Goal: Task Accomplishment & Management: Manage account settings

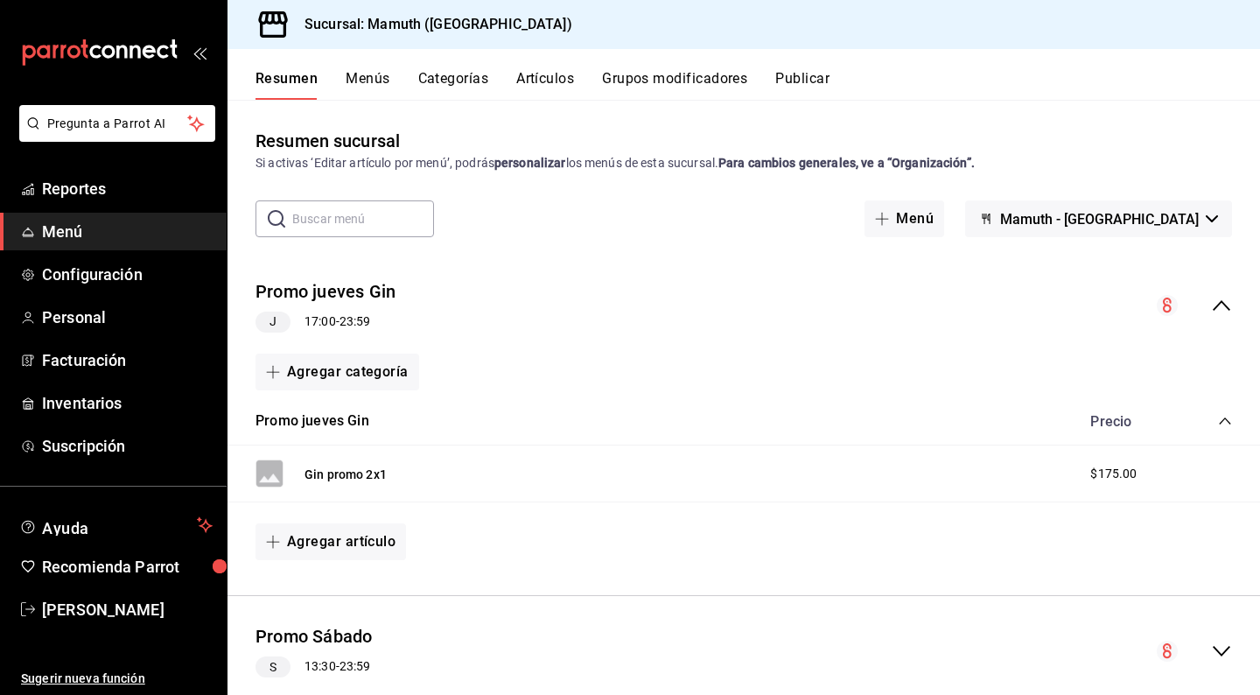
click at [412, 229] on input "text" at bounding box center [363, 218] width 142 height 35
click at [568, 75] on button "Artículos" at bounding box center [545, 85] width 58 height 30
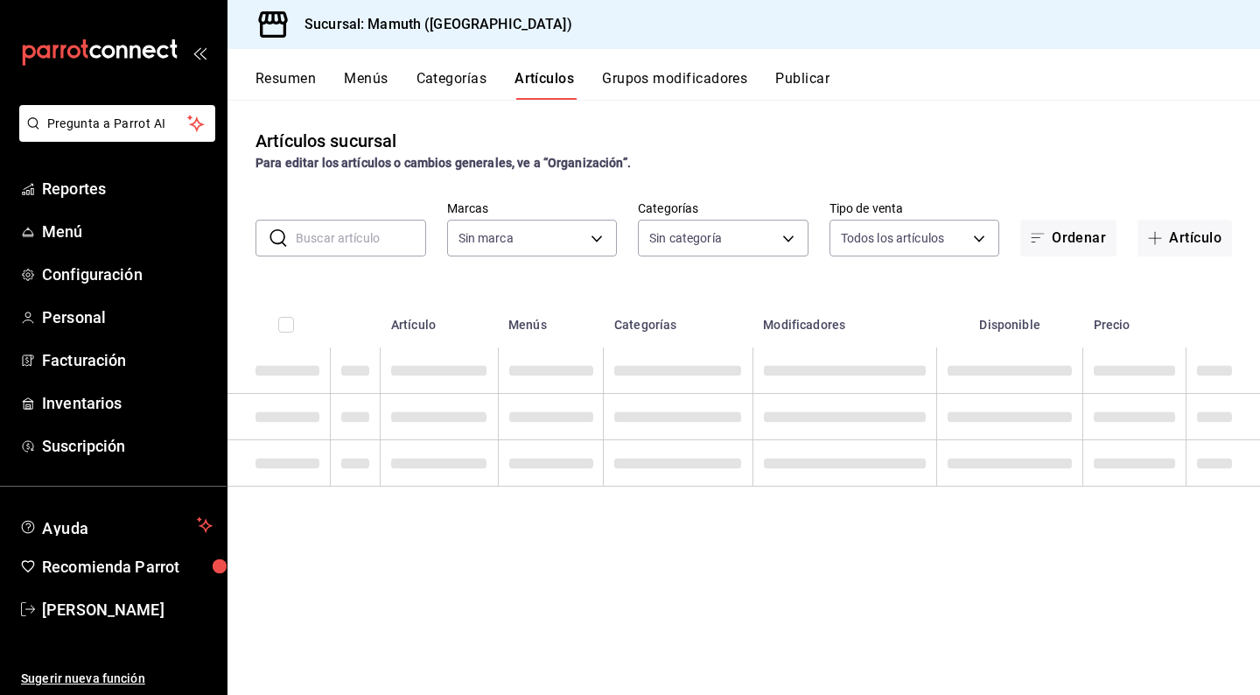
type input "f1bb6157-6a37-46fd-b908-fd0c3bf6e21b"
type input "cece4fad-dc64-47b9-a6d5-e0fc461e6bea,49e73cb0-6ce9-4f3c-8d7c-98465ce61725,8ee2e…"
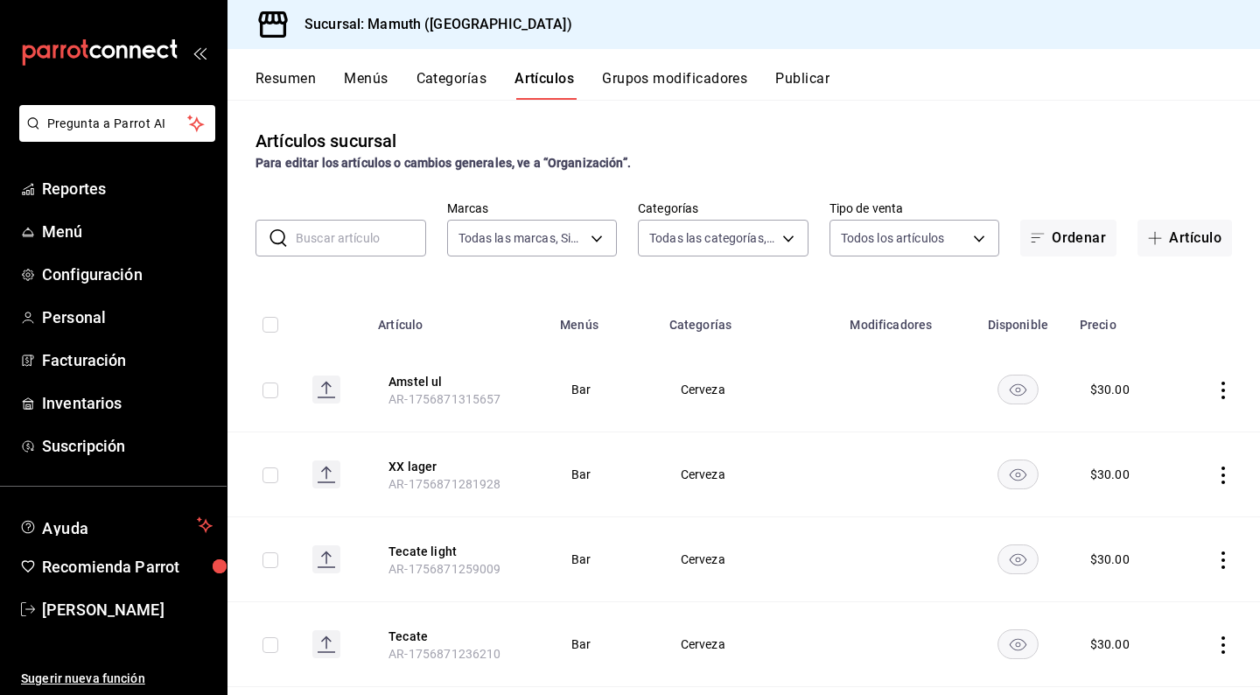
click at [385, 245] on input "text" at bounding box center [361, 237] width 130 height 35
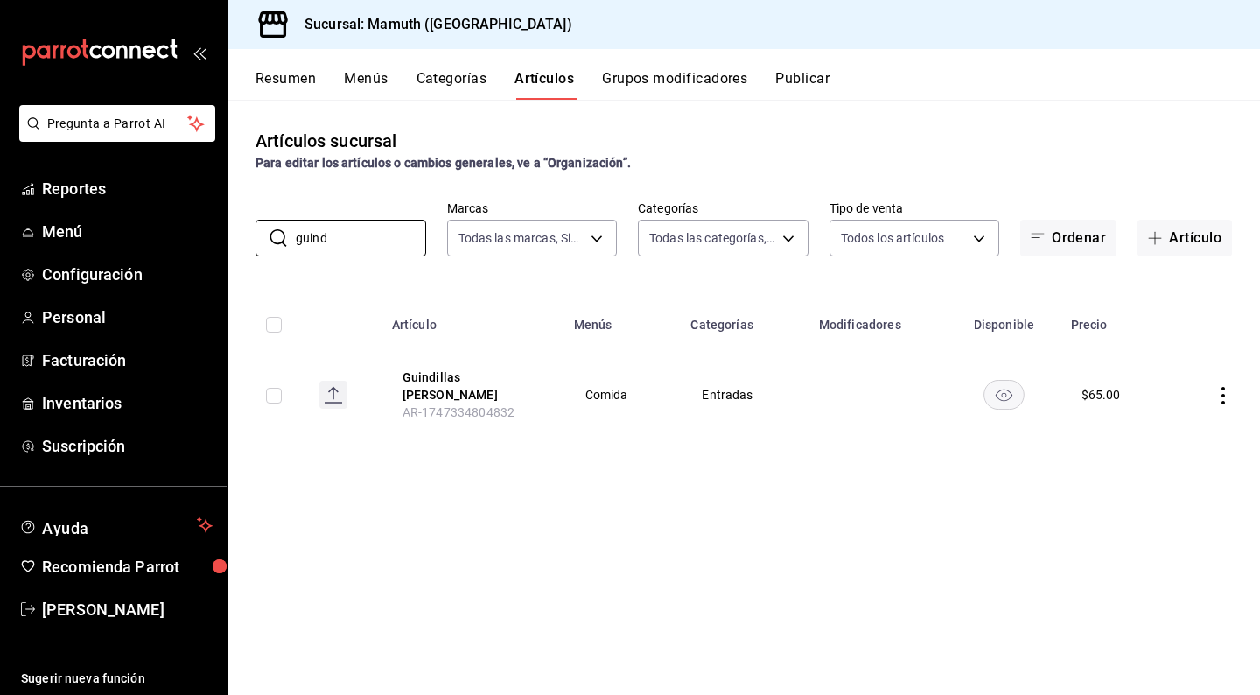
drag, startPoint x: 385, startPoint y: 245, endPoint x: 241, endPoint y: 237, distance: 144.6
click at [241, 237] on div "​ guind ​ Marcas Todas las marcas, Sin marca f1bb6157-6a37-46fd-b908-fd0c3bf6e2…" at bounding box center [743, 228] width 1032 height 56
drag, startPoint x: 387, startPoint y: 248, endPoint x: 295, endPoint y: 247, distance: 91.9
click at [295, 247] on div "​ guind ​" at bounding box center [340, 238] width 171 height 37
drag, startPoint x: 328, startPoint y: 240, endPoint x: 286, endPoint y: 239, distance: 42.0
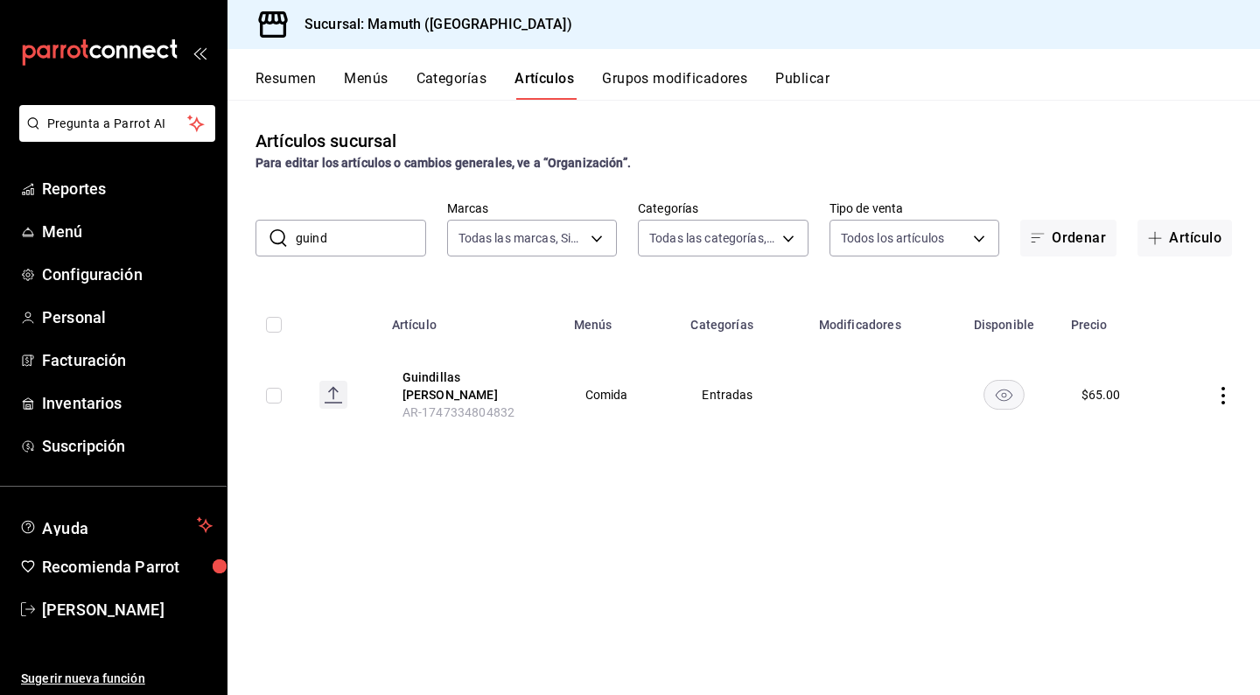
click at [286, 239] on div "​ guind ​" at bounding box center [340, 238] width 171 height 37
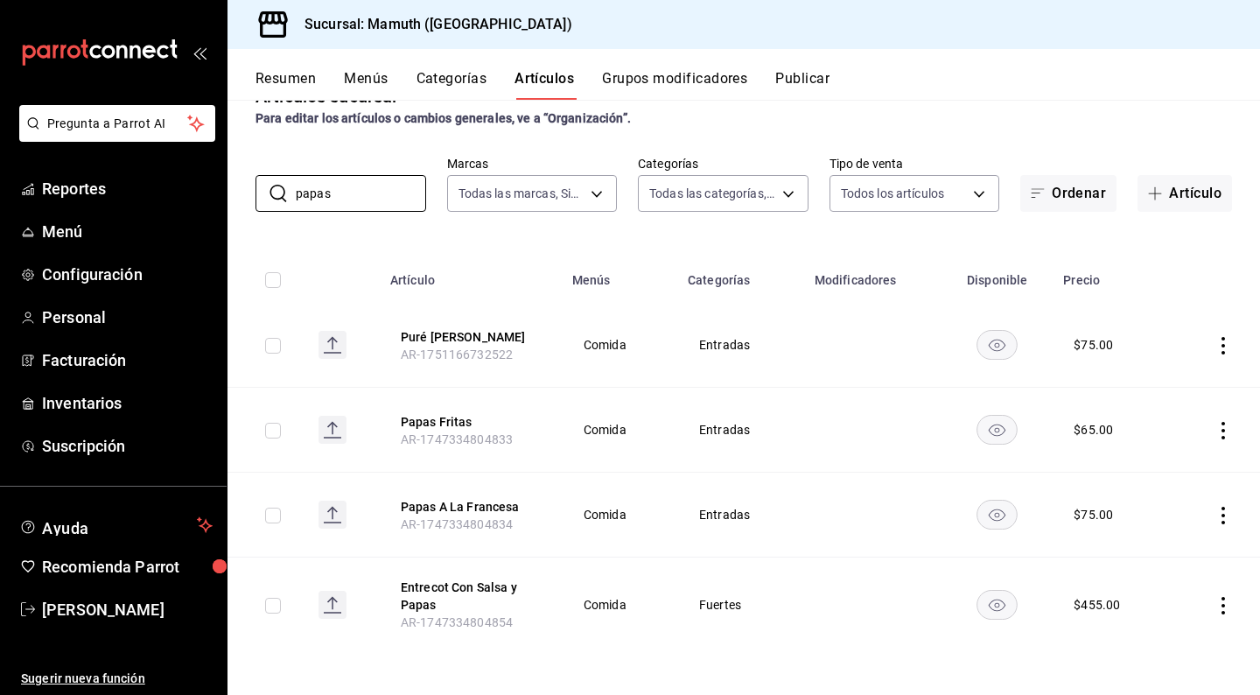
type input "papas"
click at [1219, 422] on icon "actions" at bounding box center [1222, 430] width 17 height 17
click at [1173, 473] on span "Editar" at bounding box center [1170, 471] width 45 height 18
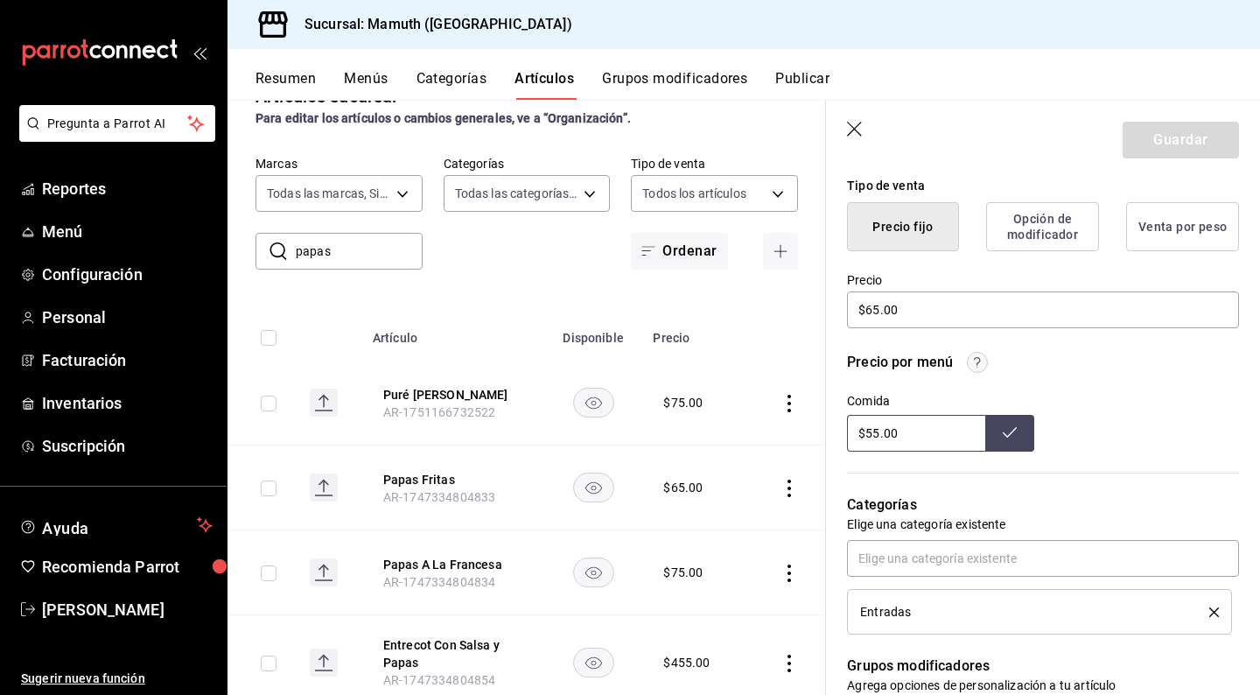
scroll to position [463, 0]
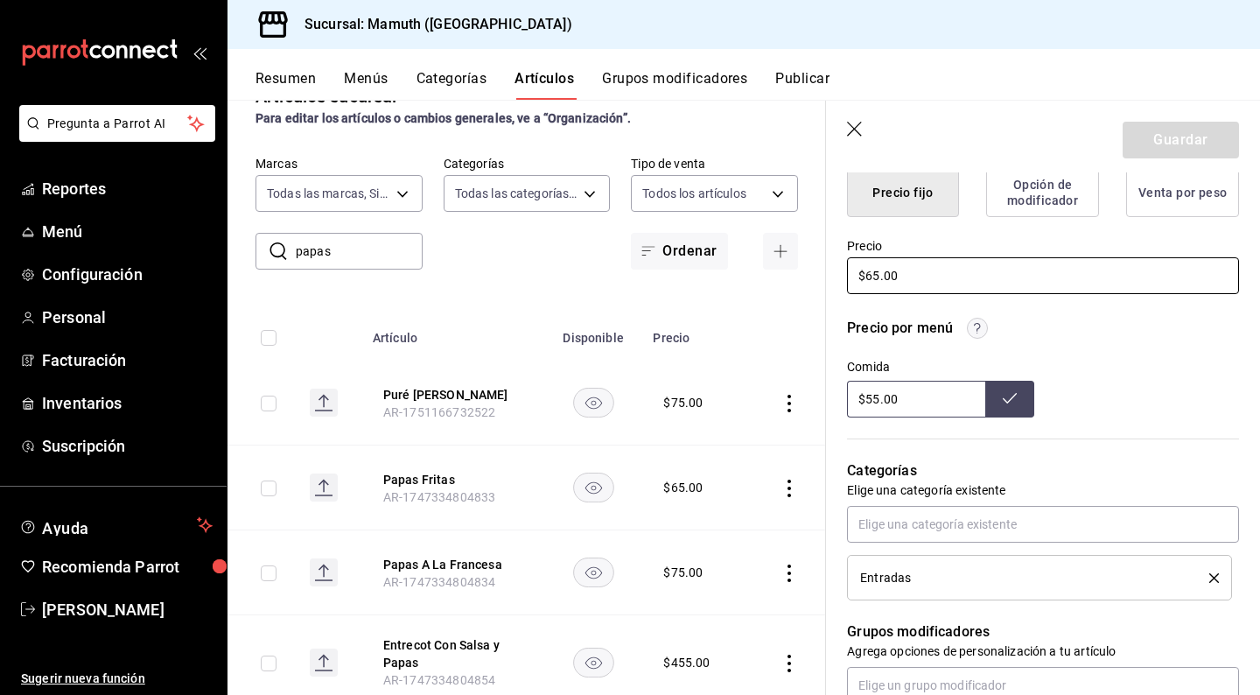
drag, startPoint x: 912, startPoint y: 274, endPoint x: 828, endPoint y: 274, distance: 84.0
click at [828, 274] on div "Precio $65.00" at bounding box center [1032, 257] width 413 height 80
type textarea "x"
type input "$6.00"
type textarea "x"
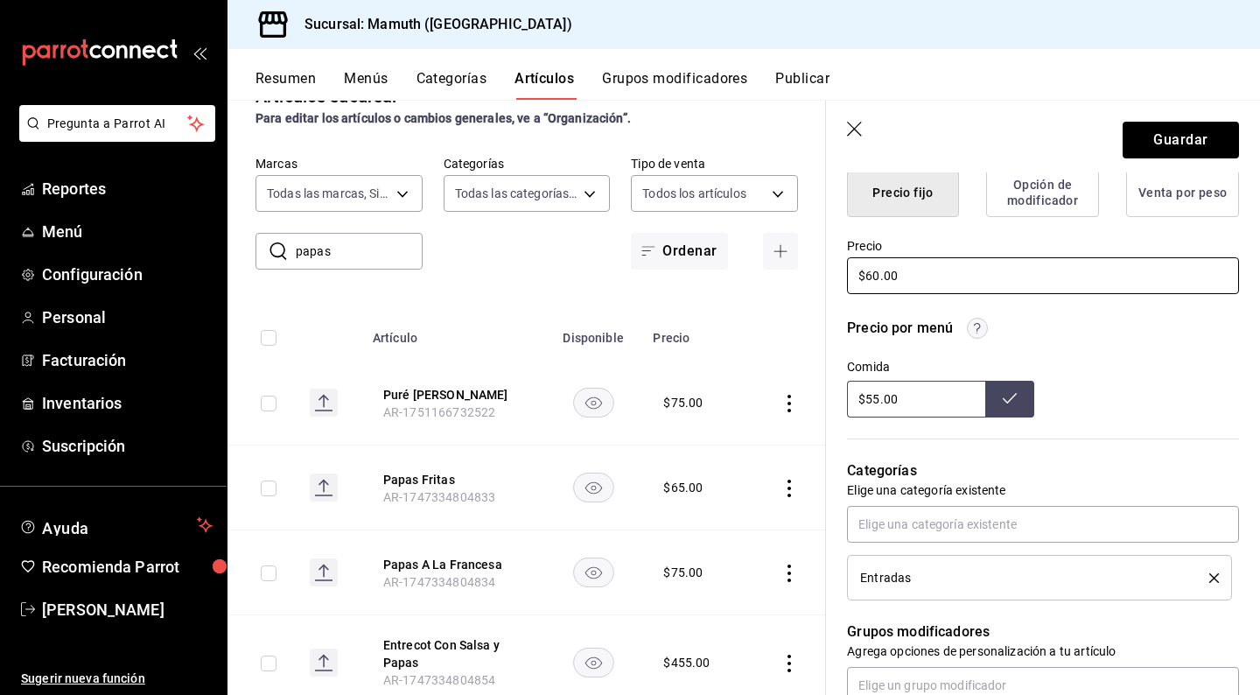
type input "$60.00"
drag, startPoint x: 937, startPoint y: 405, endPoint x: 811, endPoint y: 400, distance: 126.1
click at [810, 400] on main "Artículos sucursal Para editar los artículos o cambios generales, ve a “Organiz…" at bounding box center [743, 397] width 1032 height 595
type input "$60.00"
click at [1205, 143] on button "Guardar" at bounding box center [1180, 140] width 116 height 37
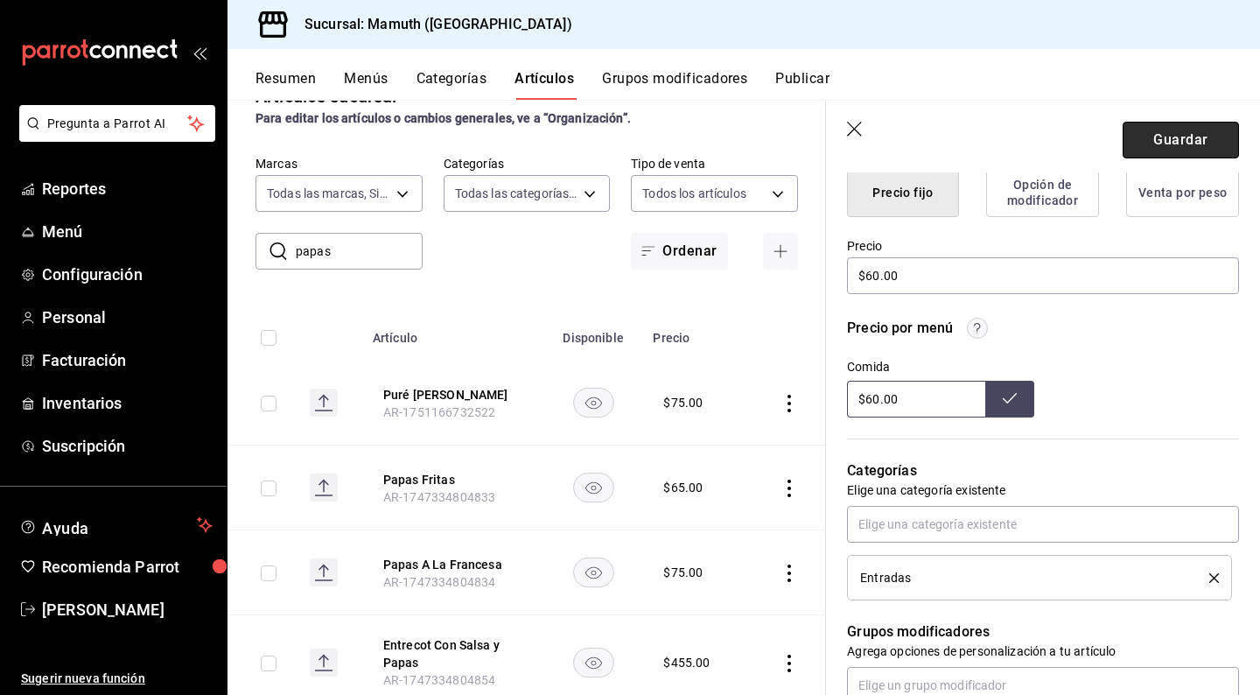
type textarea "x"
type input "$55.00"
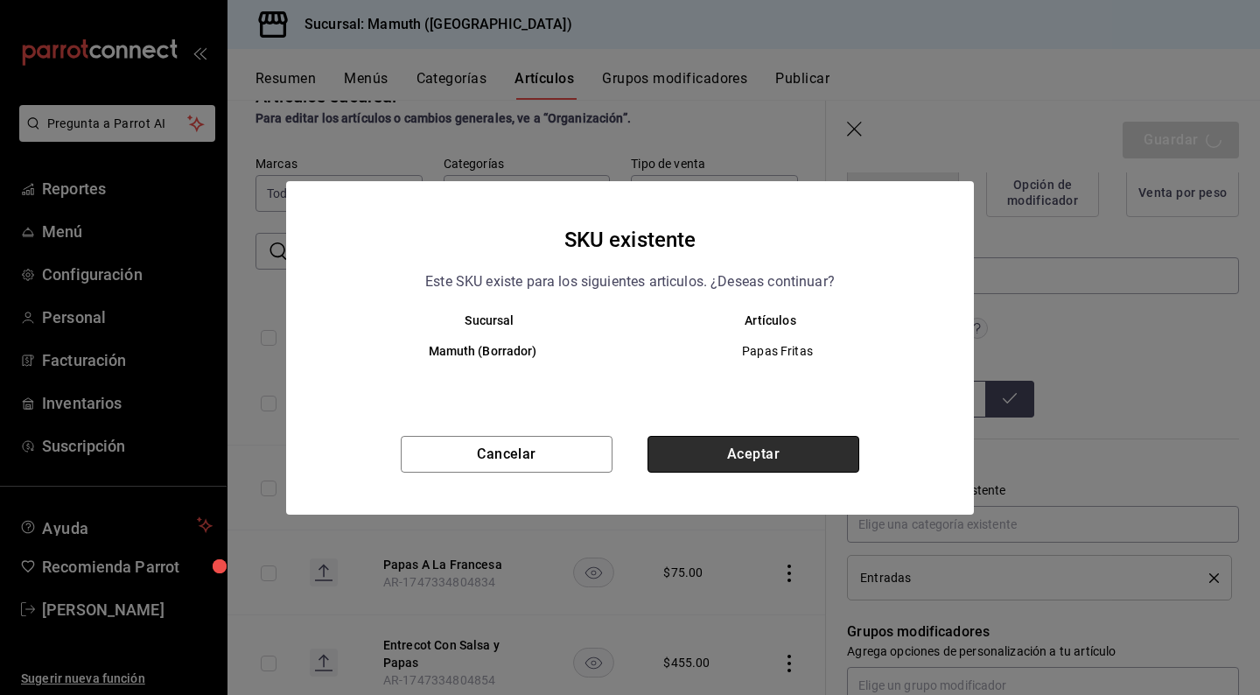
click at [763, 461] on button "Aceptar" at bounding box center [753, 454] width 212 height 37
type textarea "x"
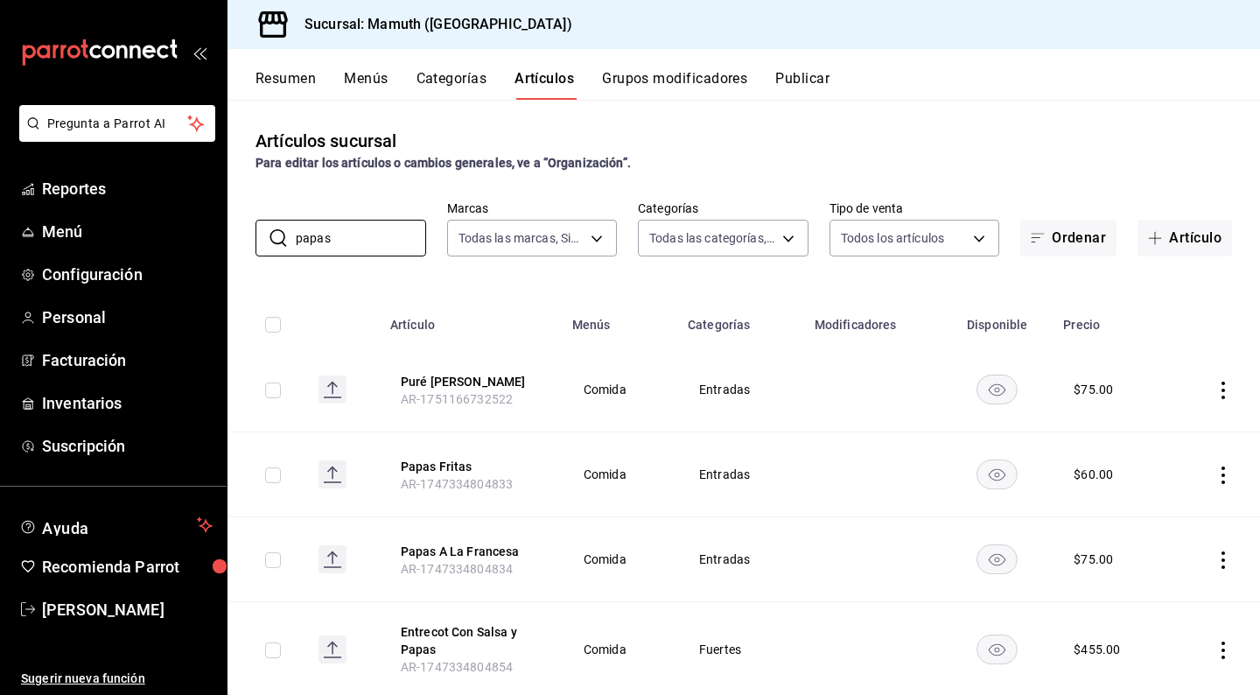
drag, startPoint x: 388, startPoint y: 234, endPoint x: 231, endPoint y: 233, distance: 156.6
click at [231, 233] on div "​ papas ​ Marcas Todas las marcas, Sin marca f1bb6157-6a37-46fd-b908-fd0c3bf6e2…" at bounding box center [743, 228] width 1032 height 56
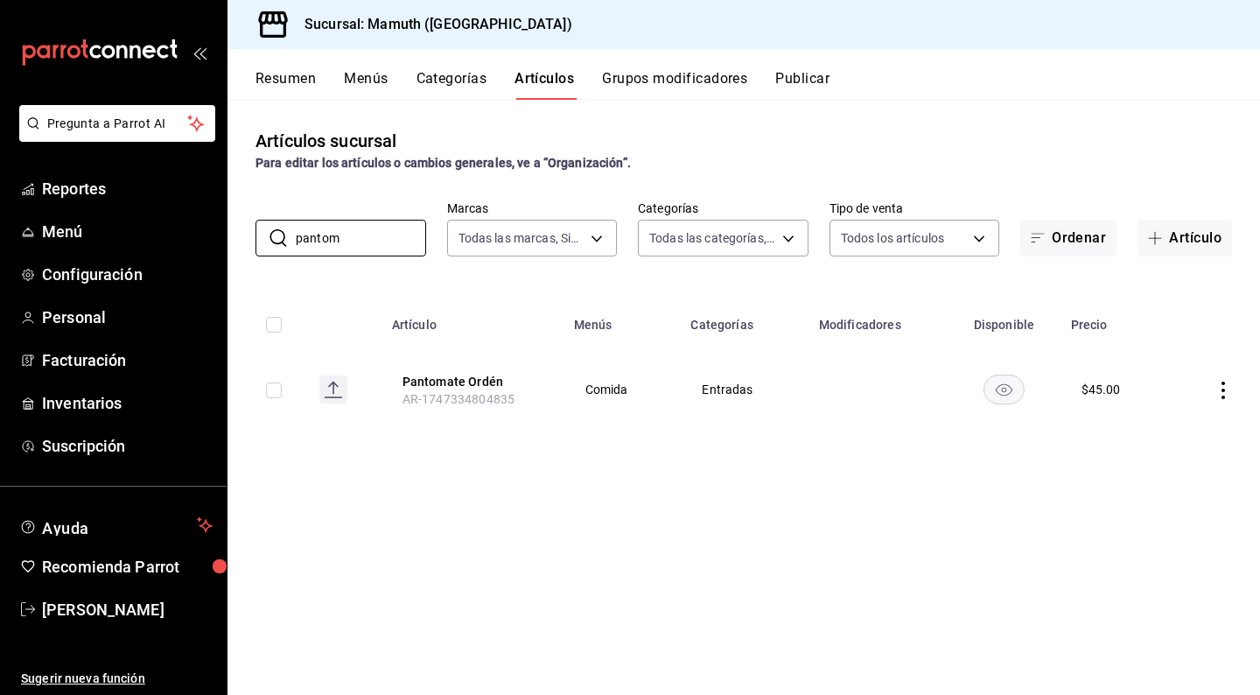
type input "pantom"
drag, startPoint x: 231, startPoint y: 233, endPoint x: 748, endPoint y: 491, distance: 577.8
click at [748, 491] on div "Artículos sucursal Para editar los artículos o cambios generales, ve a “Organiz…" at bounding box center [743, 397] width 1032 height 594
click at [1217, 389] on icon "actions" at bounding box center [1222, 389] width 17 height 17
click at [1156, 431] on span "Editar" at bounding box center [1170, 431] width 45 height 18
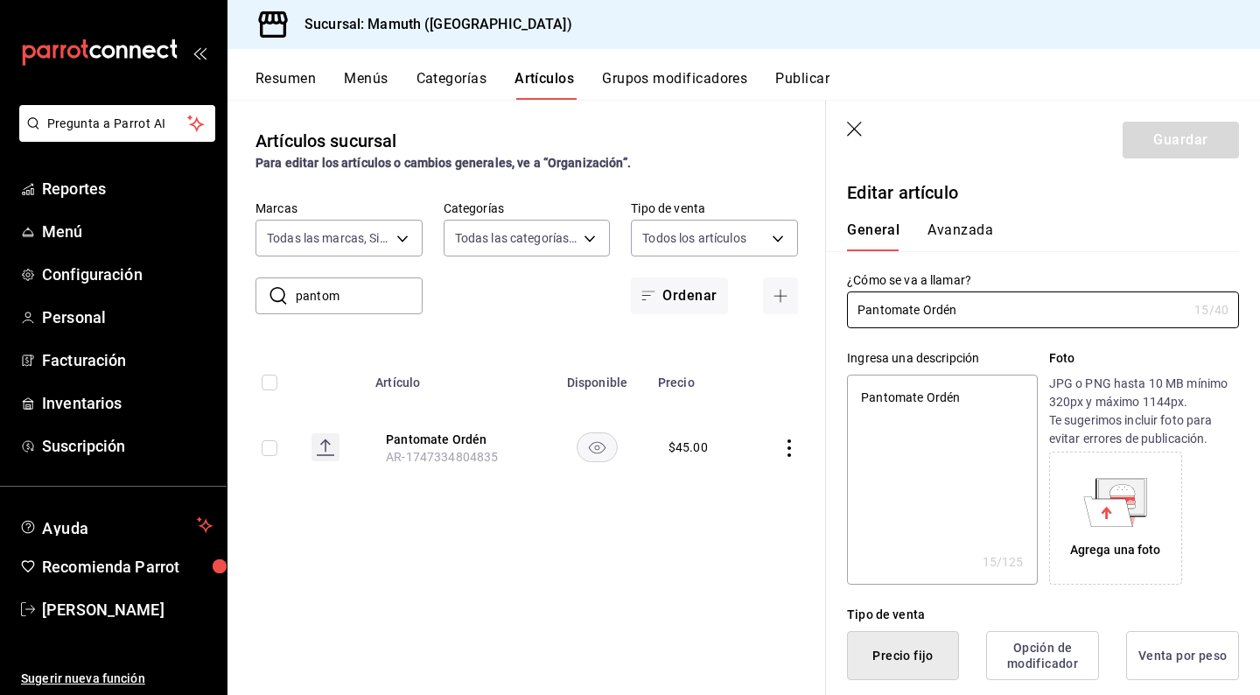
type textarea "x"
type input "$45.00"
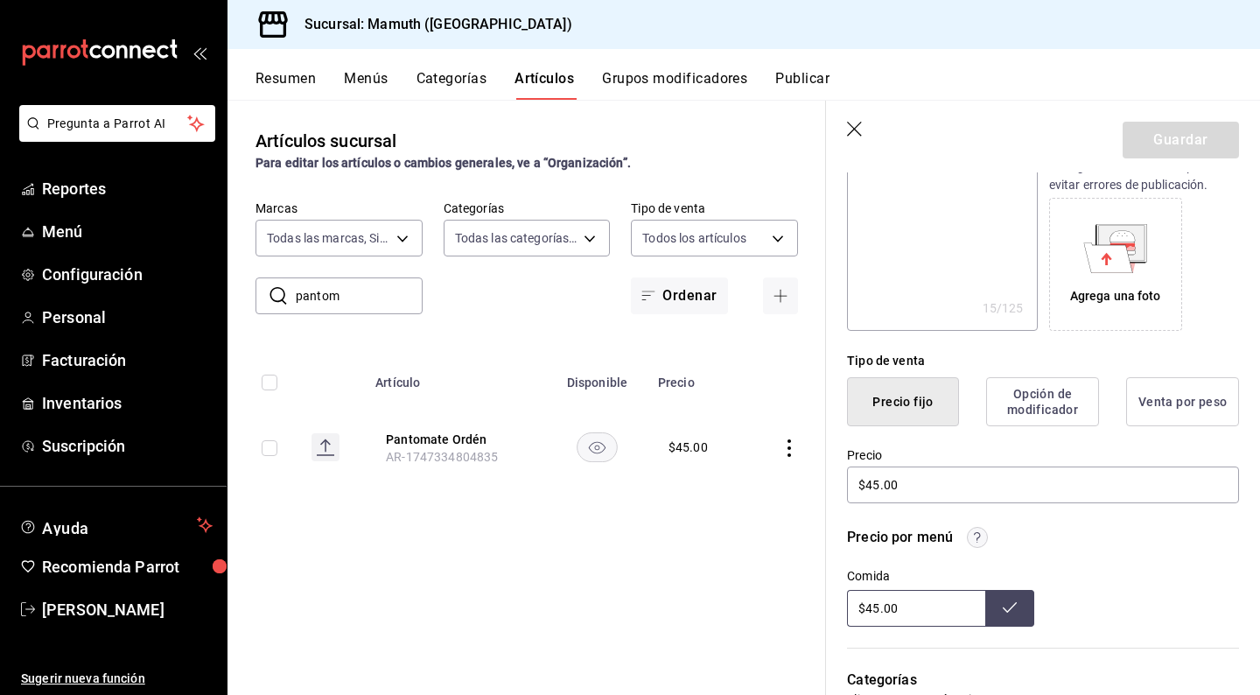
scroll to position [274, 0]
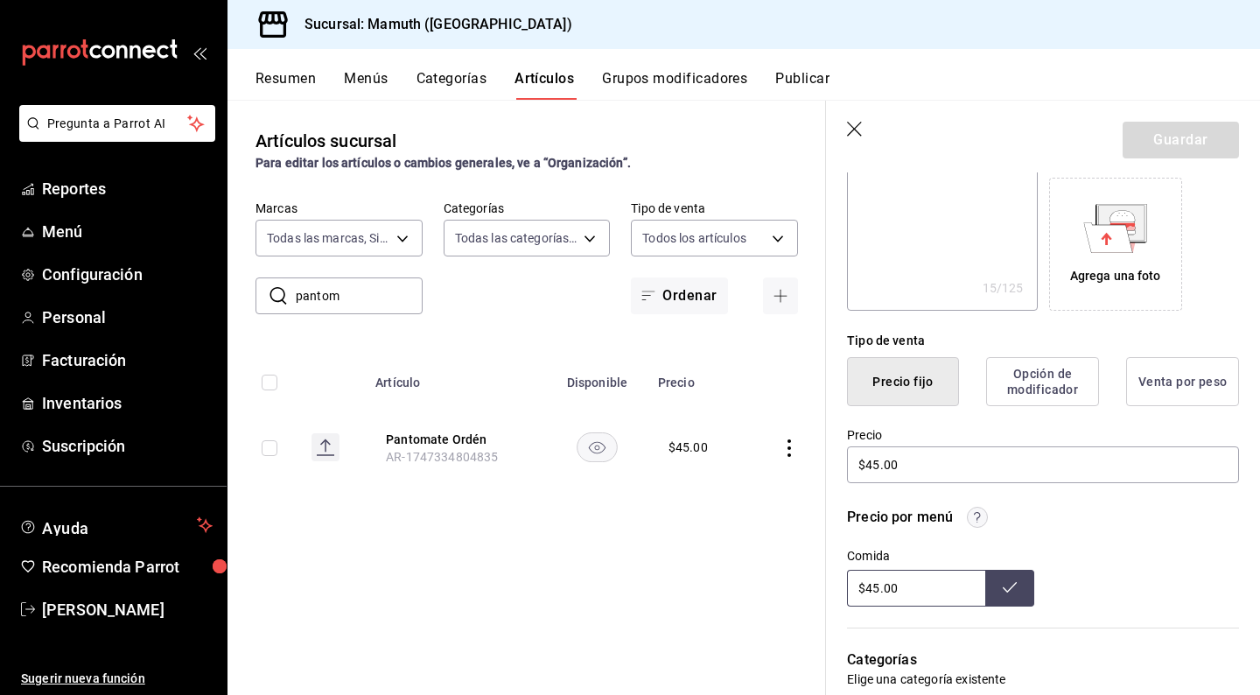
drag, startPoint x: 931, startPoint y: 590, endPoint x: 842, endPoint y: 585, distance: 89.4
click at [842, 585] on div "Precio por menú Comida $45.00" at bounding box center [1032, 546] width 413 height 121
type input "$45.00"
drag, startPoint x: 986, startPoint y: 459, endPoint x: 832, endPoint y: 459, distance: 154.0
click at [832, 459] on div "Precio $45.00" at bounding box center [1032, 446] width 413 height 80
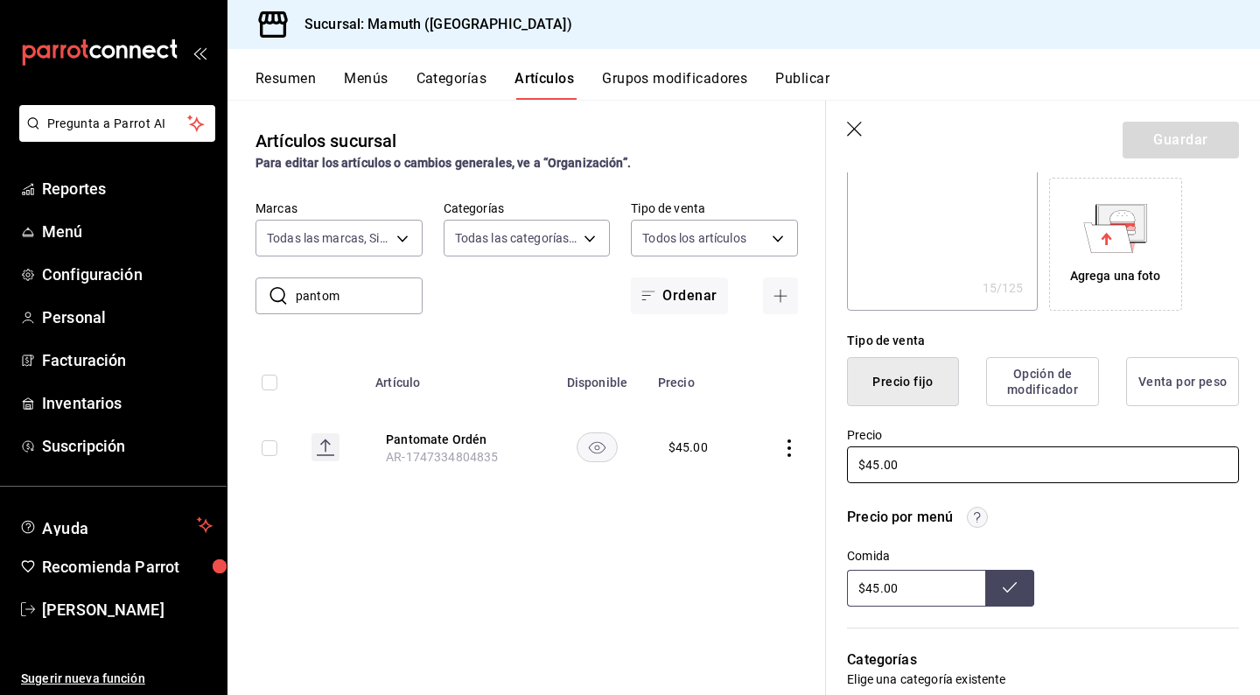
type textarea "x"
type input "$5.00"
type textarea "x"
type input "$55.00"
click at [1174, 136] on button "Guardar" at bounding box center [1180, 140] width 116 height 37
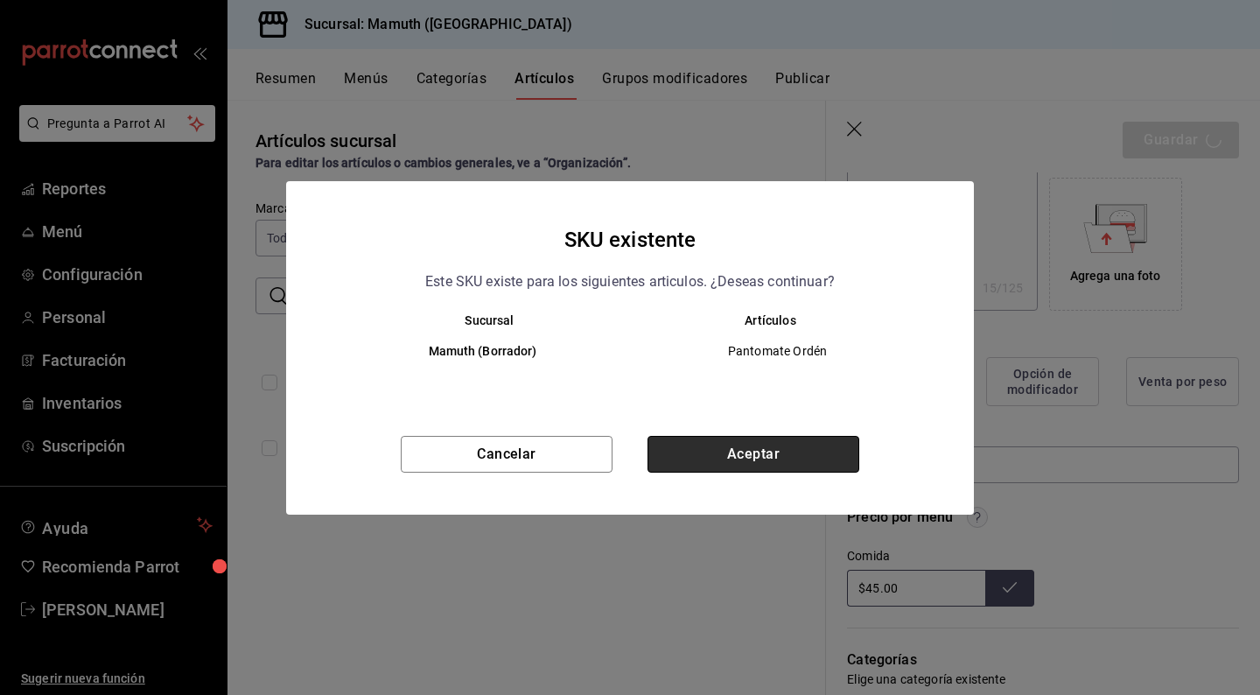
click at [772, 463] on button "Aceptar" at bounding box center [753, 454] width 212 height 37
type textarea "x"
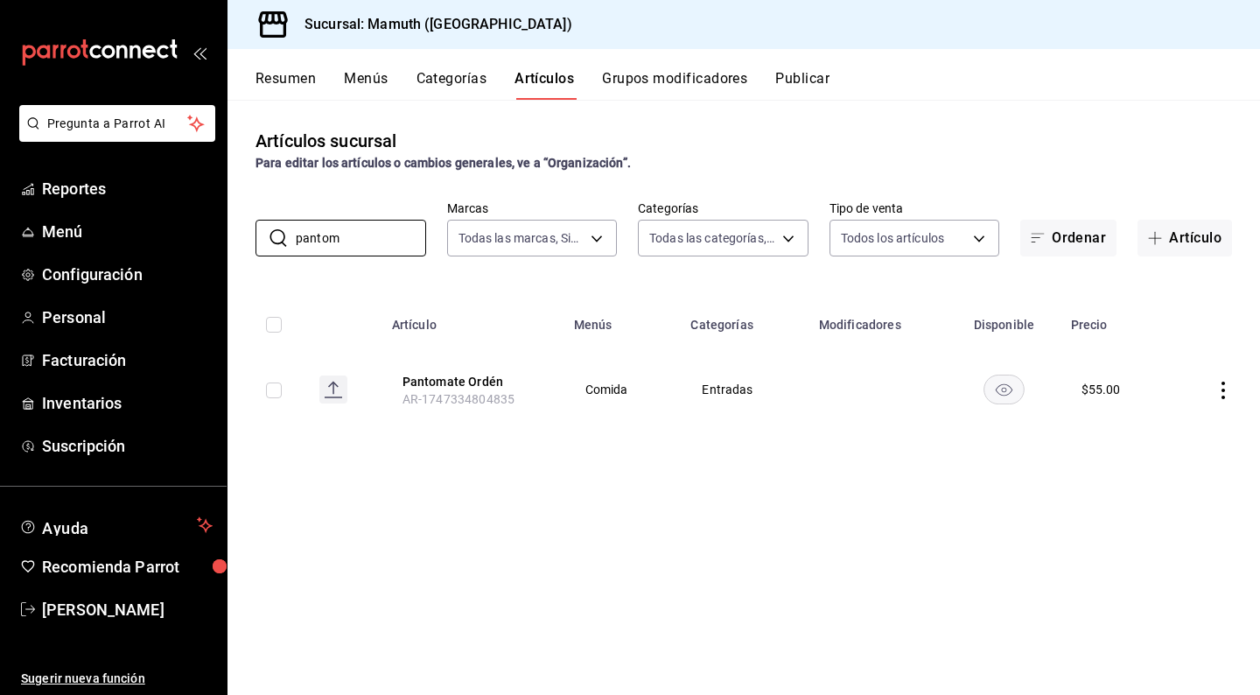
drag, startPoint x: 362, startPoint y: 254, endPoint x: 248, endPoint y: 223, distance: 118.6
click at [248, 223] on div "​ pantom ​ Marcas Todas las marcas, Sin marca f1bb6157-6a37-46fd-b908-fd0c3bf6e…" at bounding box center [743, 228] width 1032 height 56
type input "enlat"
drag, startPoint x: 248, startPoint y: 223, endPoint x: 1220, endPoint y: 386, distance: 985.4
click at [1220, 386] on icon "actions" at bounding box center [1222, 389] width 17 height 17
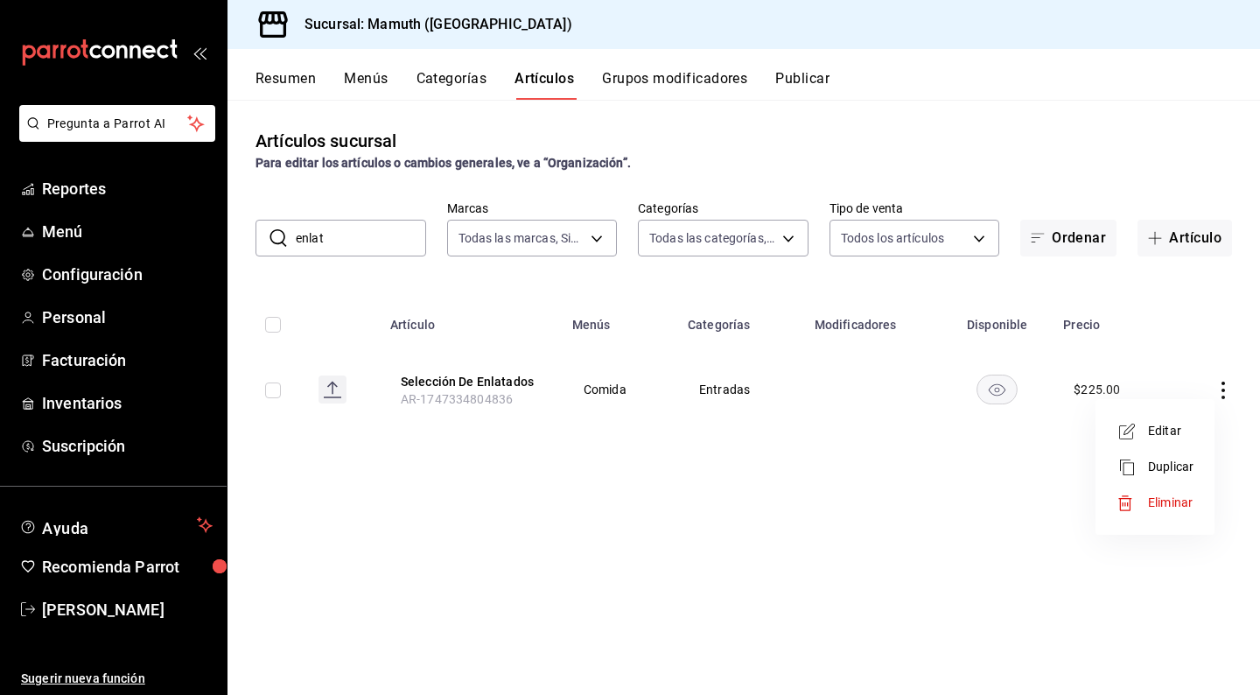
click at [1175, 423] on span "Editar" at bounding box center [1170, 431] width 45 height 18
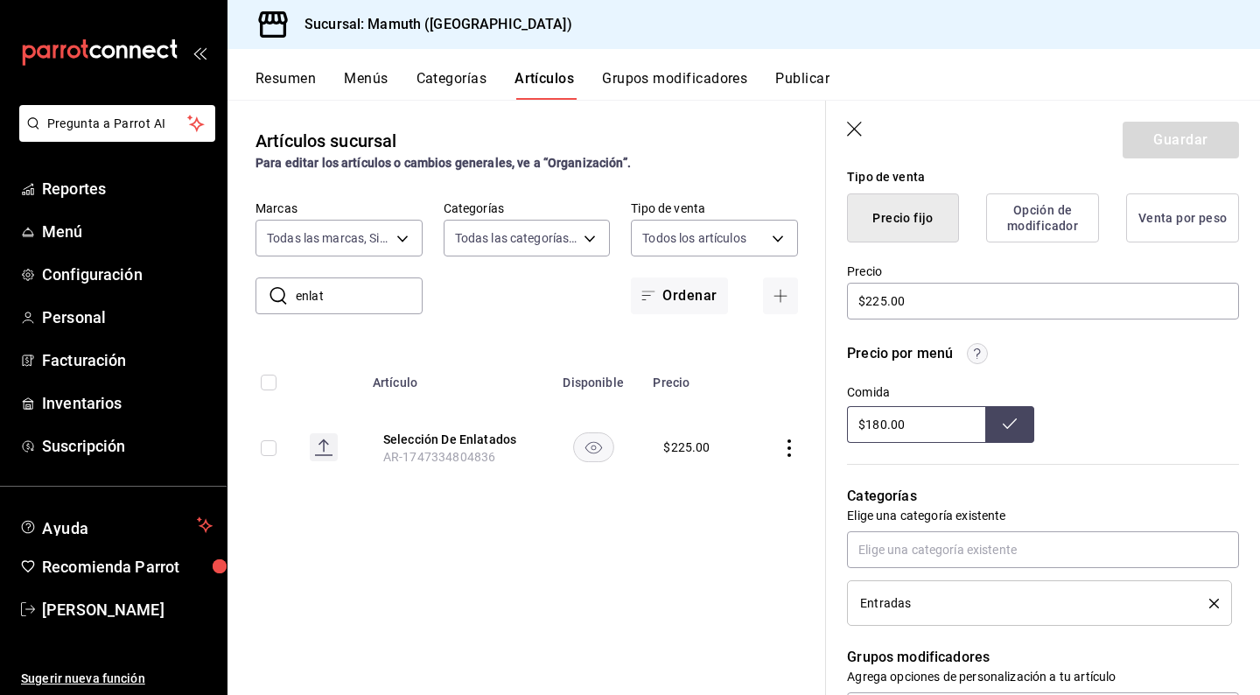
scroll to position [440, 0]
drag, startPoint x: 940, startPoint y: 429, endPoint x: 757, endPoint y: 423, distance: 182.9
click at [756, 423] on main "Artículos sucursal Para editar los artículos o cambios generales, ve a “Organiz…" at bounding box center [743, 397] width 1032 height 595
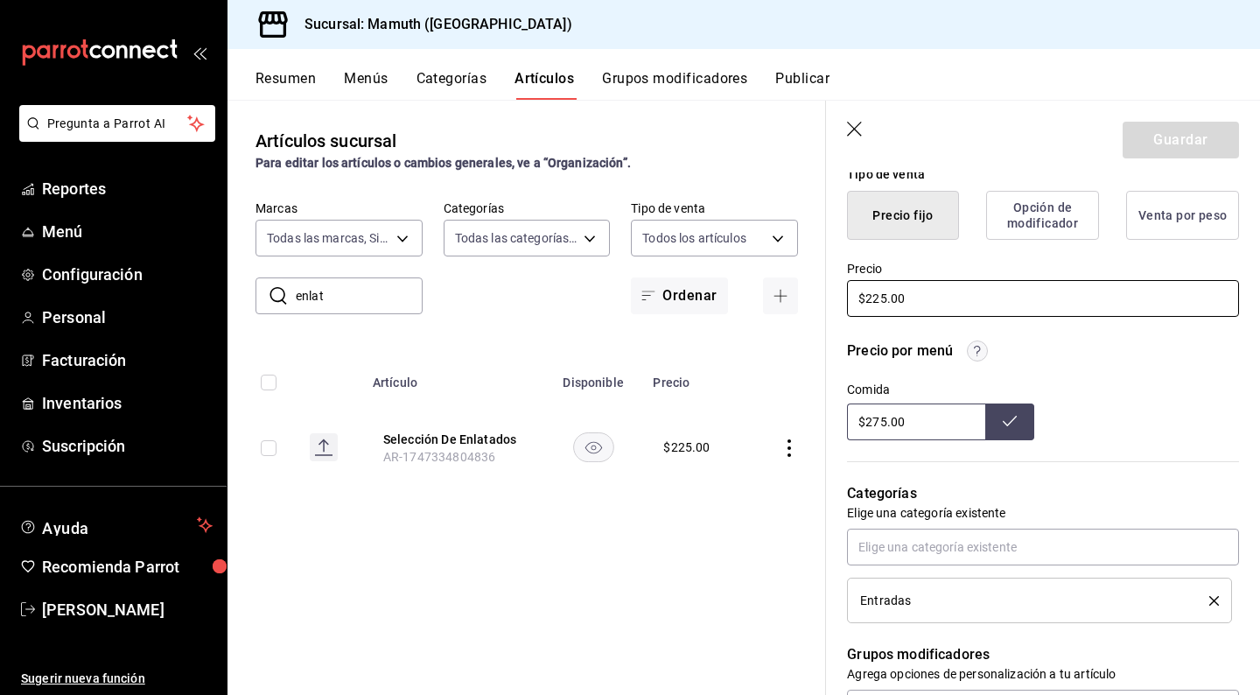
type input "$180.00"
drag, startPoint x: 951, startPoint y: 295, endPoint x: 853, endPoint y: 295, distance: 98.0
click at [853, 295] on input "$225.00" at bounding box center [1043, 298] width 392 height 37
type textarea "x"
type input "$2.00"
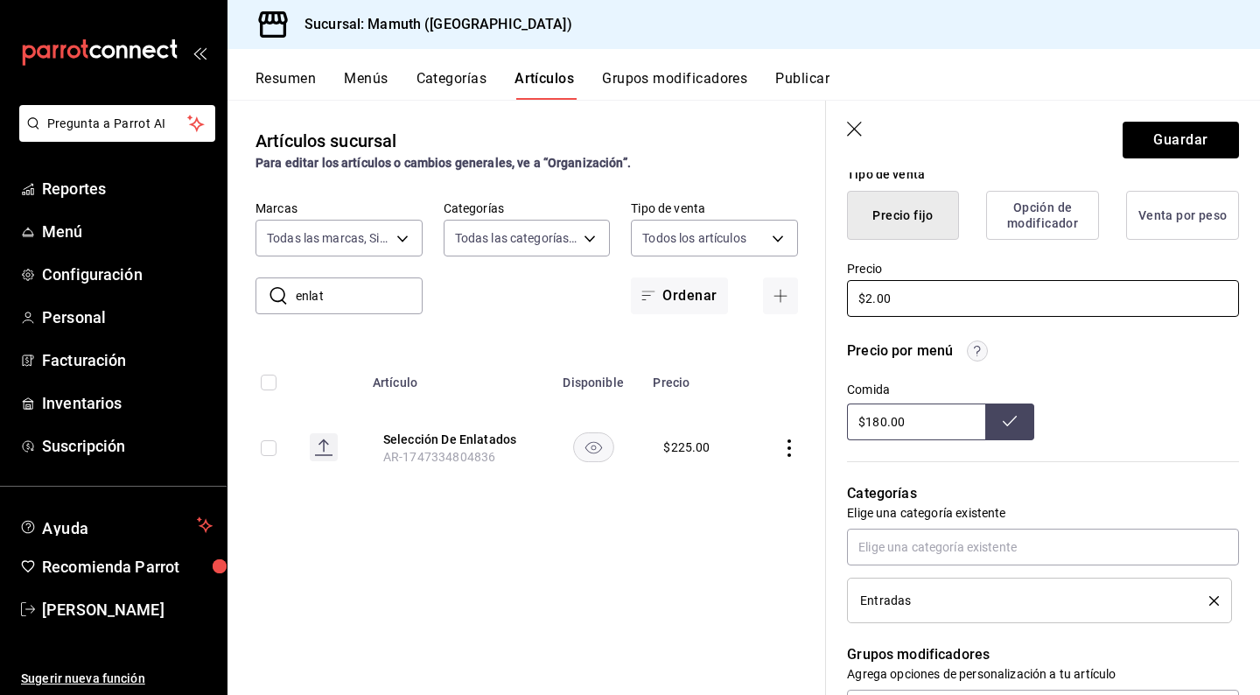
type textarea "x"
type input "$27.00"
type textarea "x"
type input "$275.00"
click at [1206, 144] on button "Guardar" at bounding box center [1180, 140] width 116 height 37
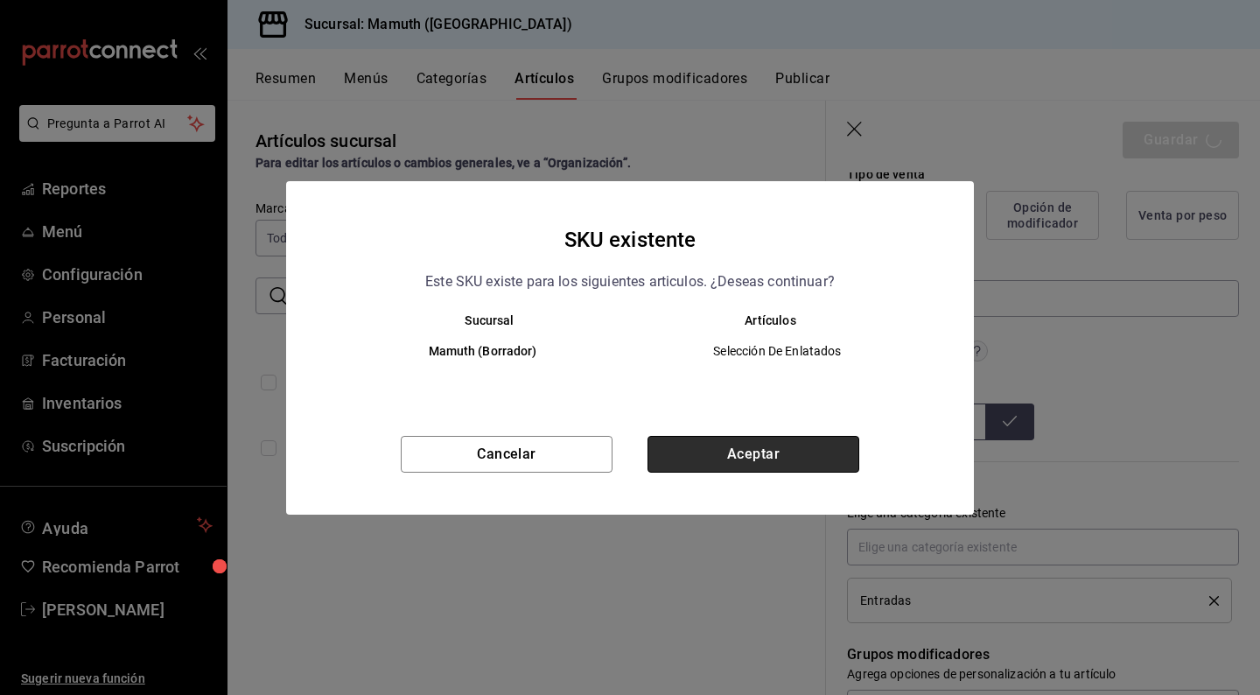
click at [730, 450] on button "Aceptar" at bounding box center [753, 454] width 212 height 37
type textarea "x"
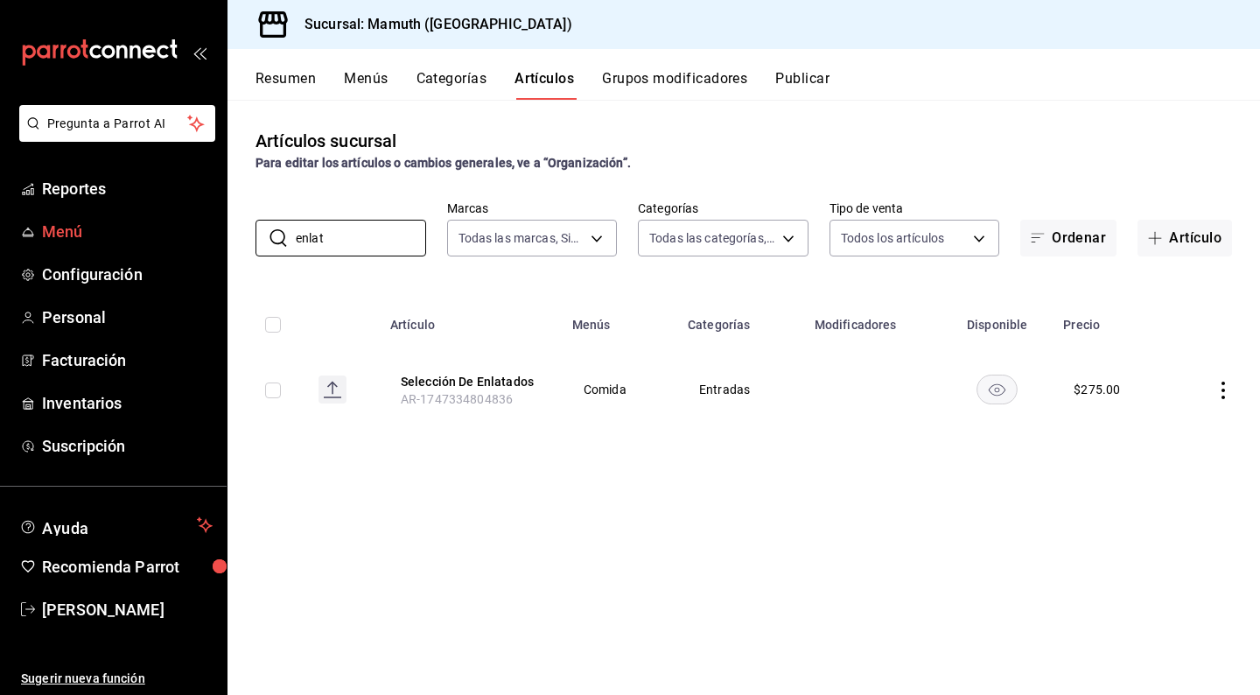
drag, startPoint x: 407, startPoint y: 238, endPoint x: 159, endPoint y: 227, distance: 247.8
click at [159, 227] on div "Pregunta a Parrot AI Reportes Menú Configuración Personal Facturación Inventari…" at bounding box center [630, 347] width 1260 height 695
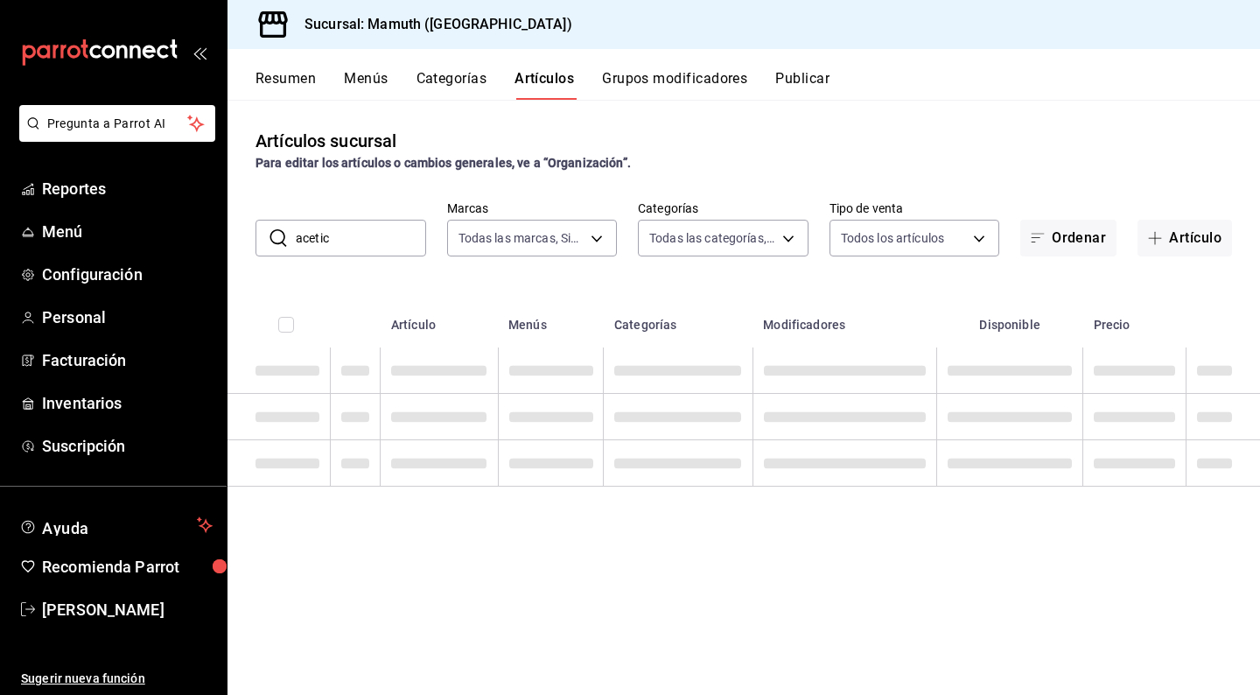
drag, startPoint x: 353, startPoint y: 248, endPoint x: 283, endPoint y: 227, distance: 72.2
click at [282, 227] on div "​ acetic ​" at bounding box center [340, 238] width 171 height 37
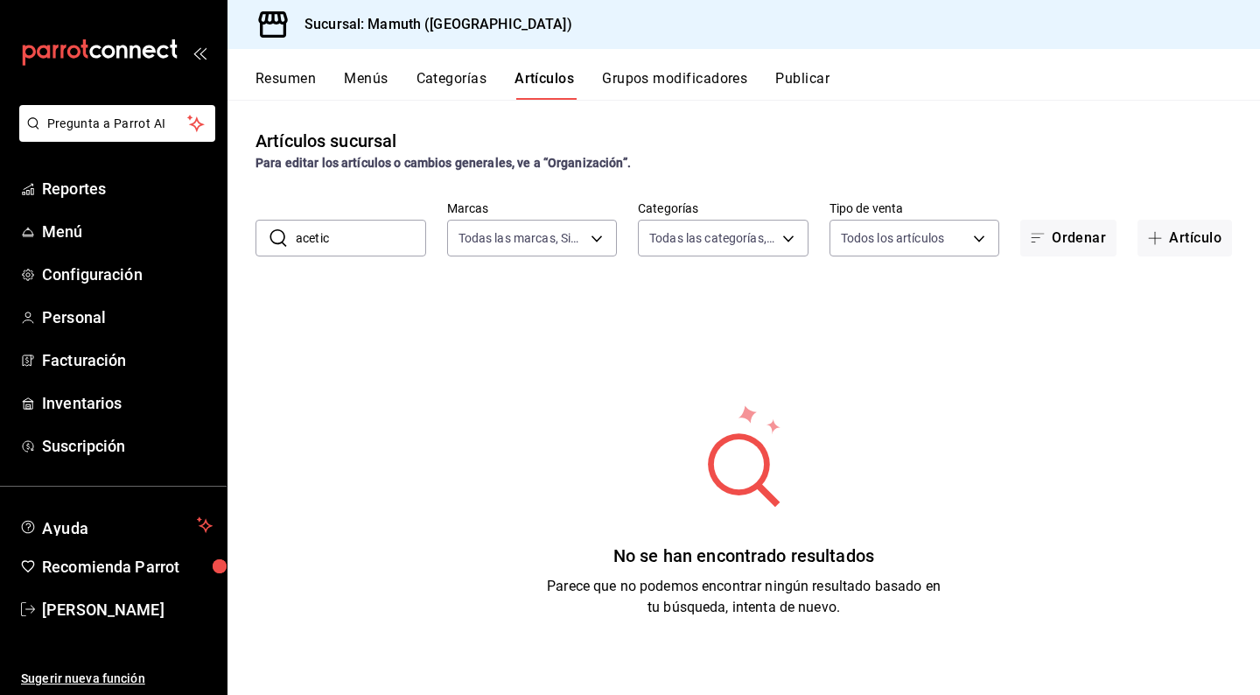
drag, startPoint x: 348, startPoint y: 234, endPoint x: 304, endPoint y: 233, distance: 43.7
click at [304, 233] on input "acetic" at bounding box center [361, 237] width 130 height 35
drag, startPoint x: 355, startPoint y: 238, endPoint x: 295, endPoint y: 238, distance: 60.4
click at [294, 238] on div "​ acetic ​" at bounding box center [340, 238] width 171 height 37
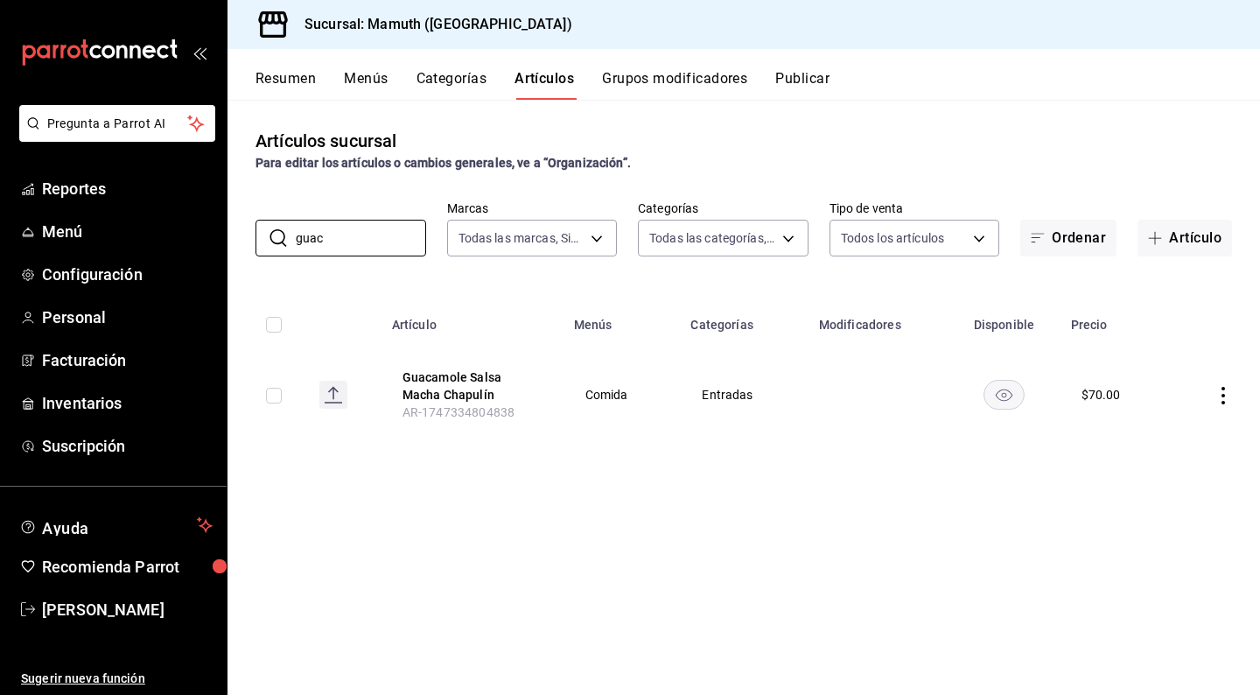
type input "guac"
click at [1222, 396] on icon "actions" at bounding box center [1222, 395] width 3 height 17
click at [1162, 430] on span "Editar" at bounding box center [1170, 436] width 45 height 18
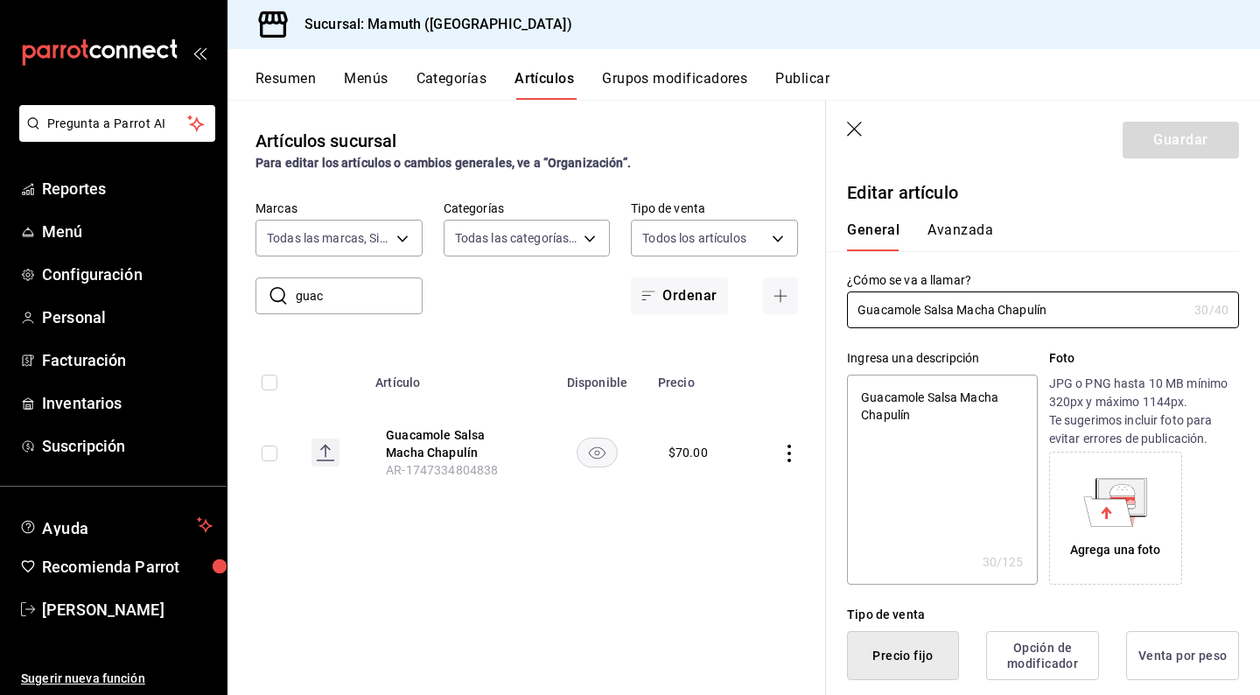
type textarea "x"
type input "$70.00"
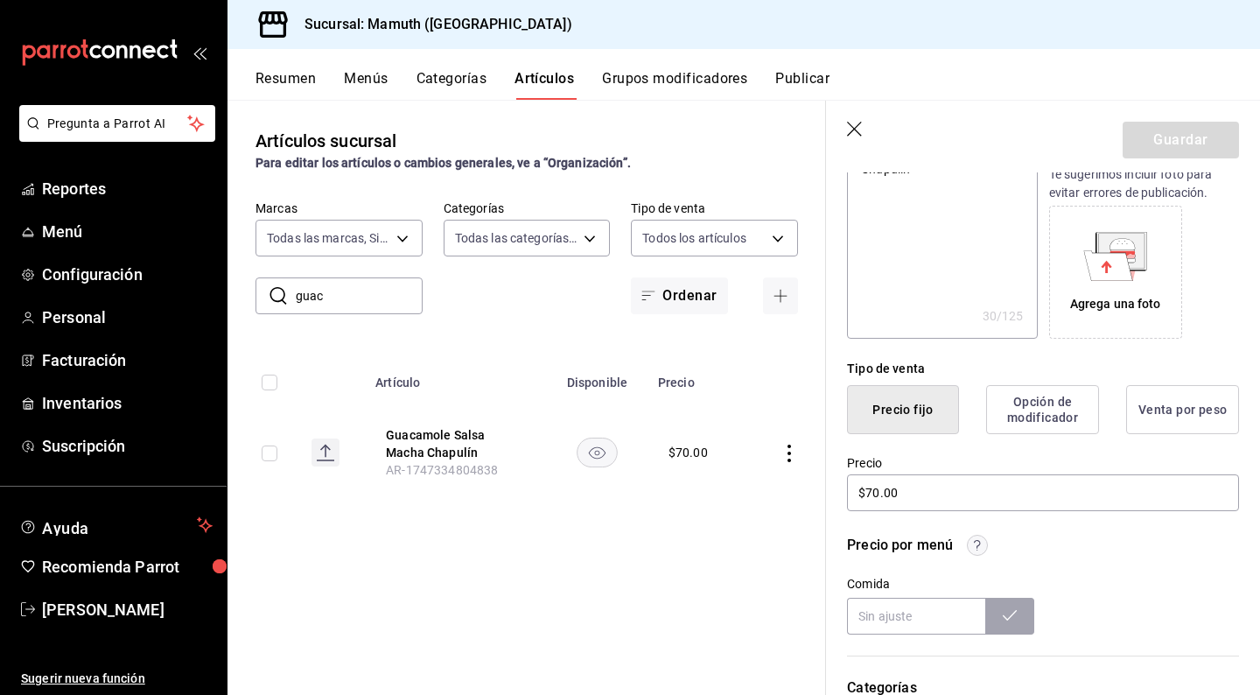
scroll to position [267, 0]
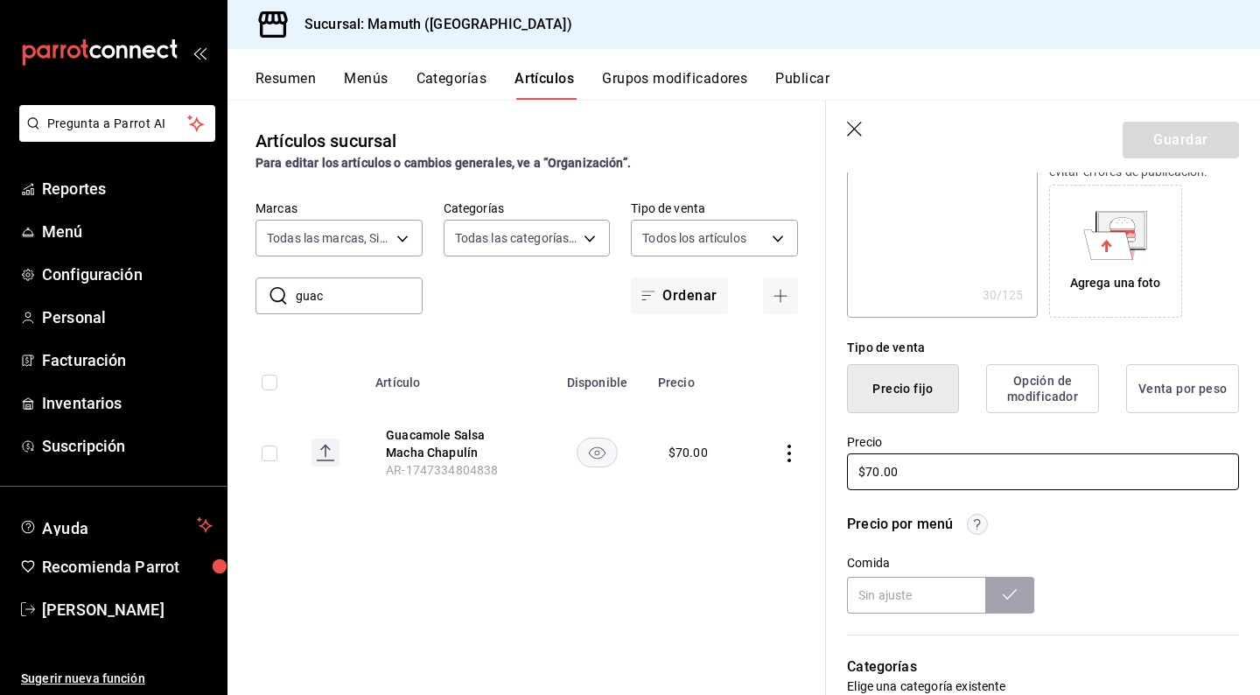
drag, startPoint x: 925, startPoint y: 472, endPoint x: 833, endPoint y: 470, distance: 91.9
click at [833, 470] on div "Precio $70.00" at bounding box center [1032, 453] width 413 height 80
type textarea "x"
type input "$7.00"
type textarea "x"
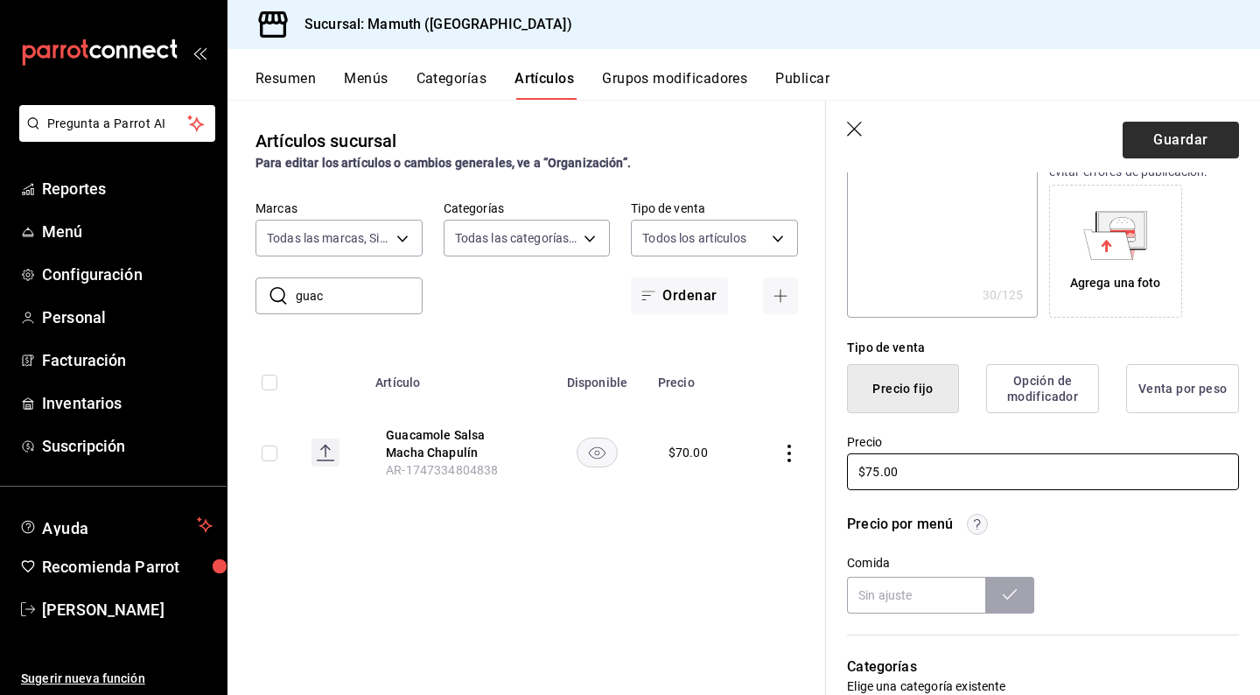
type input "$75.00"
click at [1165, 134] on button "Guardar" at bounding box center [1180, 140] width 116 height 37
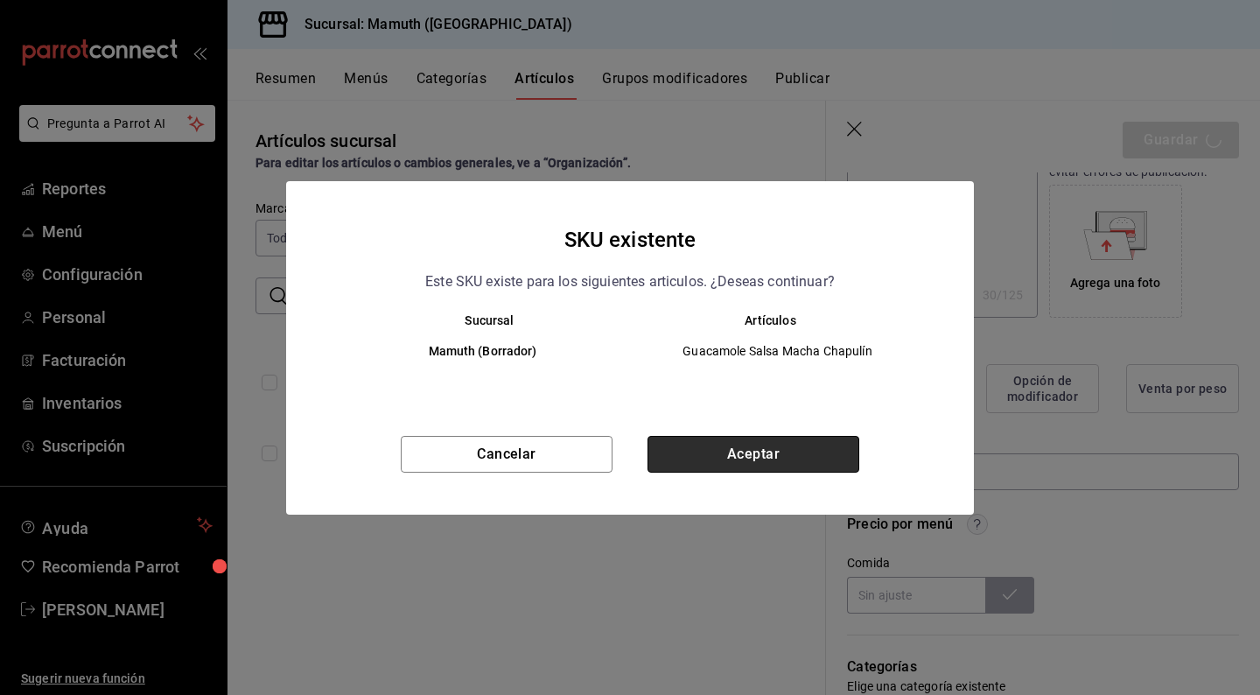
click at [771, 452] on button "Aceptar" at bounding box center [753, 454] width 212 height 37
type textarea "x"
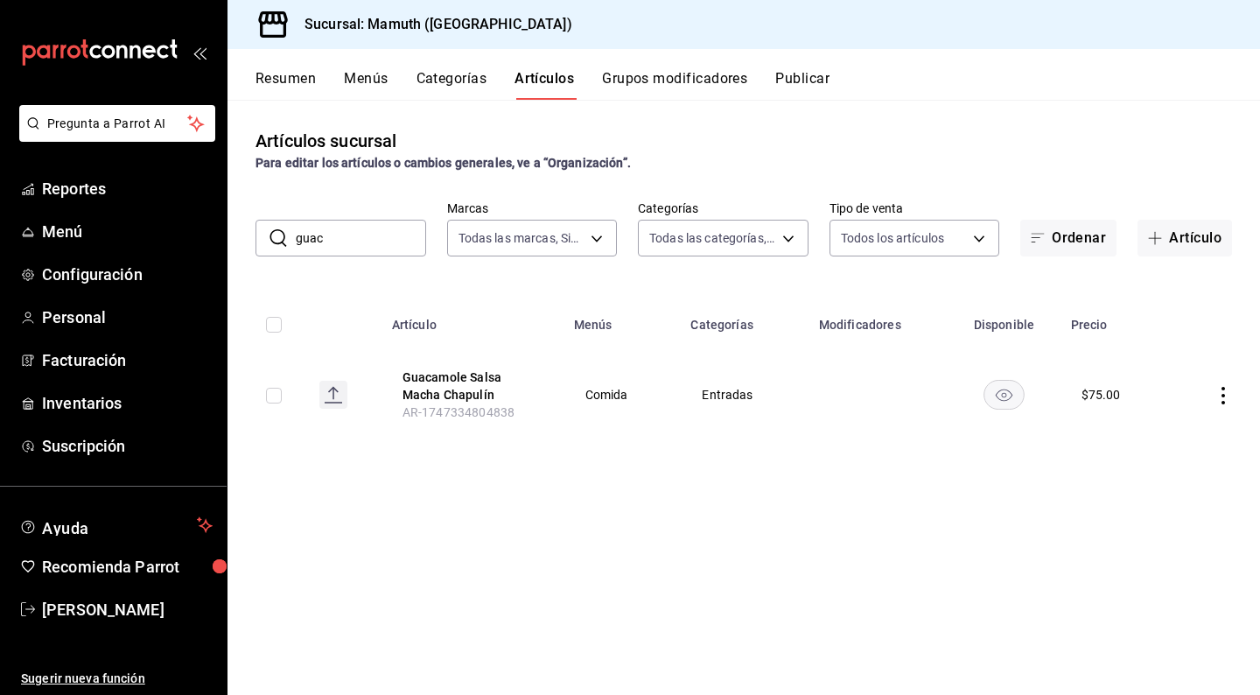
click at [1227, 404] on td at bounding box center [1215, 394] width 90 height 94
click at [1227, 402] on icon "actions" at bounding box center [1222, 395] width 17 height 17
click at [1178, 447] on li "Editar" at bounding box center [1154, 436] width 105 height 36
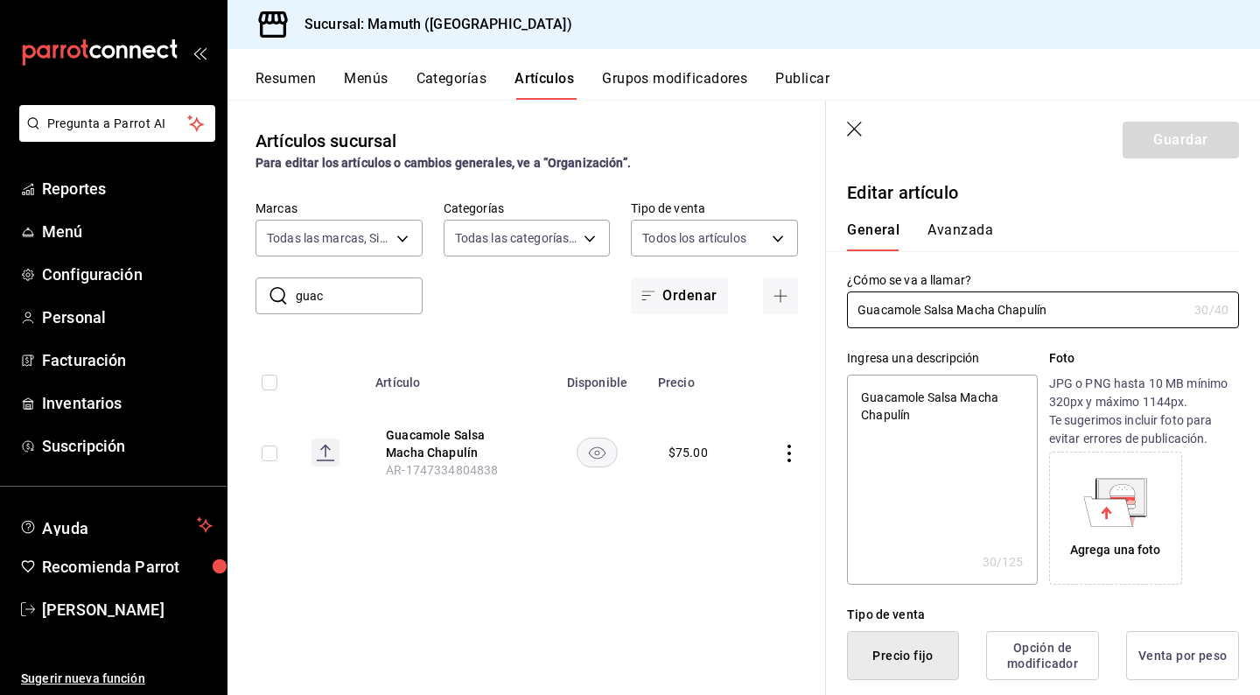
type textarea "x"
type input "$75.00"
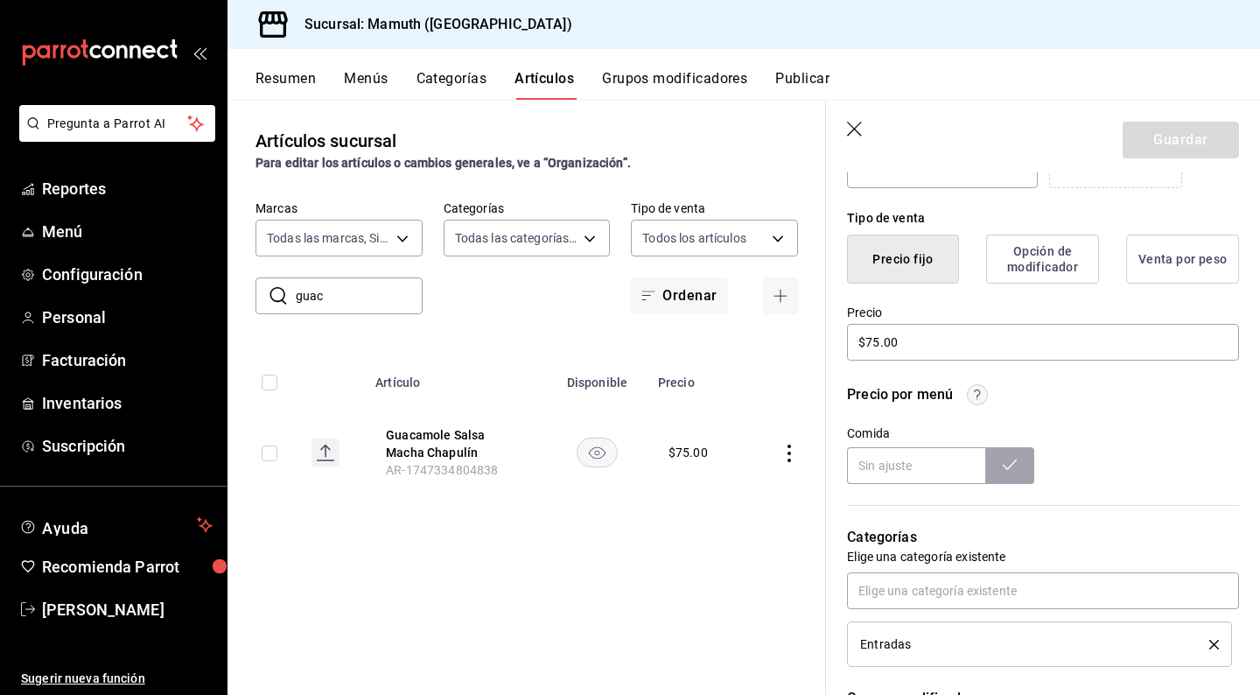
scroll to position [409, 0]
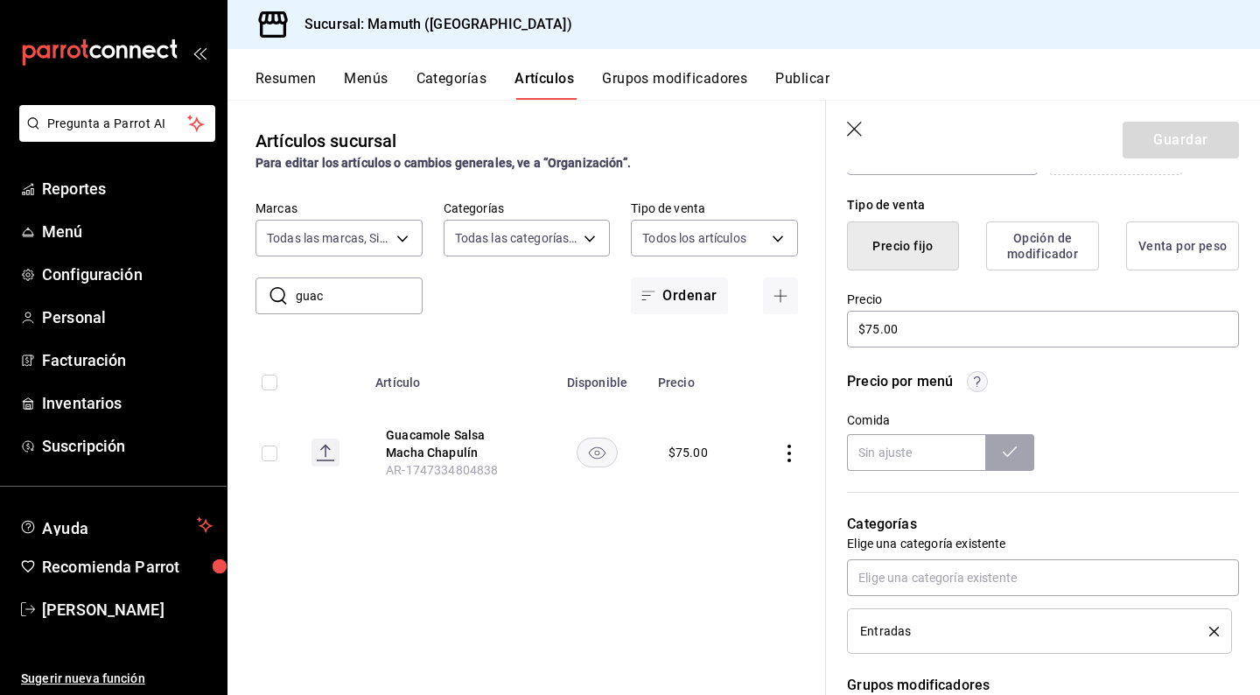
click at [853, 122] on icon "button" at bounding box center [855, 130] width 17 height 17
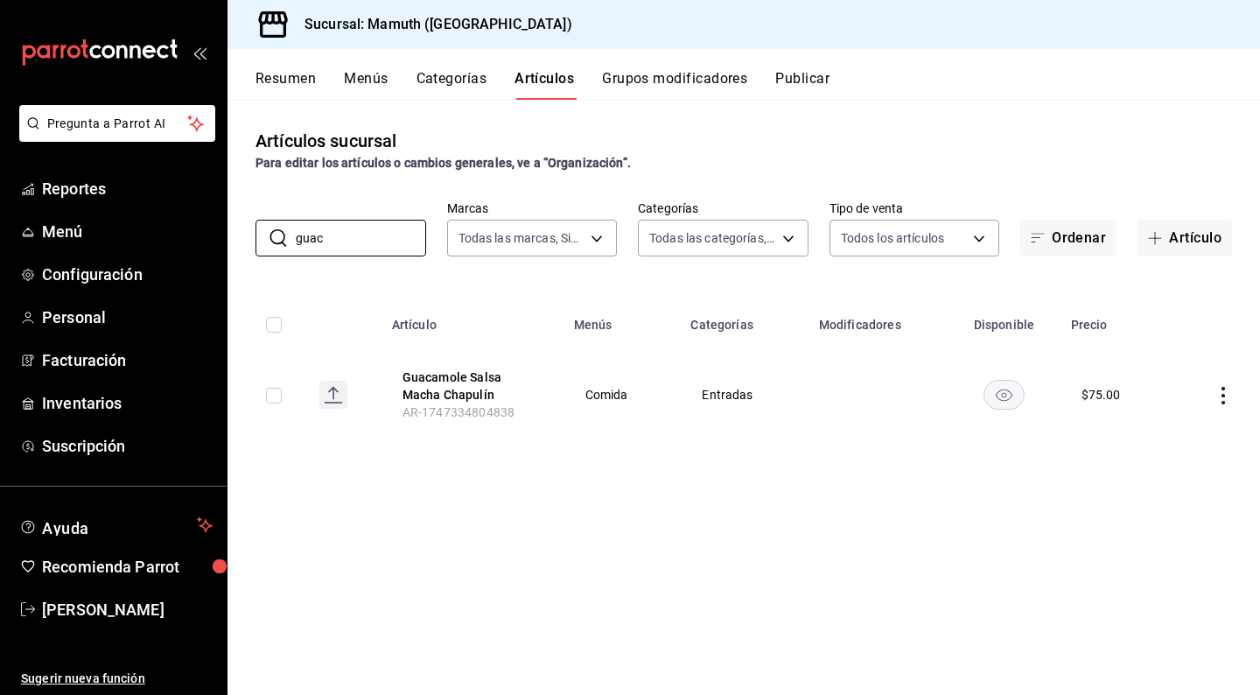
drag, startPoint x: 408, startPoint y: 236, endPoint x: 229, endPoint y: 236, distance: 178.5
click at [229, 236] on div "​ guac ​ Marcas Todas las marcas, Sin marca f1bb6157-6a37-46fd-b908-fd0c3bf6e21…" at bounding box center [743, 228] width 1032 height 56
type input "pica"
click at [1226, 394] on icon "actions" at bounding box center [1222, 389] width 17 height 17
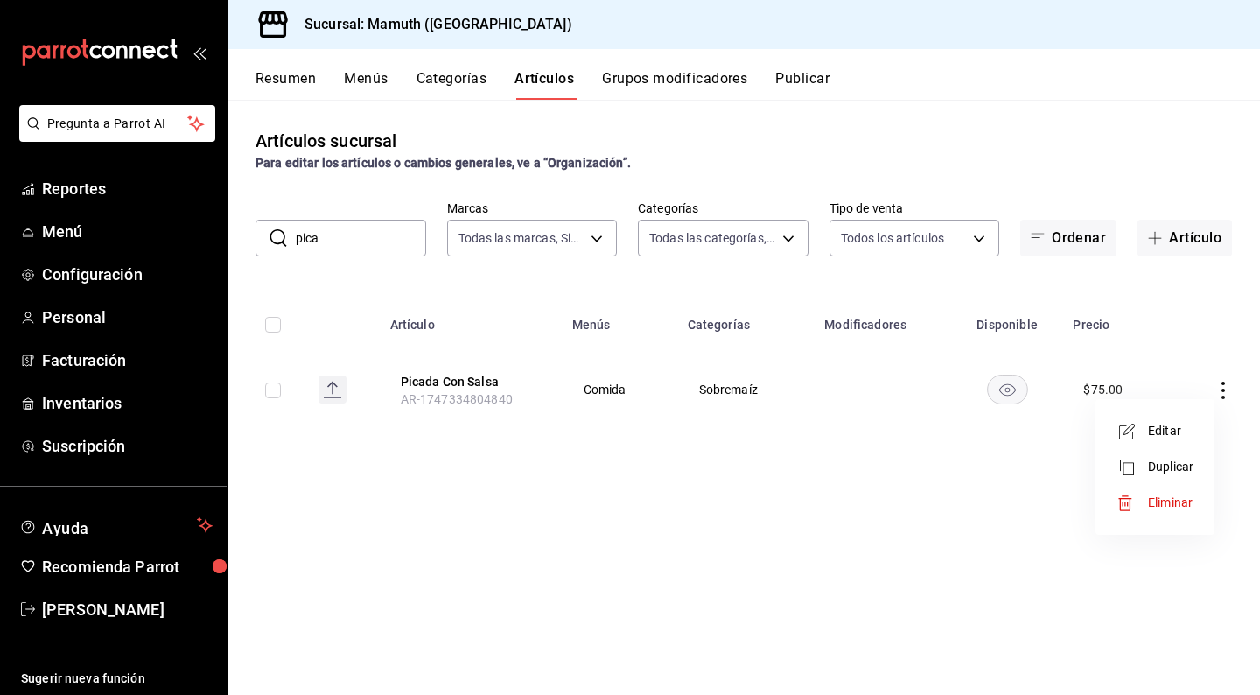
click at [1142, 426] on div at bounding box center [1131, 431] width 31 height 21
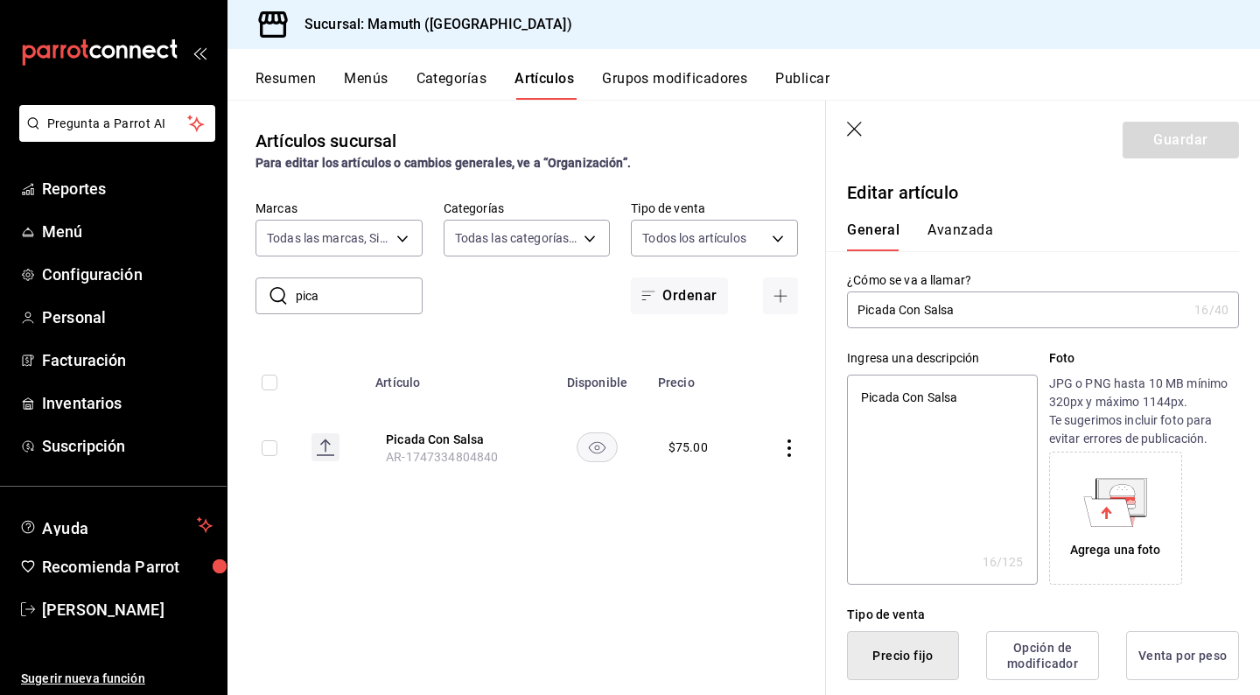
type textarea "x"
type input "$75.00"
click at [992, 306] on input "Picada Con Salsa" at bounding box center [1017, 309] width 340 height 35
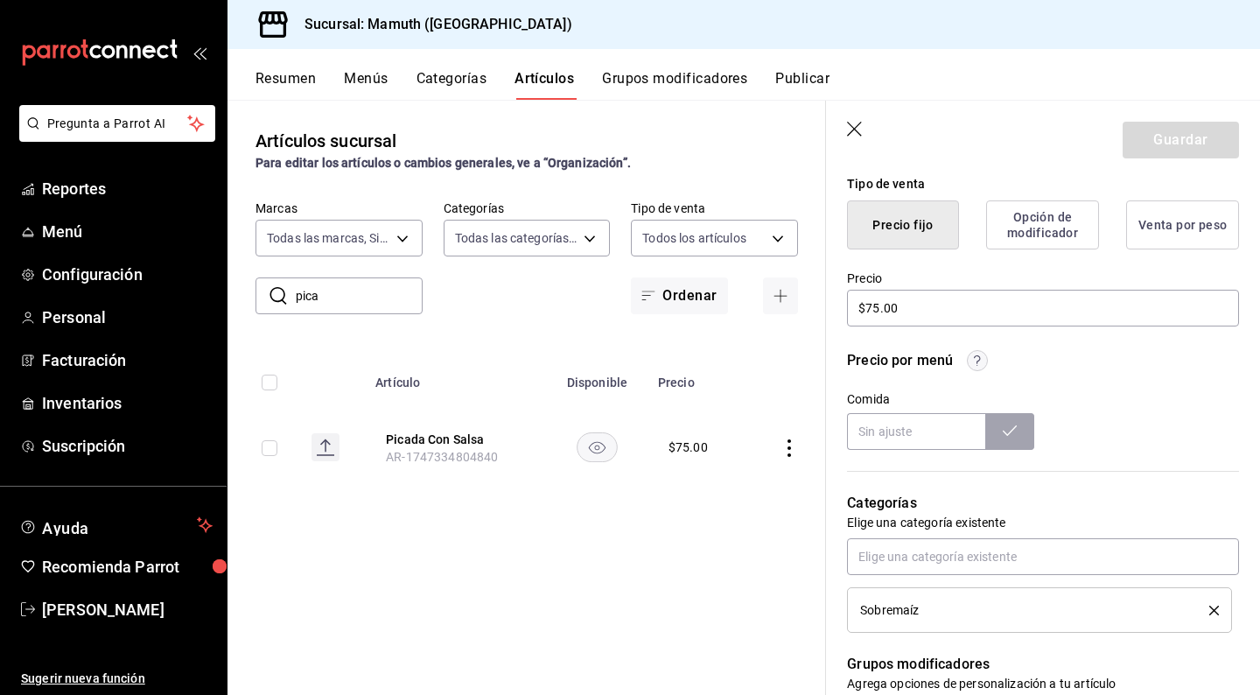
scroll to position [423, 0]
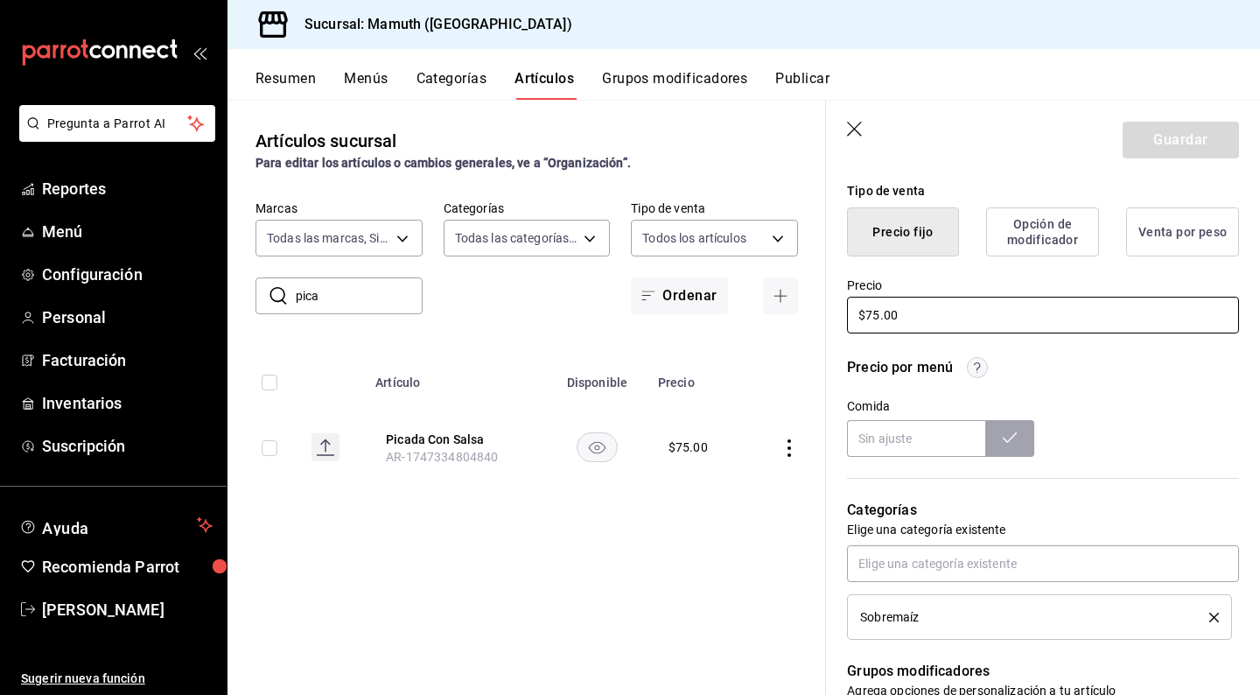
drag, startPoint x: 963, startPoint y: 310, endPoint x: 842, endPoint y: 304, distance: 121.7
click at [842, 304] on div "Precio $75.00" at bounding box center [1032, 296] width 413 height 80
type textarea "x"
type input "$6.00"
type textarea "x"
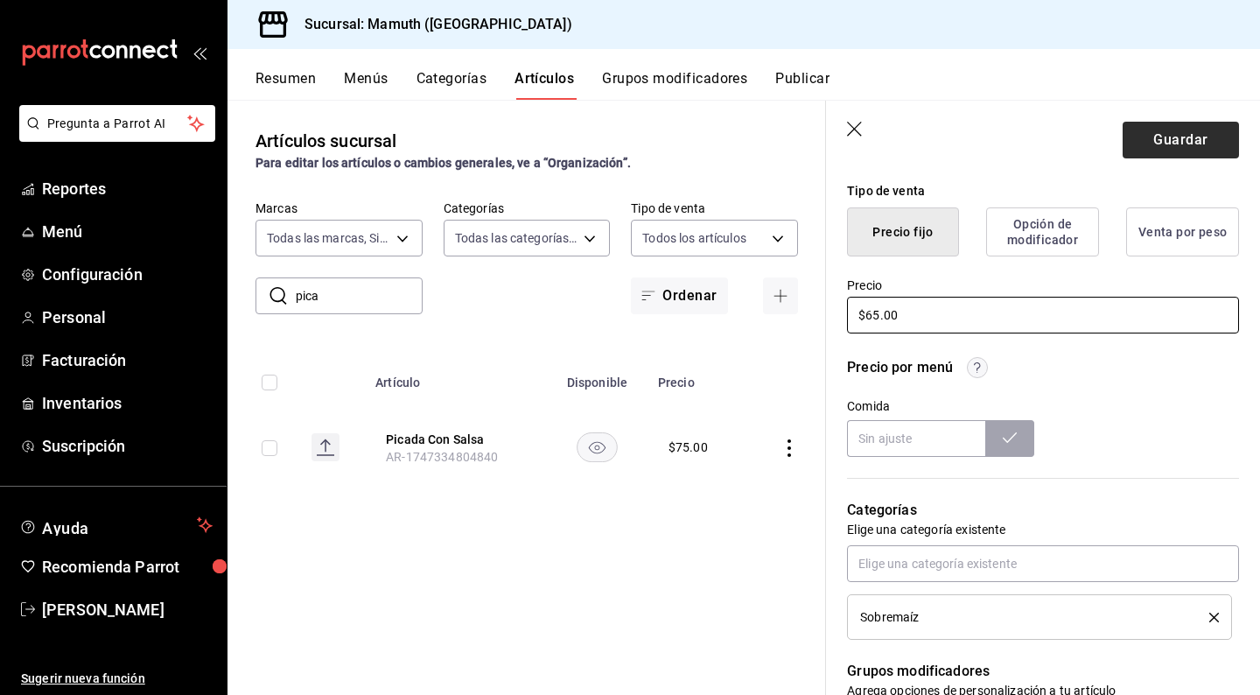
type input "$65.00"
click at [1171, 136] on button "Guardar" at bounding box center [1180, 140] width 116 height 37
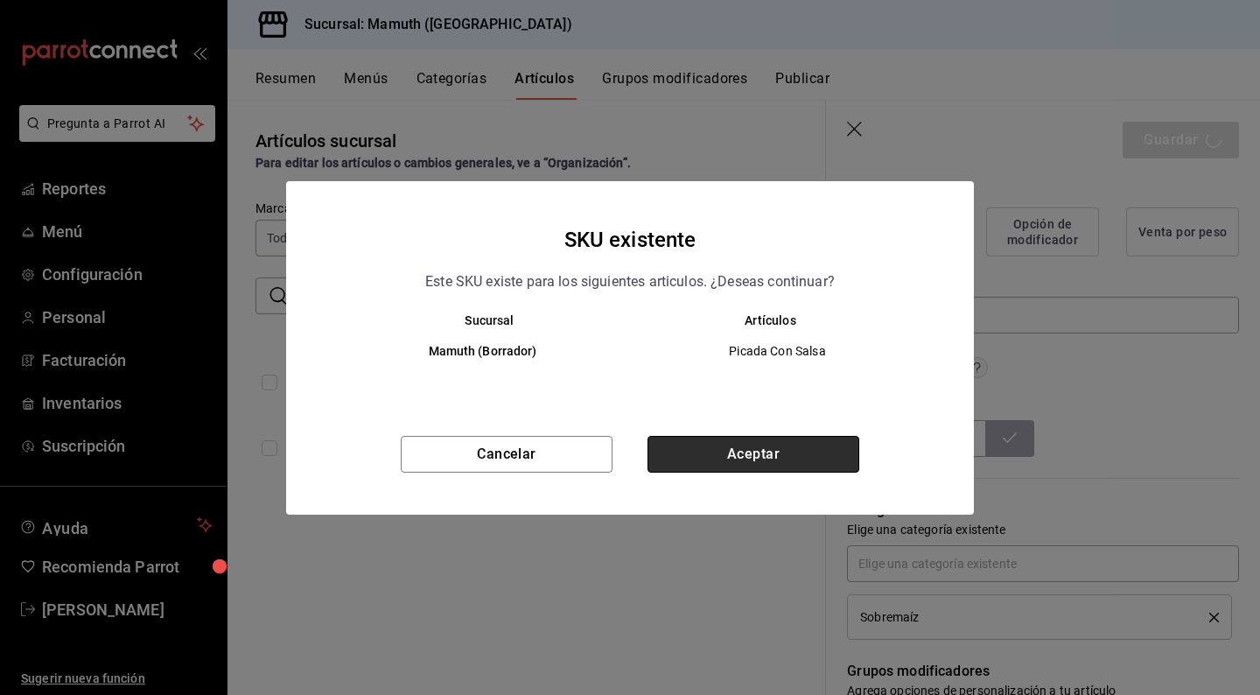
click at [808, 455] on button "Aceptar" at bounding box center [753, 454] width 212 height 37
type textarea "x"
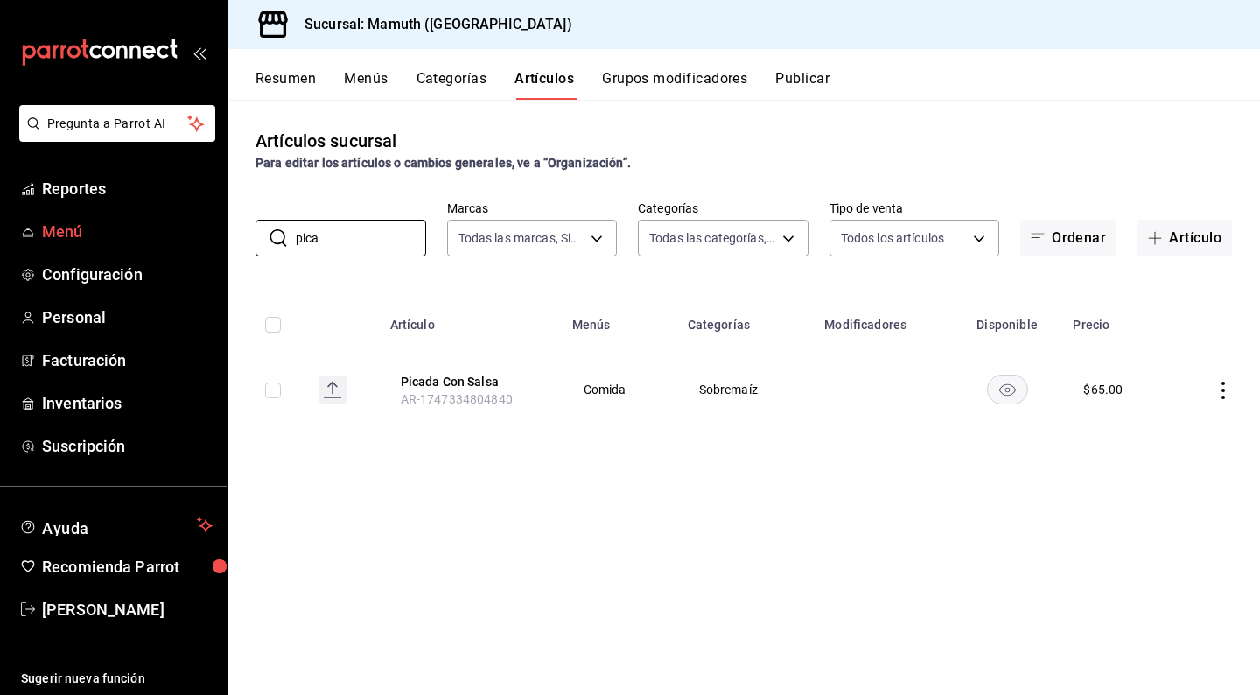
drag, startPoint x: 396, startPoint y: 236, endPoint x: 188, endPoint y: 235, distance: 208.2
click at [188, 235] on div "Pregunta a Parrot AI Reportes Menú Configuración Personal Facturación Inventari…" at bounding box center [630, 347] width 1260 height 695
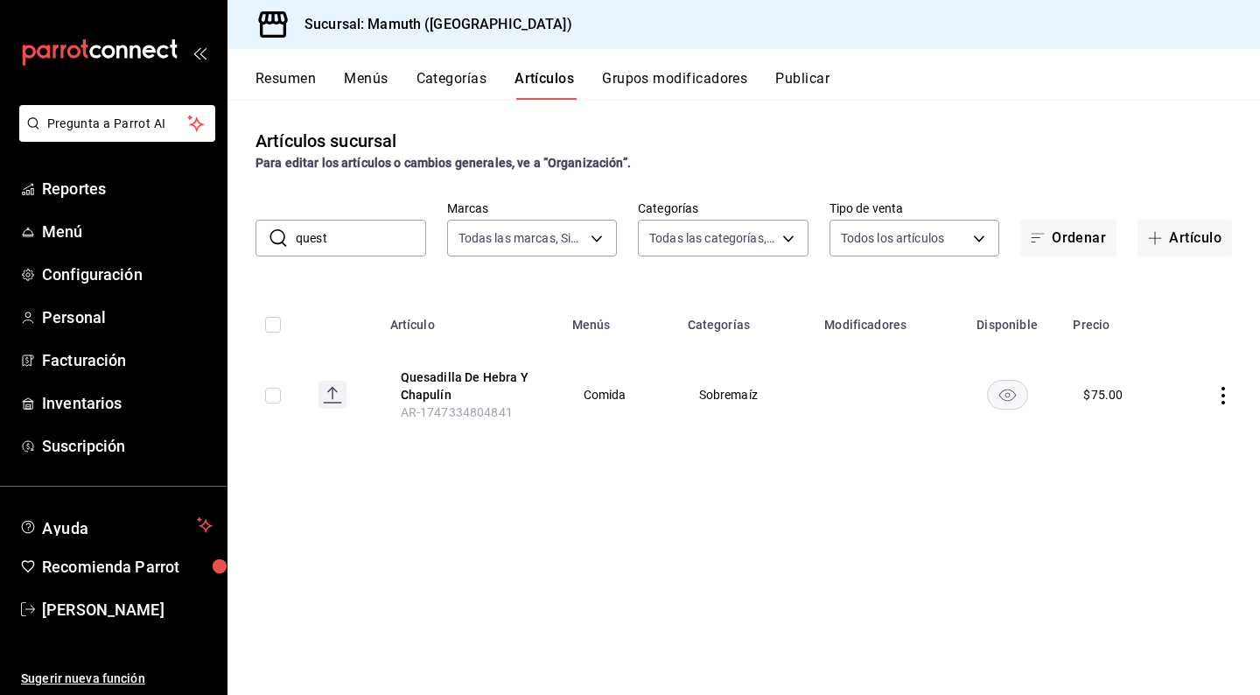
drag, startPoint x: 188, startPoint y: 235, endPoint x: 1228, endPoint y: 388, distance: 1051.2
click at [1228, 388] on icon "actions" at bounding box center [1222, 395] width 17 height 17
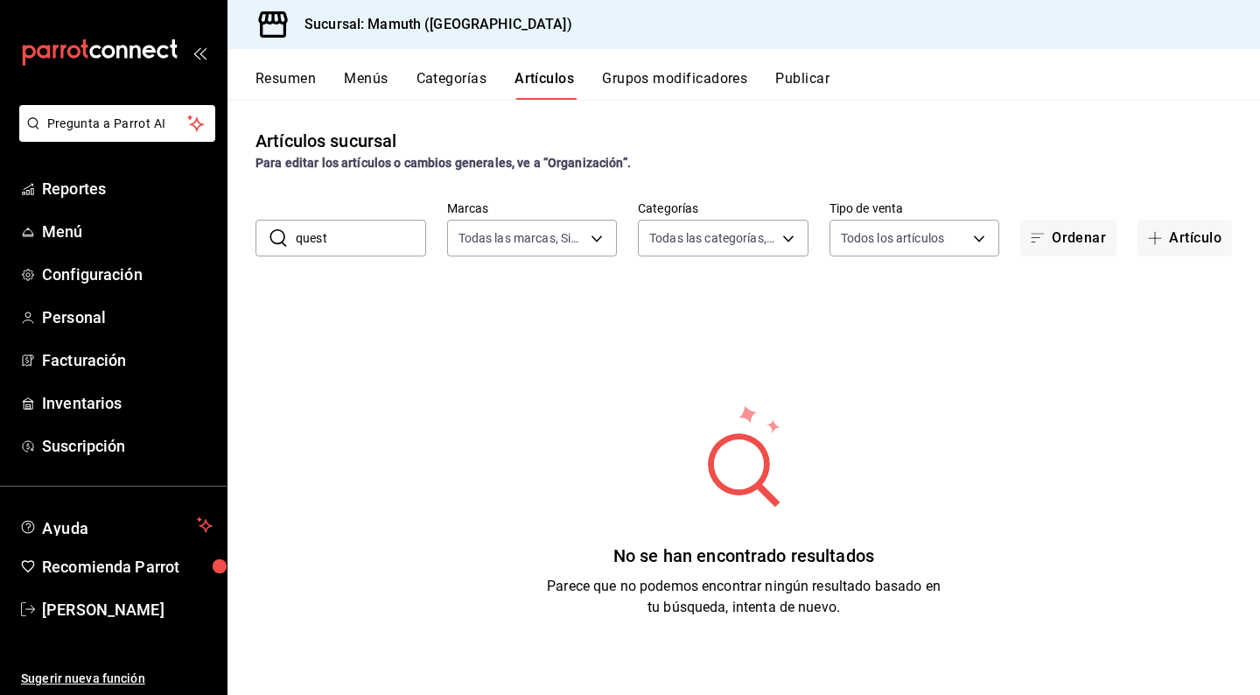
click at [388, 234] on input "quest" at bounding box center [361, 237] width 130 height 35
type input "ques"
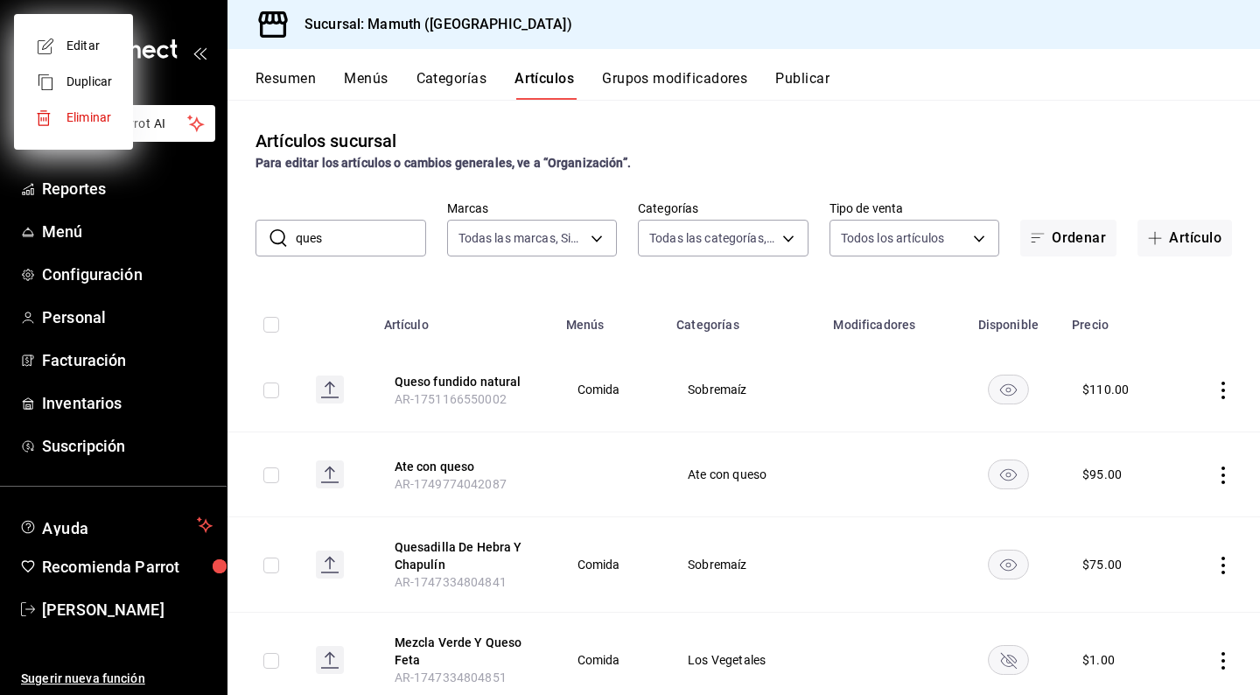
click at [360, 247] on div at bounding box center [630, 347] width 1260 height 695
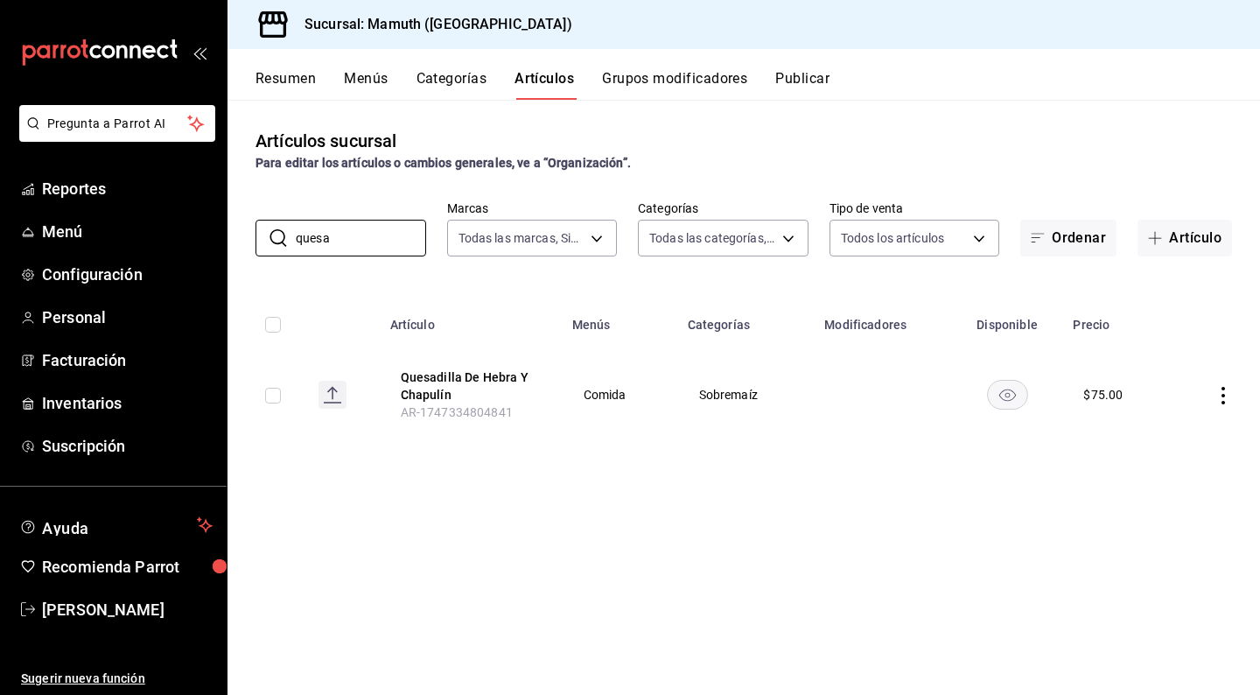
type input "quesa"
click at [1218, 393] on icon "actions" at bounding box center [1222, 395] width 17 height 17
click at [1149, 437] on span "Editar" at bounding box center [1170, 436] width 45 height 18
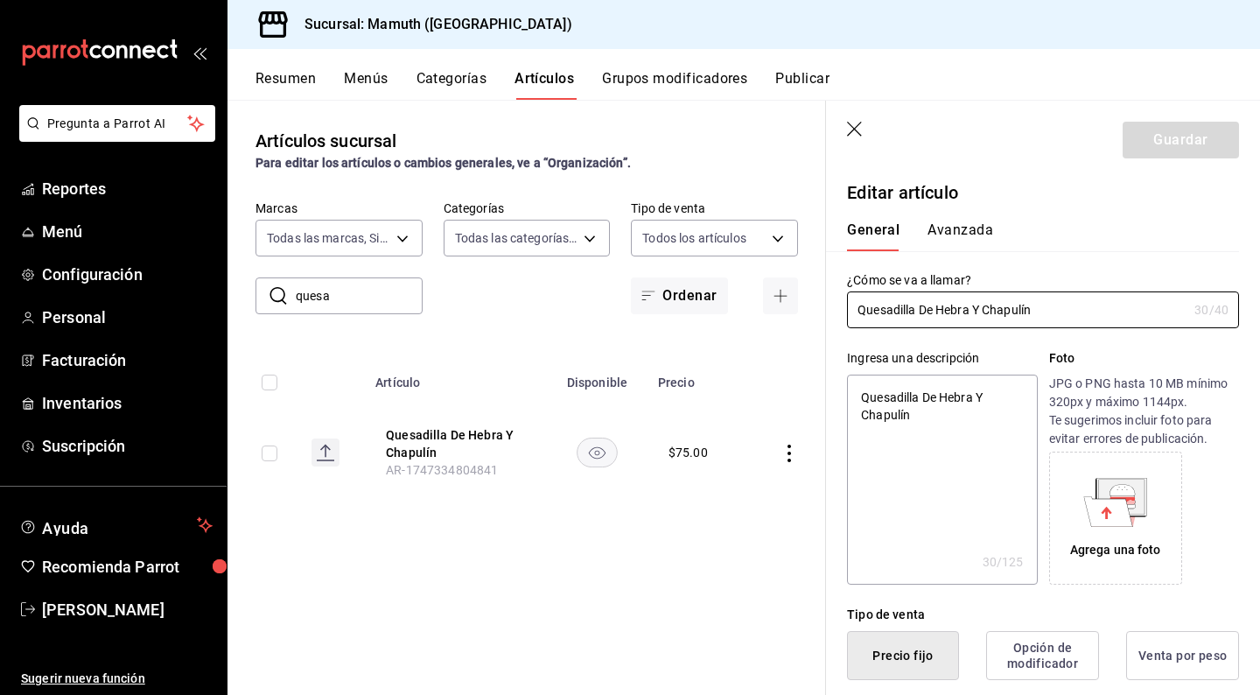
type textarea "x"
type input "$75.00"
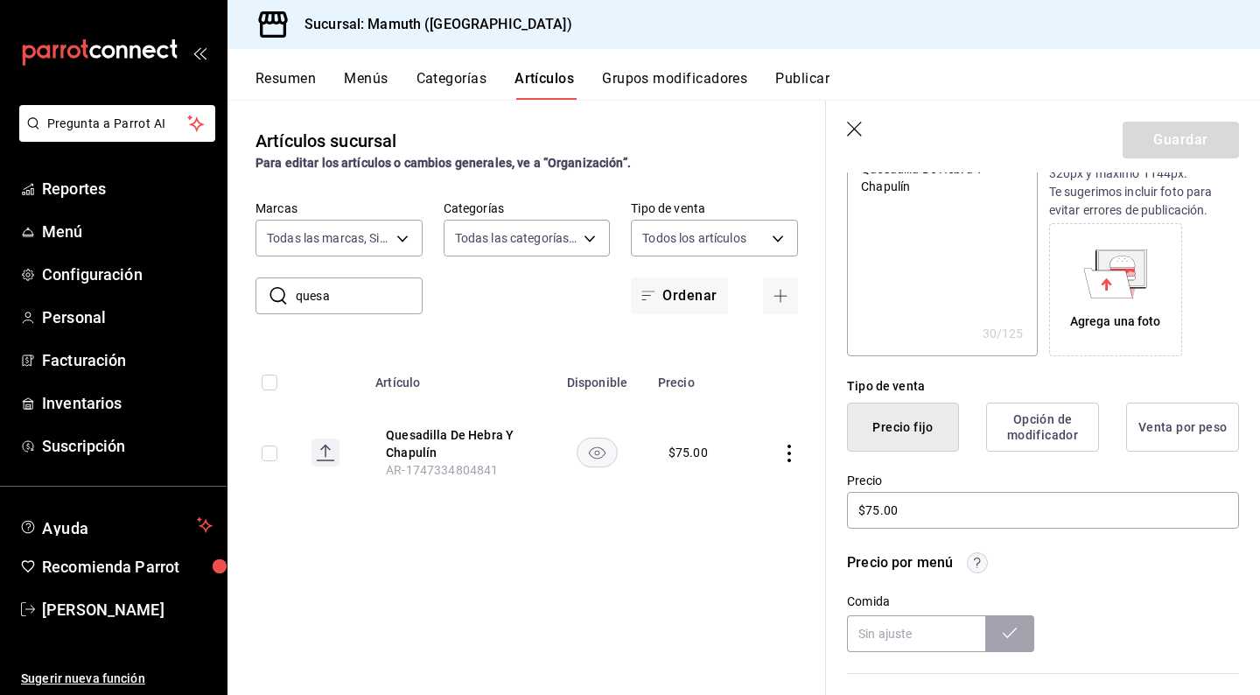
scroll to position [250, 0]
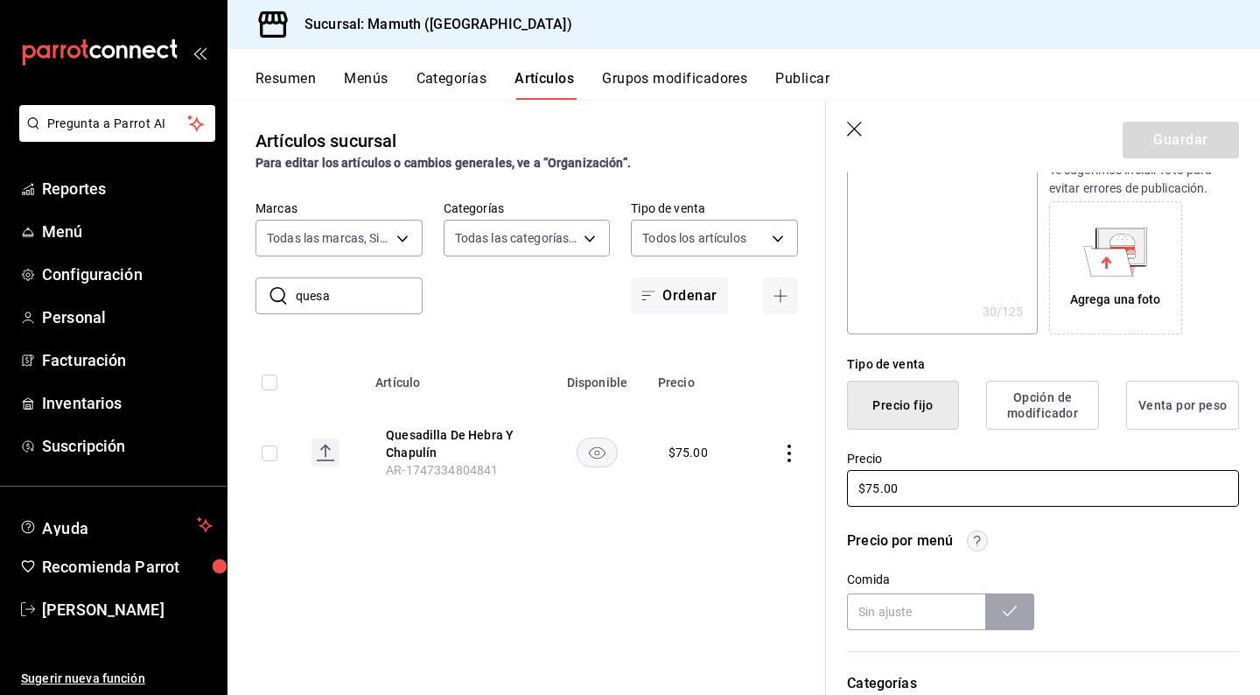
drag, startPoint x: 922, startPoint y: 485, endPoint x: 786, endPoint y: 470, distance: 137.3
click at [786, 470] on main "Artículos sucursal Para editar los artículos o cambios generales, ve a “Organiz…" at bounding box center [743, 397] width 1032 height 595
type textarea "x"
type input "$6.00"
type textarea "x"
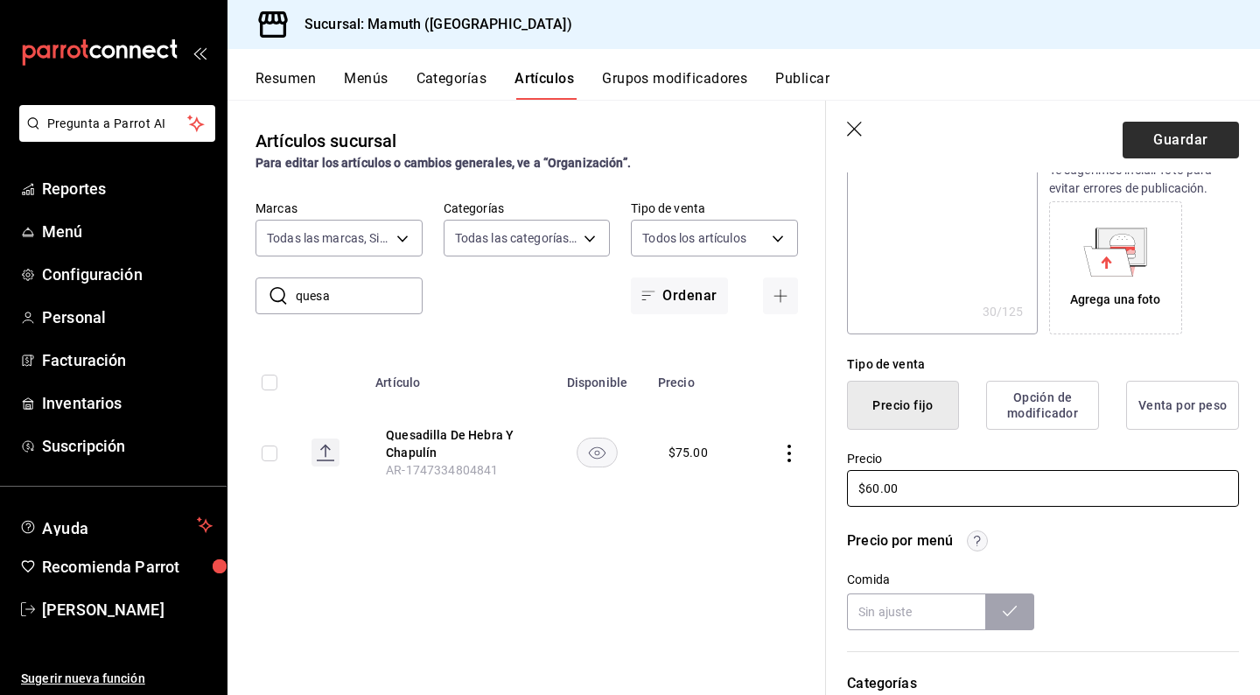
type input "$60.00"
click at [1169, 150] on button "Guardar" at bounding box center [1180, 140] width 116 height 37
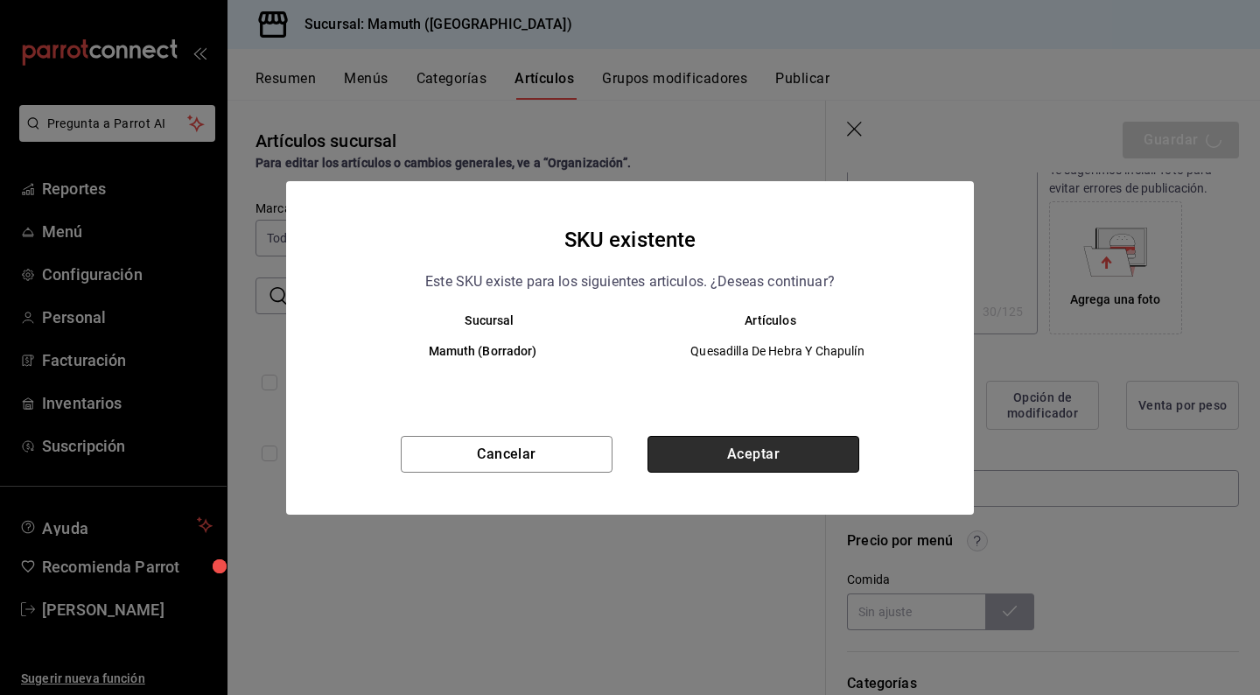
click at [772, 446] on button "Aceptar" at bounding box center [753, 454] width 212 height 37
type textarea "x"
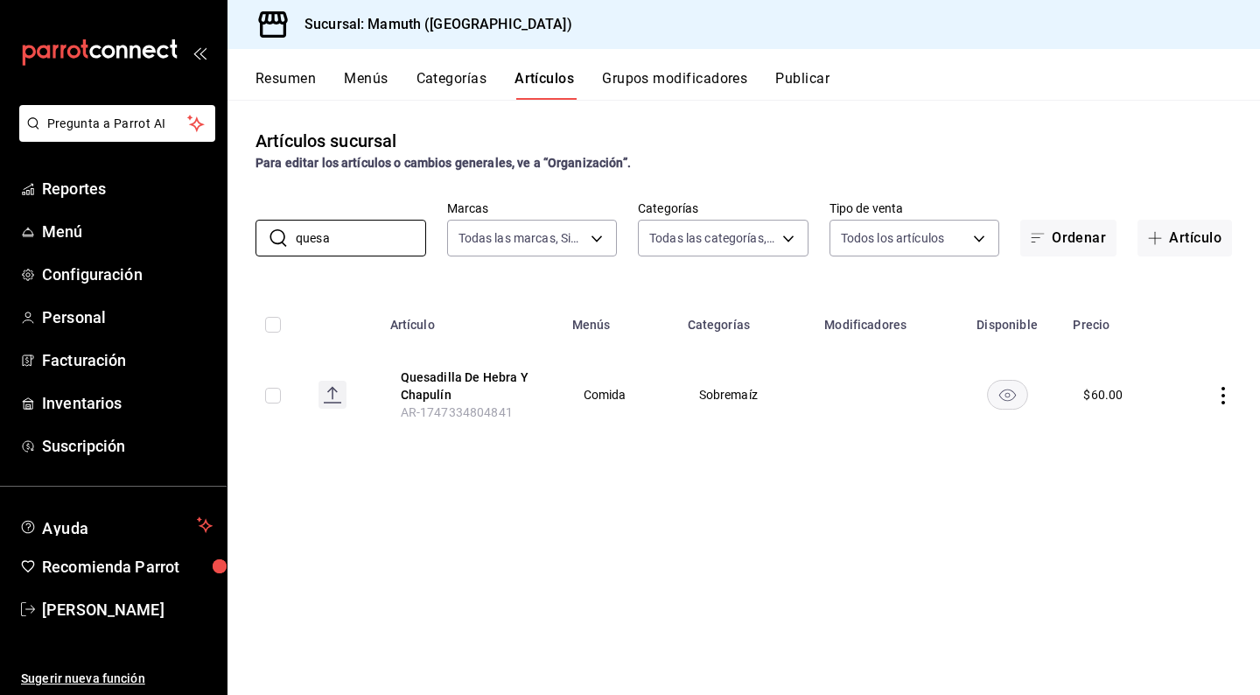
drag, startPoint x: 380, startPoint y: 244, endPoint x: 230, endPoint y: 244, distance: 149.6
click at [230, 244] on div "​ quesa ​ Marcas Todas las marcas, Sin marca f1bb6157-6a37-46fd-b908-fd0c3bf6e2…" at bounding box center [743, 228] width 1032 height 56
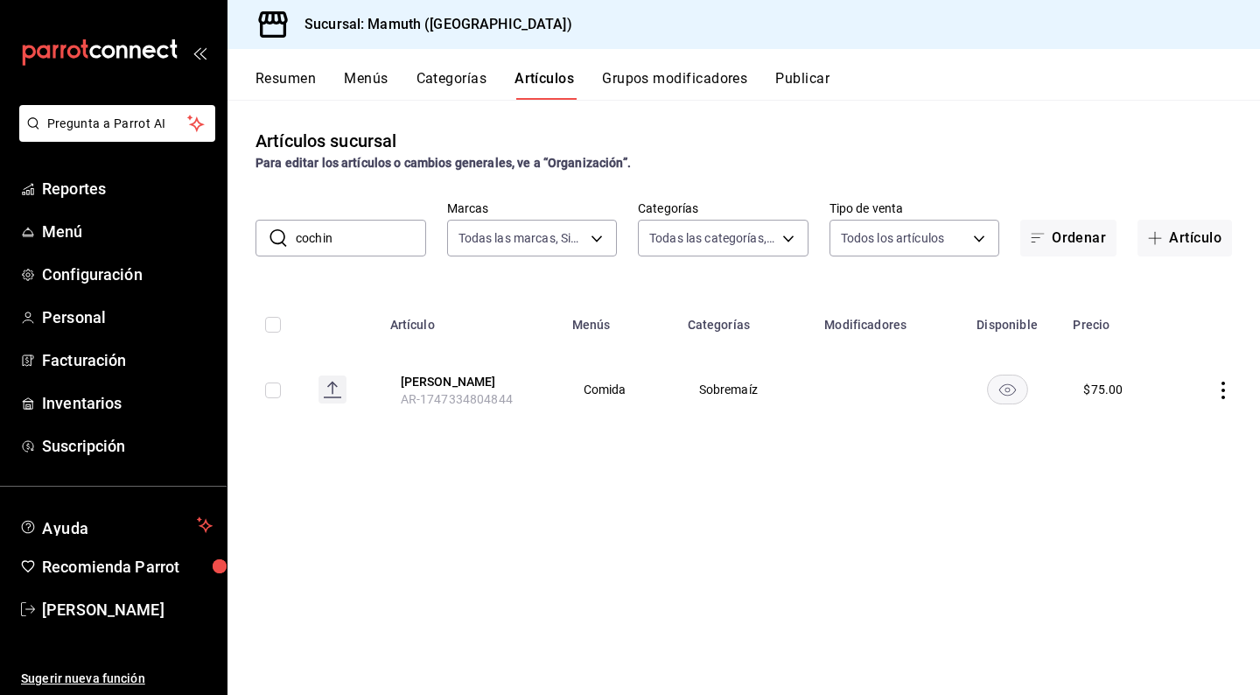
drag, startPoint x: 230, startPoint y: 244, endPoint x: 280, endPoint y: 227, distance: 52.8
click at [280, 227] on div "​ cochin ​" at bounding box center [340, 238] width 171 height 37
drag, startPoint x: 360, startPoint y: 246, endPoint x: 294, endPoint y: 243, distance: 65.7
click at [294, 243] on div "​ cochin ​" at bounding box center [340, 238] width 171 height 37
click at [304, 236] on input "cochin" at bounding box center [361, 237] width 130 height 35
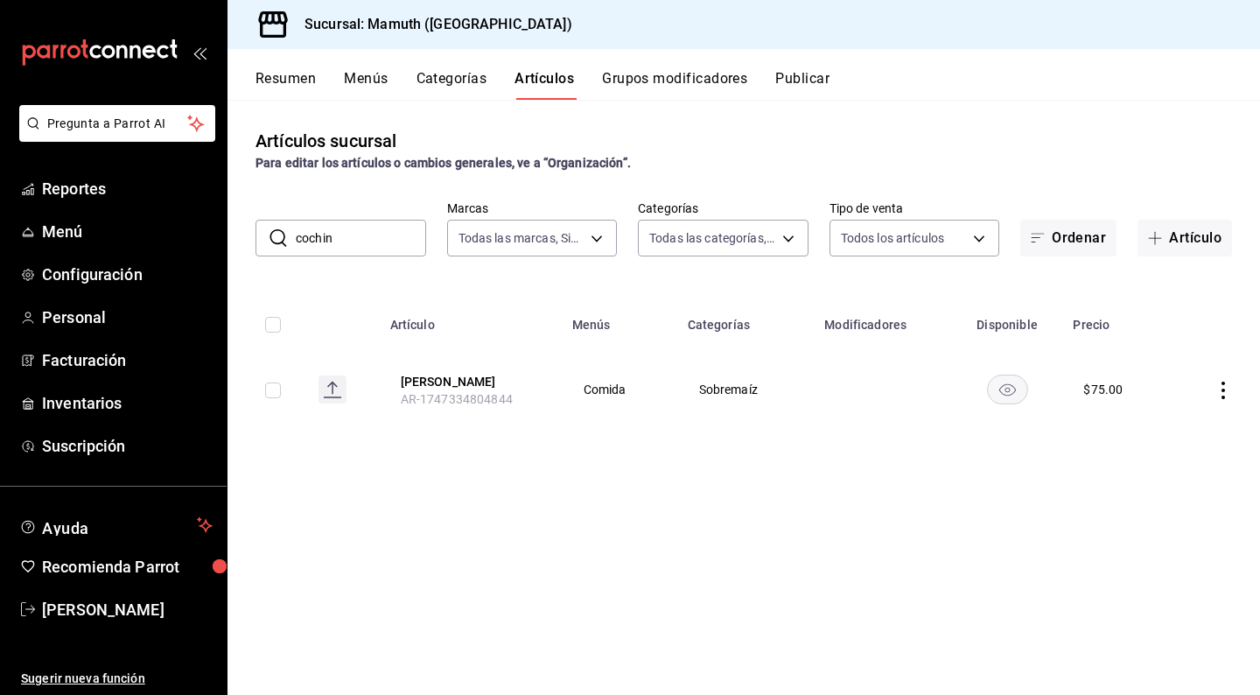
drag, startPoint x: 388, startPoint y: 236, endPoint x: 265, endPoint y: 235, distance: 123.3
click at [265, 235] on div "​ cochin ​" at bounding box center [340, 238] width 171 height 37
drag, startPoint x: 395, startPoint y: 239, endPoint x: 268, endPoint y: 237, distance: 126.9
click at [268, 237] on div "​ rib ​" at bounding box center [340, 238] width 171 height 37
drag, startPoint x: 361, startPoint y: 244, endPoint x: 249, endPoint y: 237, distance: 112.2
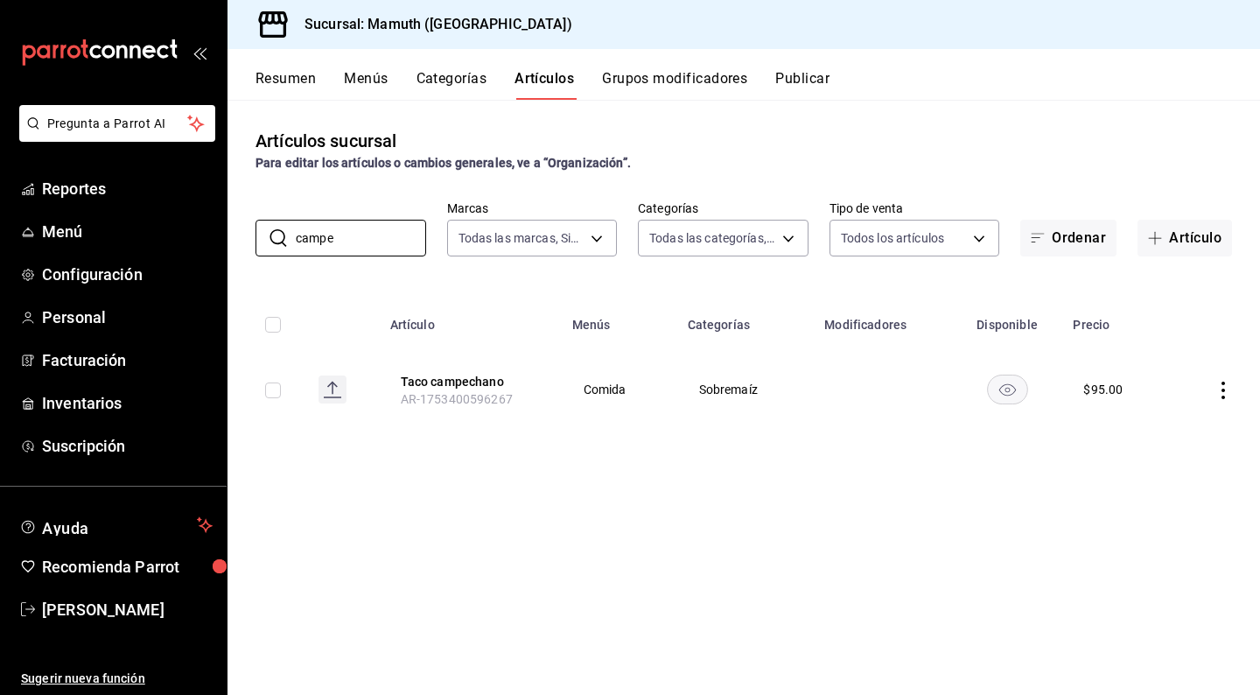
click at [249, 237] on div "​ campe ​ Marcas Todas las marcas, Sin marca f1bb6157-6a37-46fd-b908-fd0c3bf6e2…" at bounding box center [743, 228] width 1032 height 56
drag, startPoint x: 367, startPoint y: 230, endPoint x: 289, endPoint y: 227, distance: 77.9
click at [288, 227] on div "​ france ​" at bounding box center [340, 238] width 171 height 37
drag, startPoint x: 353, startPoint y: 236, endPoint x: 291, endPoint y: 236, distance: 61.2
click at [291, 236] on div "​ france ​" at bounding box center [340, 238] width 171 height 37
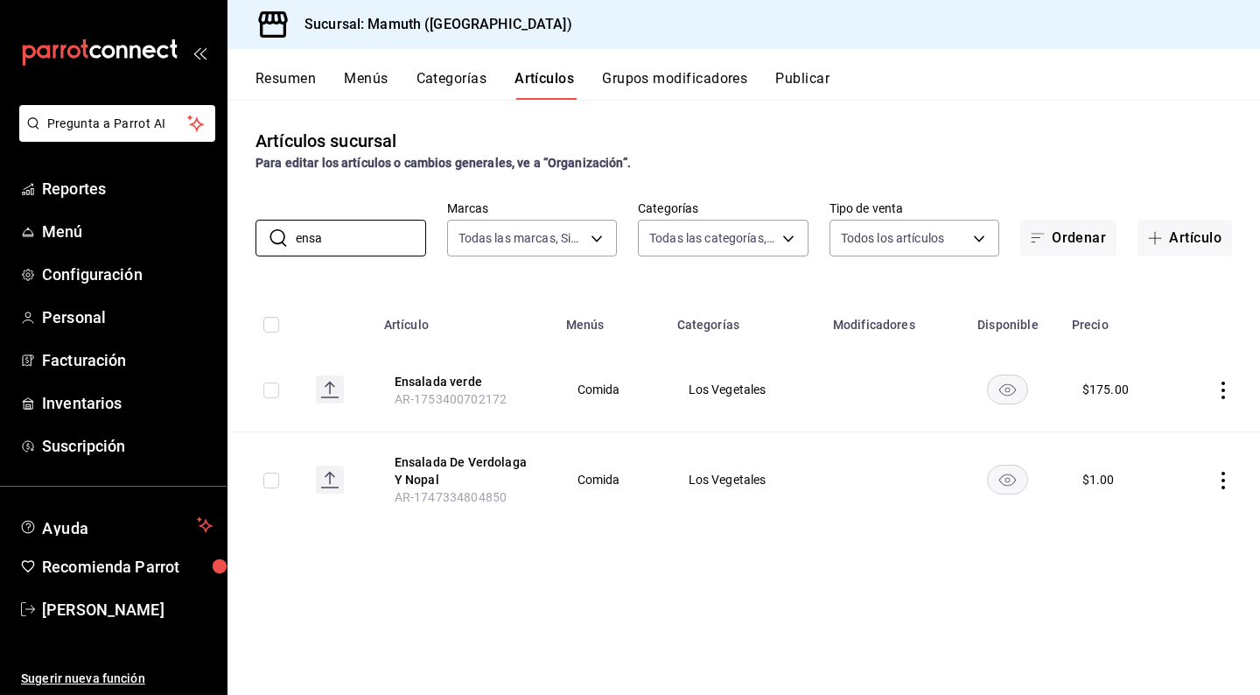
type input "ensa"
click at [1226, 386] on icon "actions" at bounding box center [1222, 389] width 17 height 17
click at [1170, 430] on span "Editar" at bounding box center [1170, 431] width 45 height 18
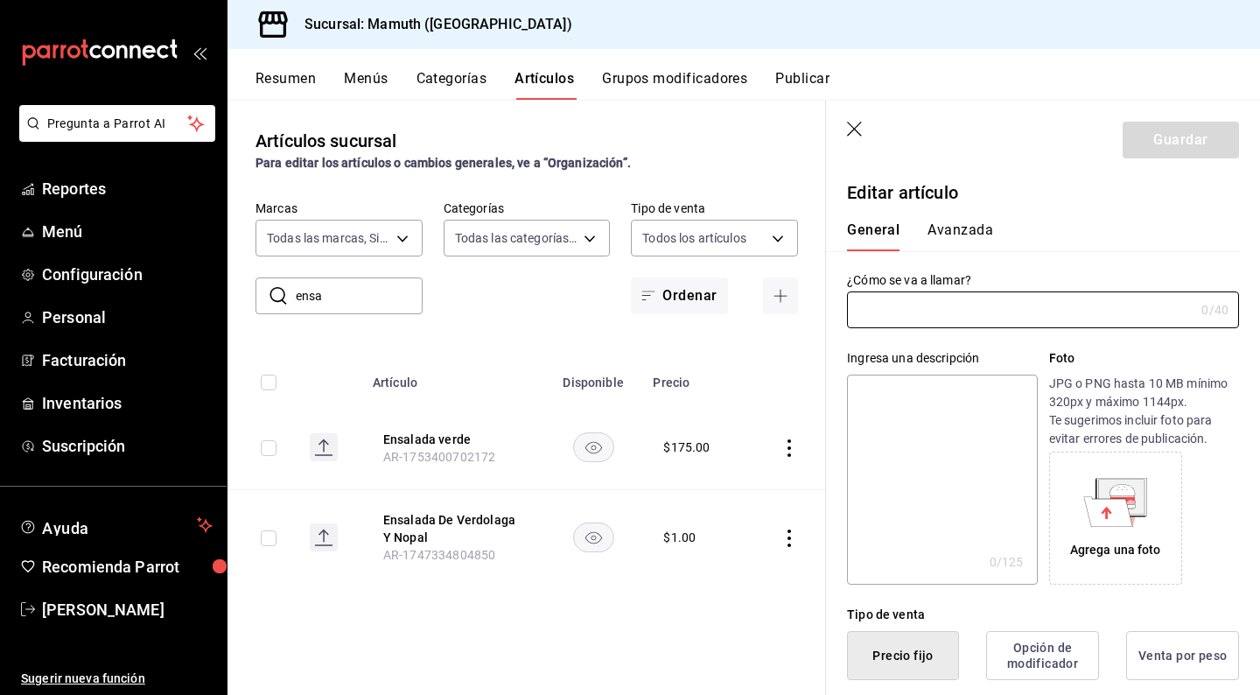
type input "Ensalada verde"
type input "$175.00"
type input "AR-1753400702172"
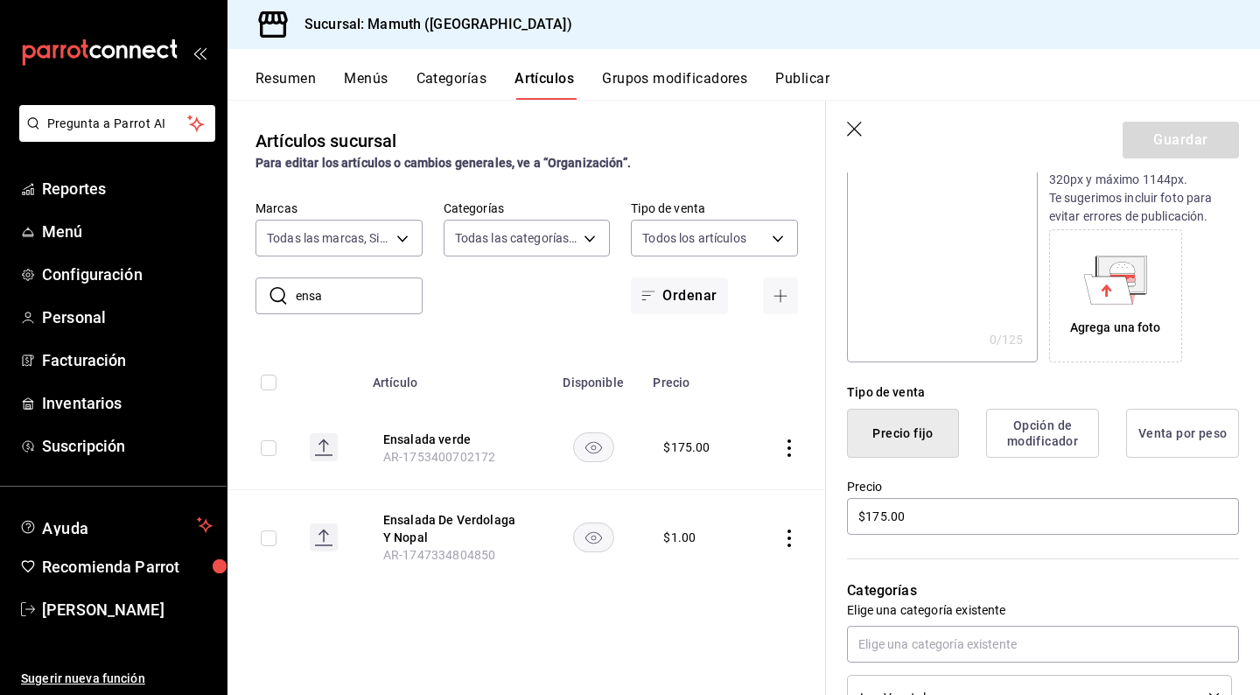
scroll to position [237, 0]
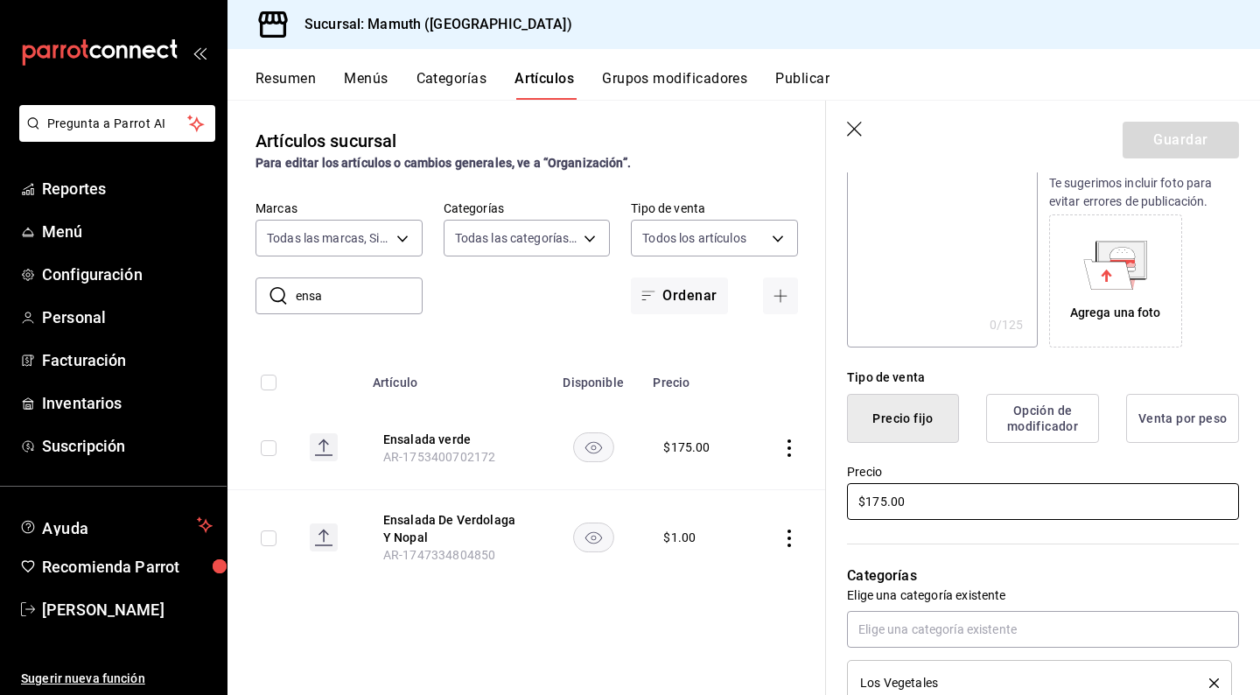
drag, startPoint x: 928, startPoint y: 494, endPoint x: 879, endPoint y: 503, distance: 49.8
click at [879, 503] on input "$175.00" at bounding box center [1043, 501] width 392 height 37
type input "$170.00"
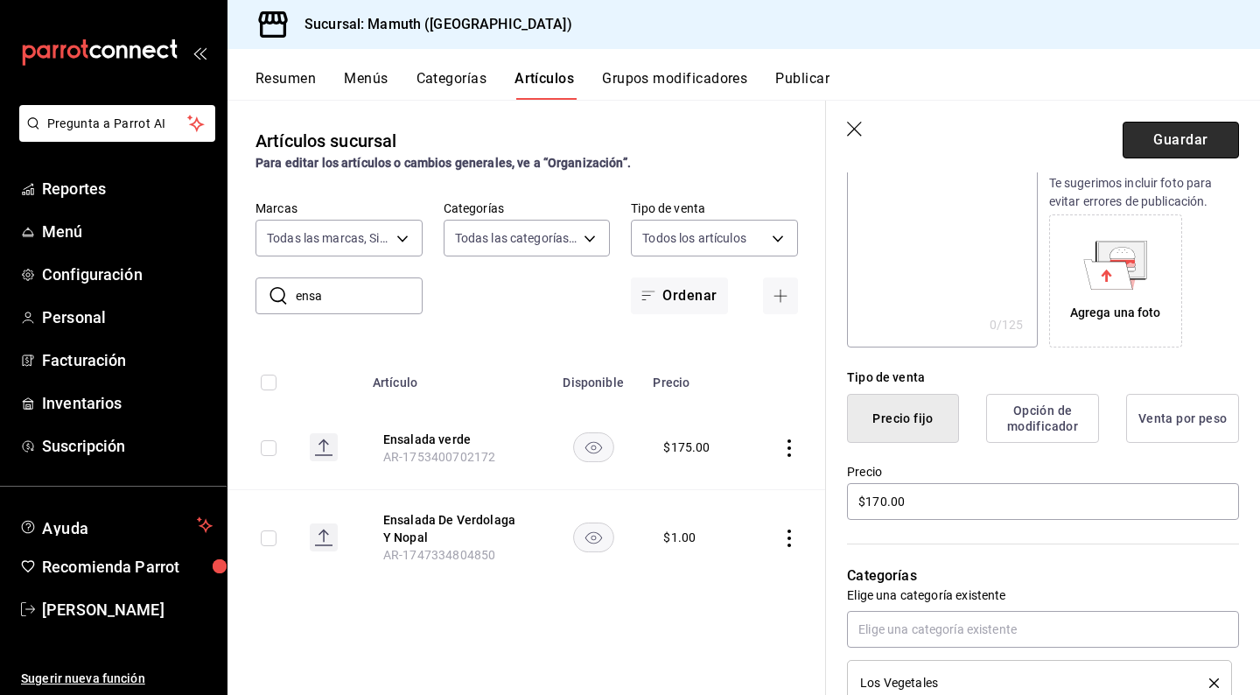
click at [1160, 134] on button "Guardar" at bounding box center [1180, 140] width 116 height 37
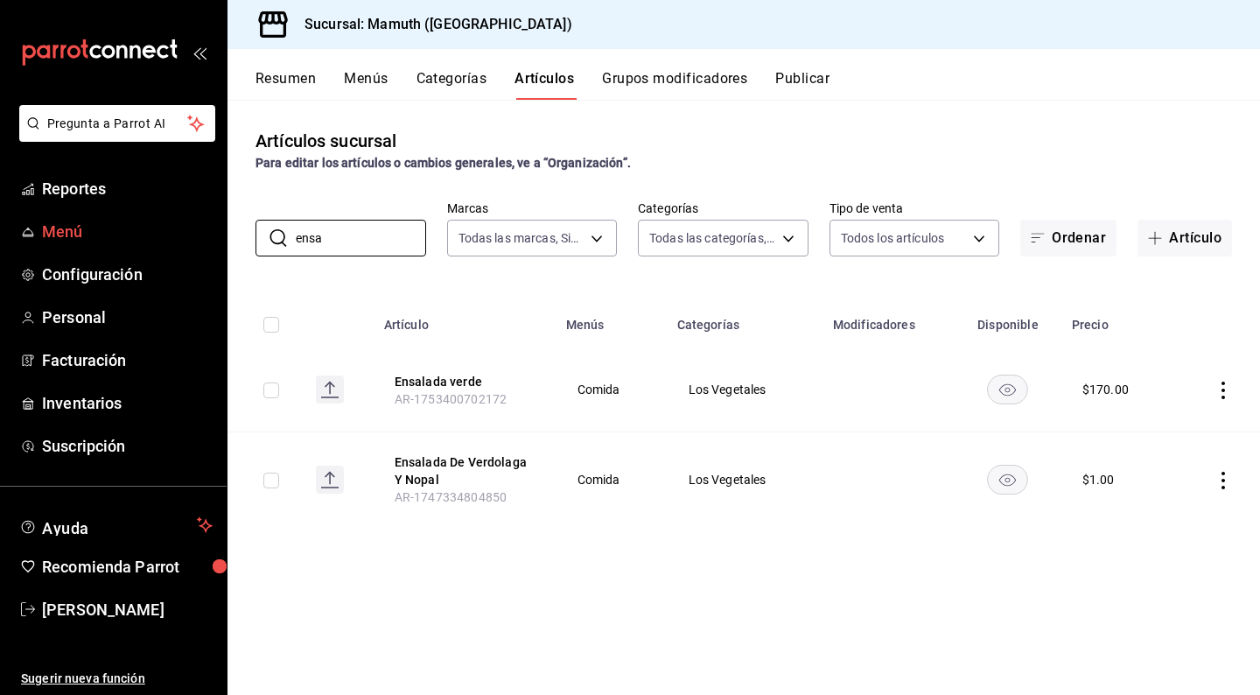
drag, startPoint x: 357, startPoint y: 241, endPoint x: 178, endPoint y: 226, distance: 179.1
click at [178, 226] on div "Pregunta a Parrot AI Reportes Menú Configuración Personal Facturación Inventari…" at bounding box center [630, 347] width 1260 height 695
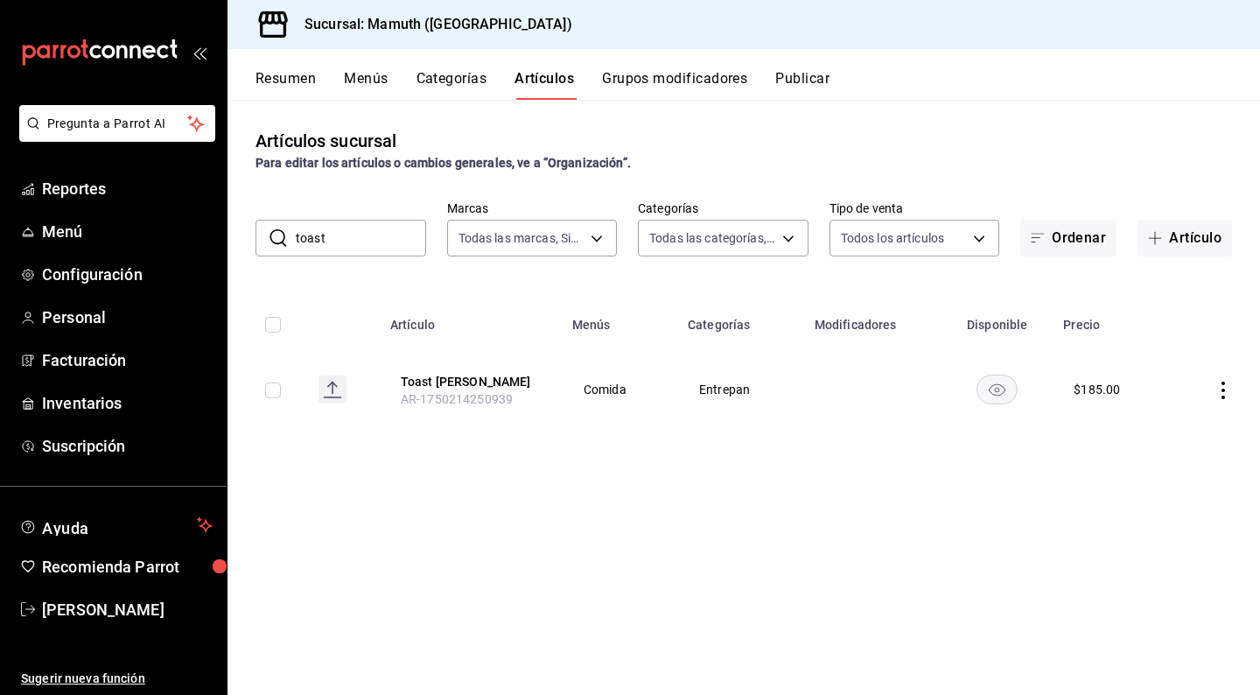
drag, startPoint x: 369, startPoint y: 234, endPoint x: 259, endPoint y: 232, distance: 110.2
click at [259, 232] on div "​ toast ​" at bounding box center [340, 238] width 171 height 37
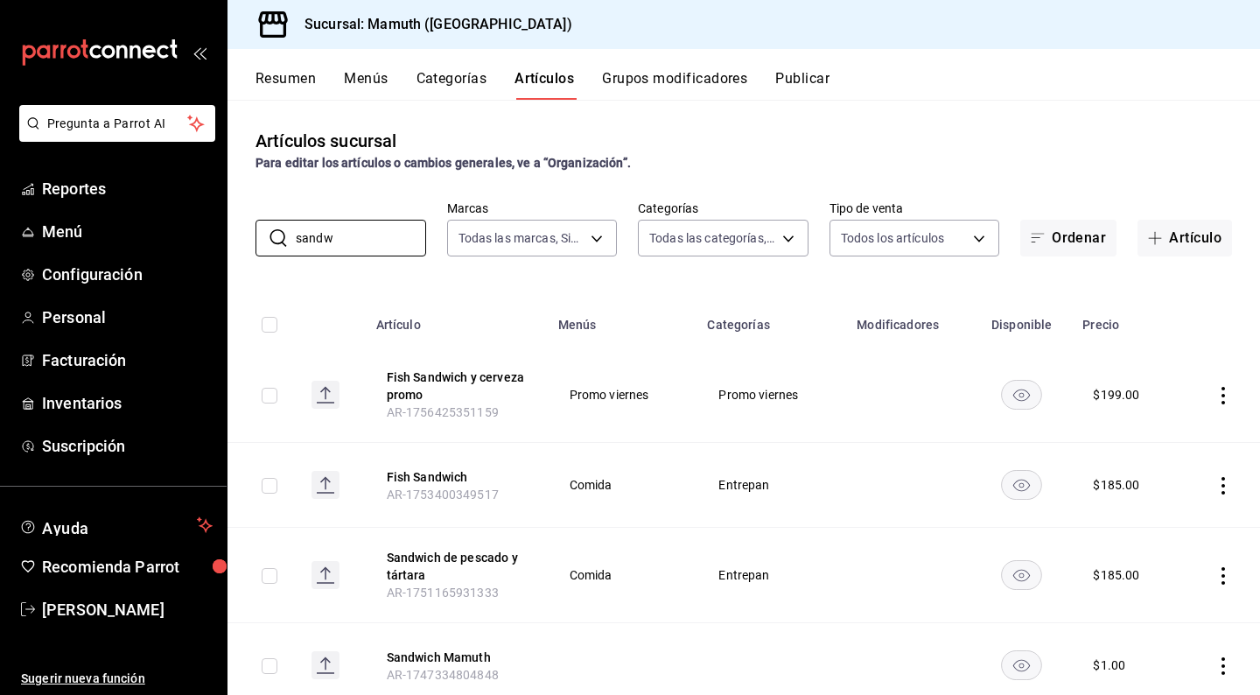
drag, startPoint x: 259, startPoint y: 232, endPoint x: 229, endPoint y: 233, distance: 29.8
click at [228, 233] on div "​ sandw ​ Marcas Todas las marcas, Sin marca f1bb6157-6a37-46fd-b908-fd0c3bf6e2…" at bounding box center [743, 228] width 1032 height 56
type input "s"
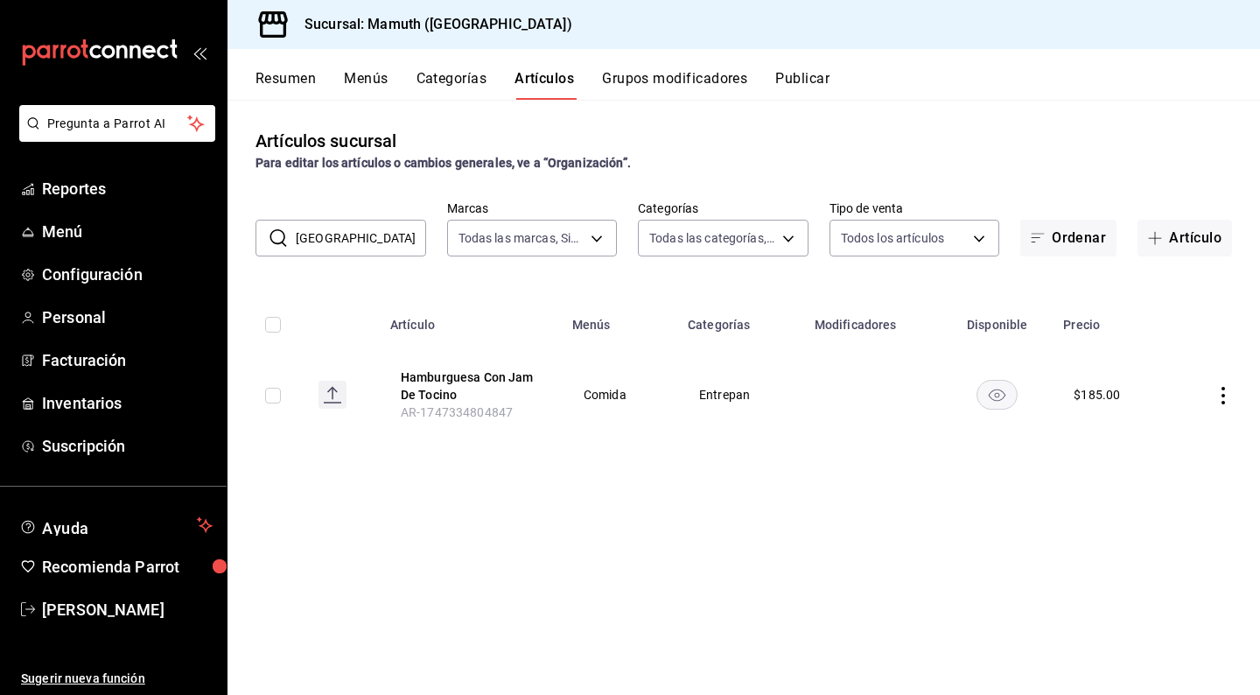
drag, startPoint x: 359, startPoint y: 243, endPoint x: 267, endPoint y: 239, distance: 92.0
click at [267, 239] on div "​ [GEOGRAPHIC_DATA] ​" at bounding box center [340, 238] width 171 height 37
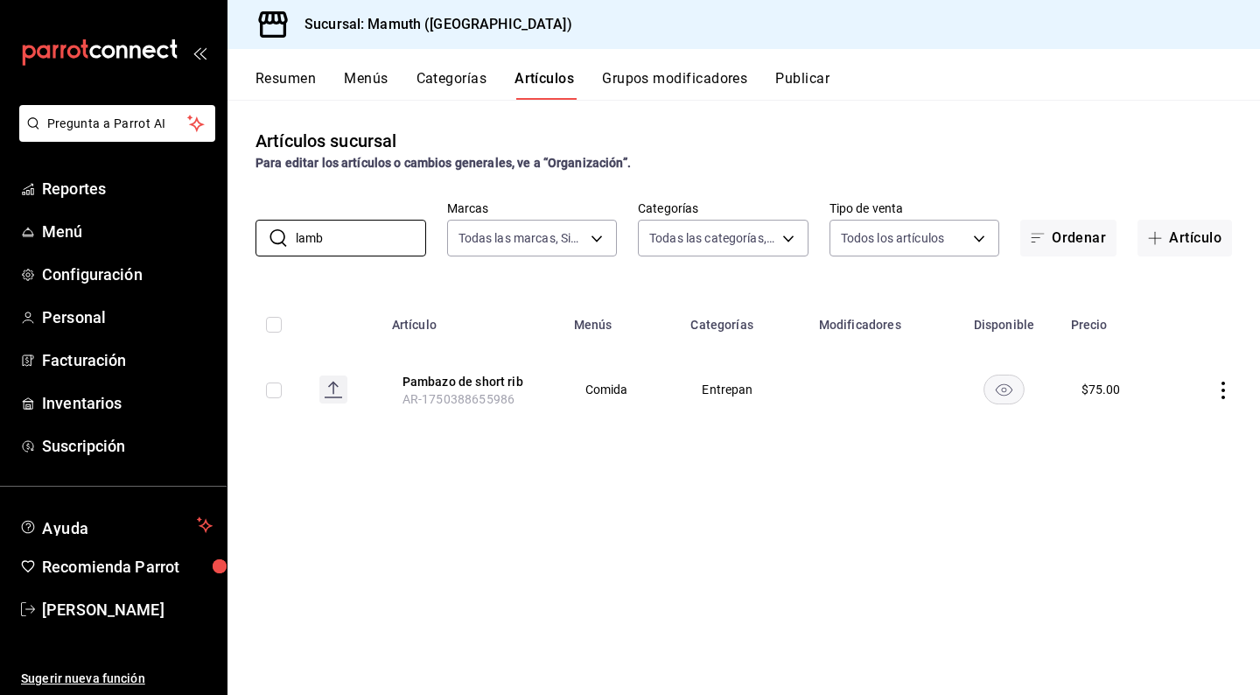
drag, startPoint x: 267, startPoint y: 239, endPoint x: 1220, endPoint y: 387, distance: 964.9
click at [1220, 387] on icon "actions" at bounding box center [1222, 389] width 17 height 17
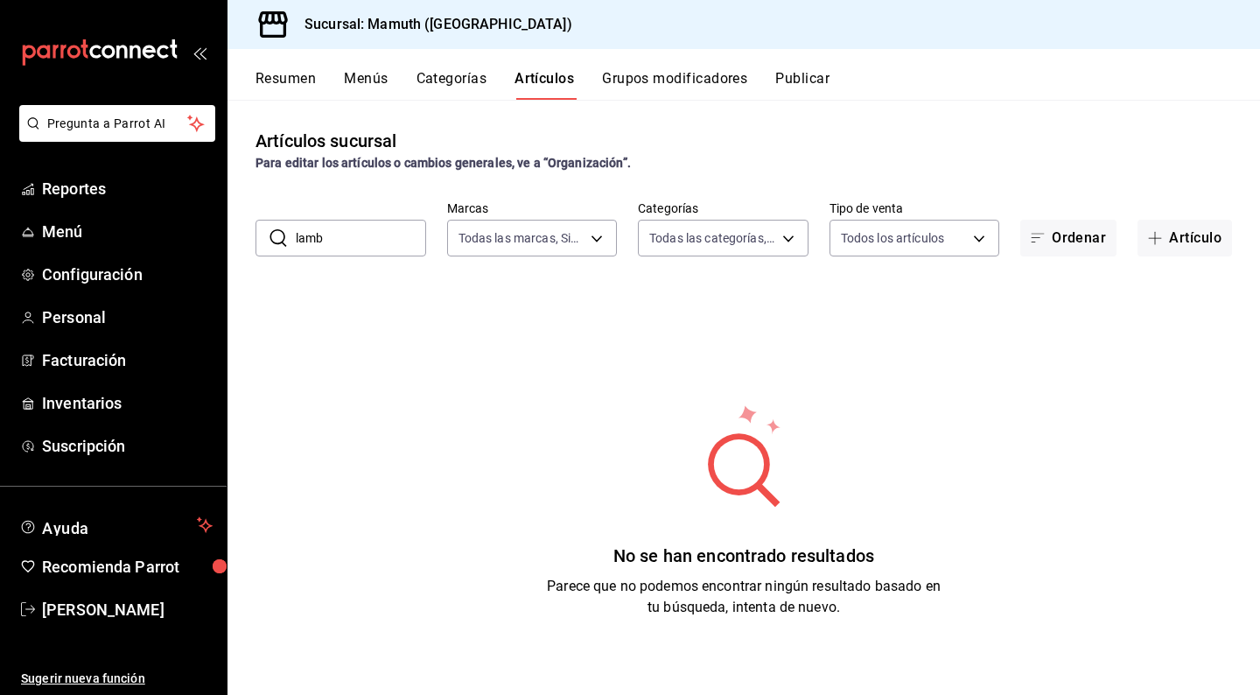
drag, startPoint x: 361, startPoint y: 242, endPoint x: 323, endPoint y: 241, distance: 38.5
click at [323, 241] on input "lamb" at bounding box center [361, 237] width 130 height 35
drag, startPoint x: 323, startPoint y: 241, endPoint x: 199, endPoint y: 214, distance: 126.1
click at [199, 214] on div "Pregunta a Parrot AI Reportes Menú Configuración Personal Facturación Inventari…" at bounding box center [630, 347] width 1260 height 695
type input "pamb"
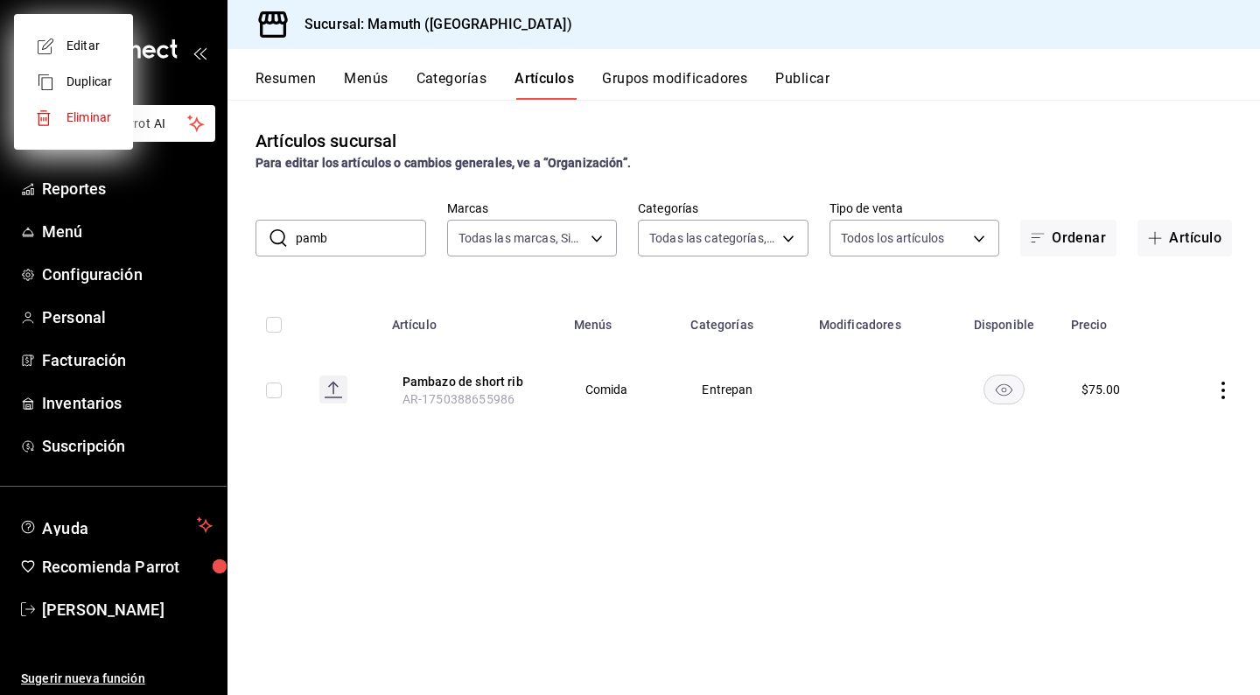
click at [1226, 391] on div at bounding box center [630, 347] width 1260 height 695
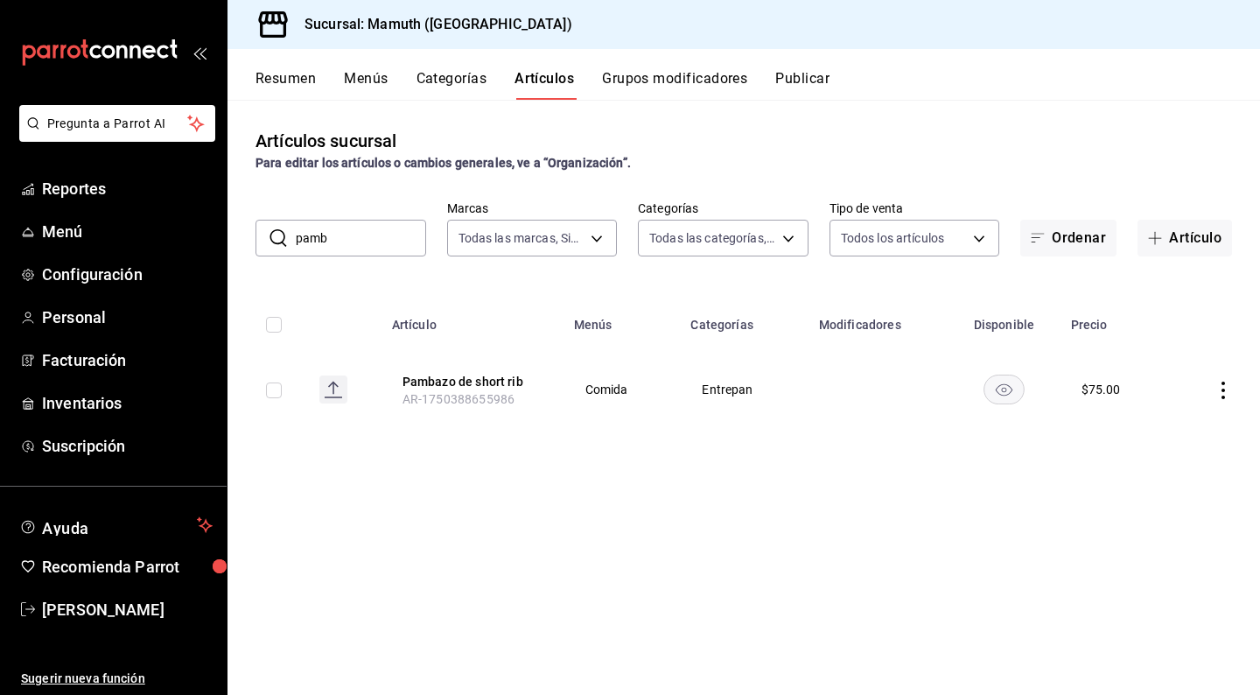
click at [1226, 391] on icon "actions" at bounding box center [1222, 389] width 17 height 17
click at [1150, 428] on span "Editar" at bounding box center [1170, 431] width 45 height 18
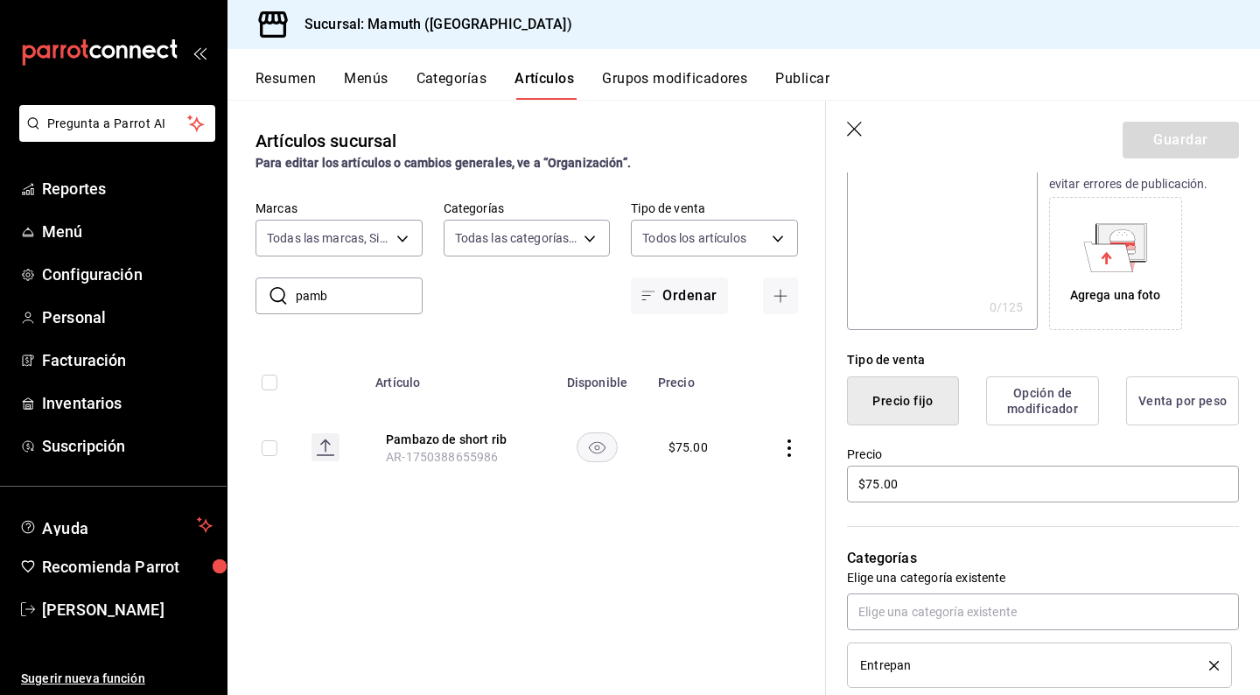
scroll to position [287, 0]
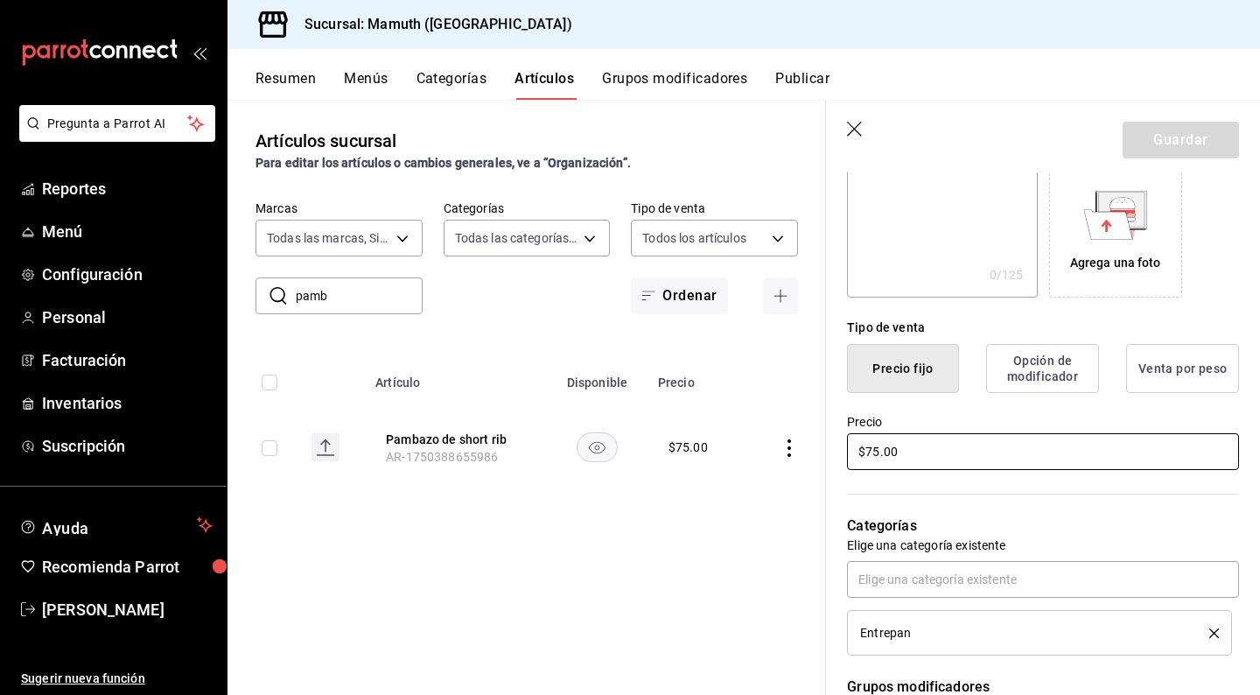
drag, startPoint x: 1029, startPoint y: 464, endPoint x: 786, endPoint y: 439, distance: 243.6
click at [786, 439] on main "Artículos sucursal Para editar los artículos o cambios generales, ve a “Organiz…" at bounding box center [743, 397] width 1032 height 595
type input "$85.00"
click at [1176, 136] on button "Guardar" at bounding box center [1180, 140] width 116 height 37
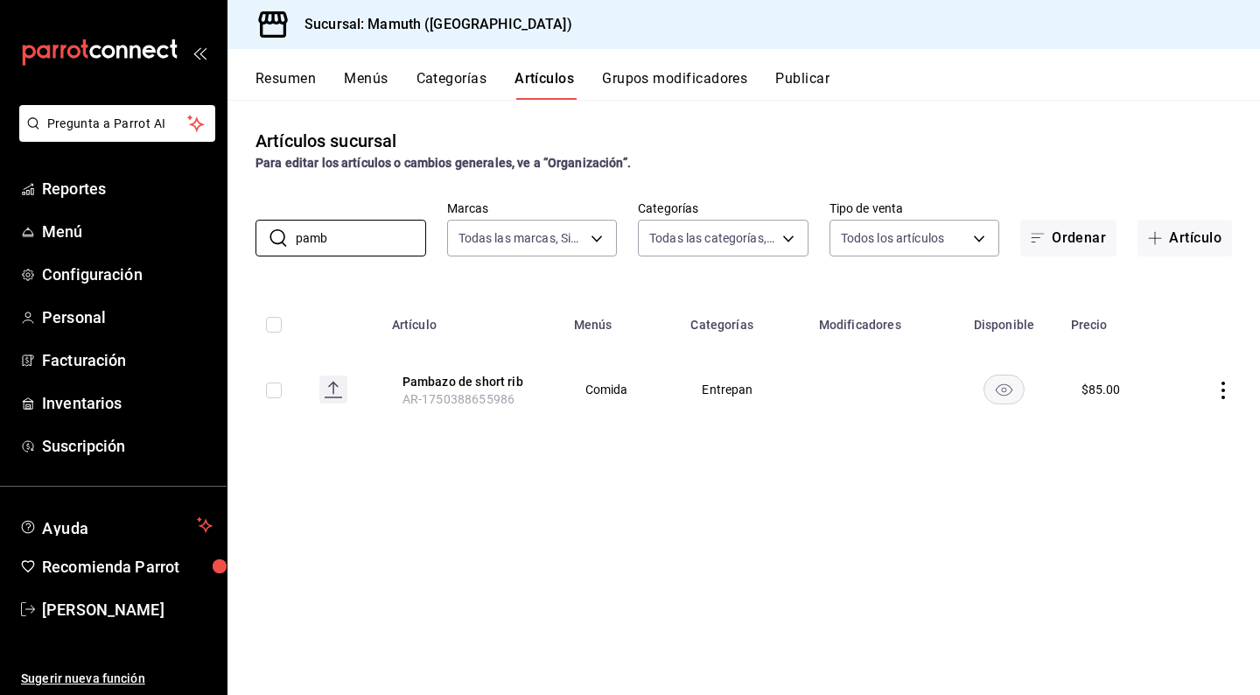
drag, startPoint x: 358, startPoint y: 234, endPoint x: 252, endPoint y: 229, distance: 105.9
click at [252, 229] on div "​ pamb ​ Marcas Todas las marcas, Sin marca f1bb6157-6a37-46fd-b908-fd0c3bf6e21…" at bounding box center [743, 228] width 1032 height 56
type input "entre"
click at [1223, 393] on icon "actions" at bounding box center [1222, 395] width 17 height 17
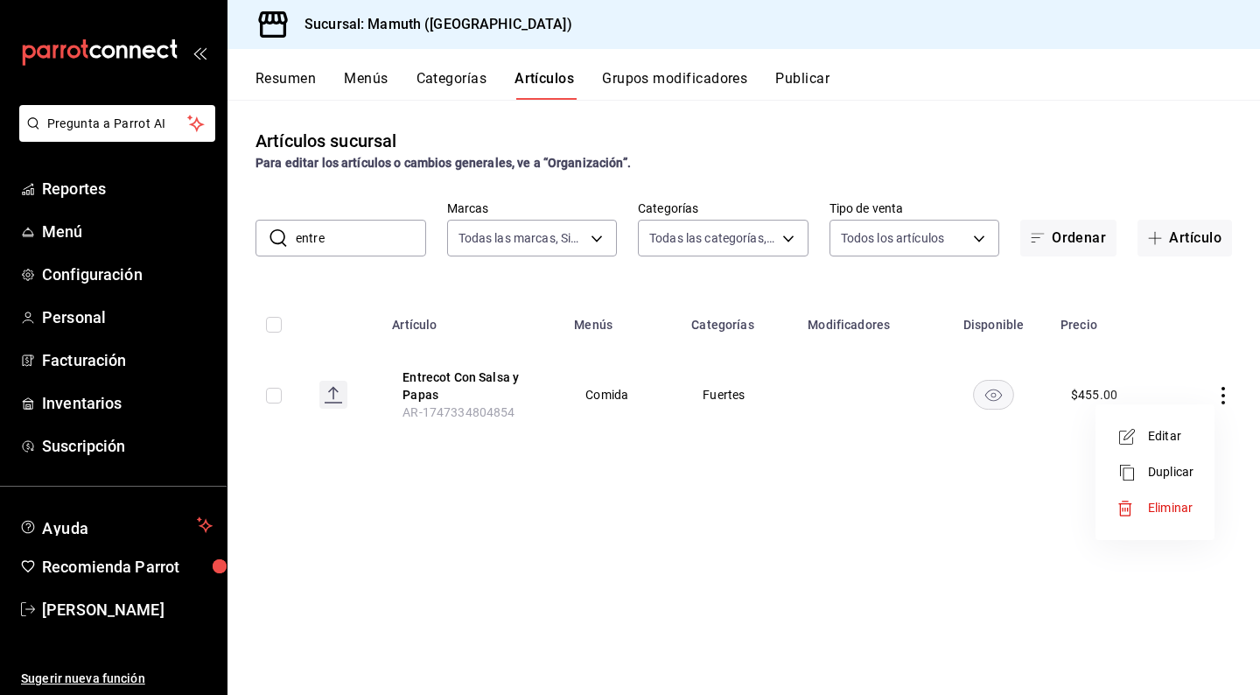
click at [1157, 434] on span "Editar" at bounding box center [1170, 436] width 45 height 18
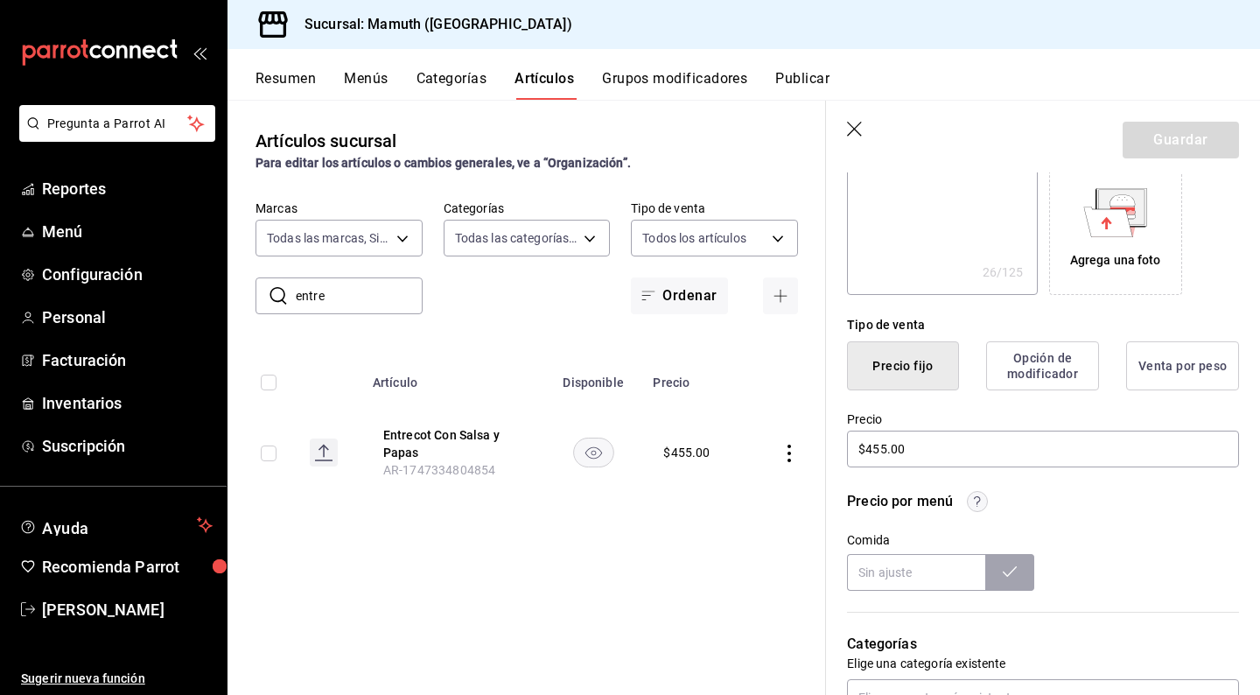
scroll to position [304, 0]
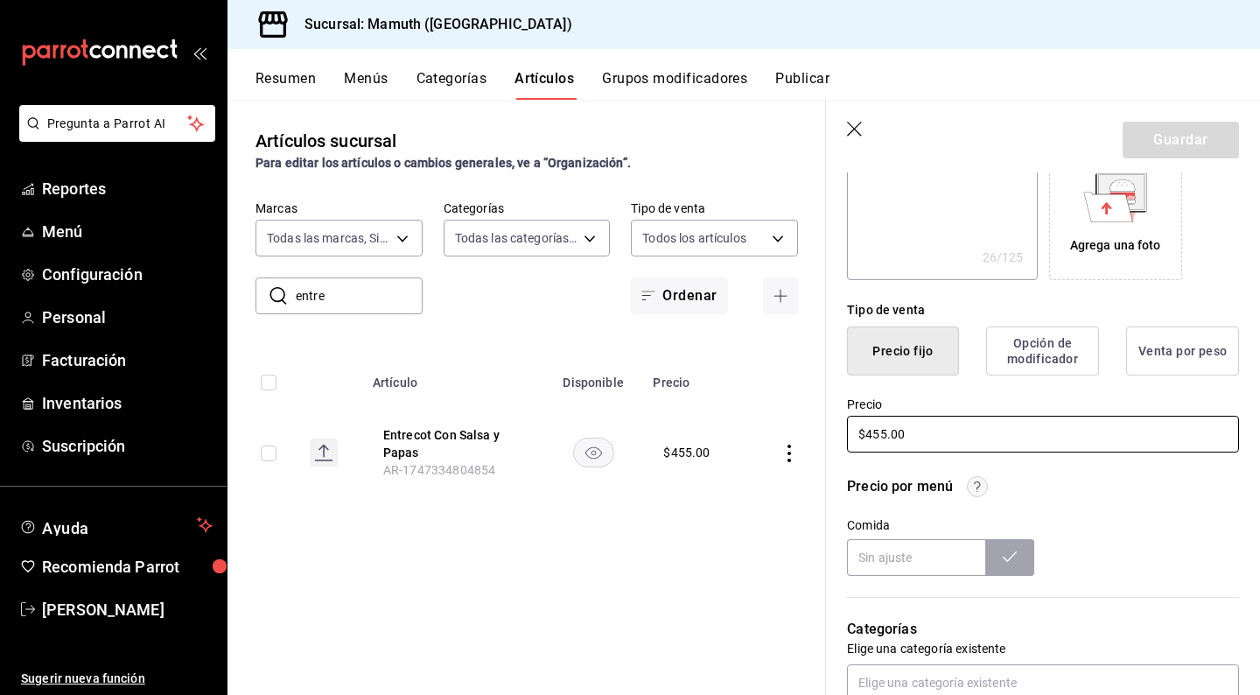
drag, startPoint x: 1042, startPoint y: 444, endPoint x: 837, endPoint y: 419, distance: 206.3
click at [837, 419] on div "Precio $455.00" at bounding box center [1032, 415] width 413 height 80
type textarea "x"
type input "$4.00"
type textarea "x"
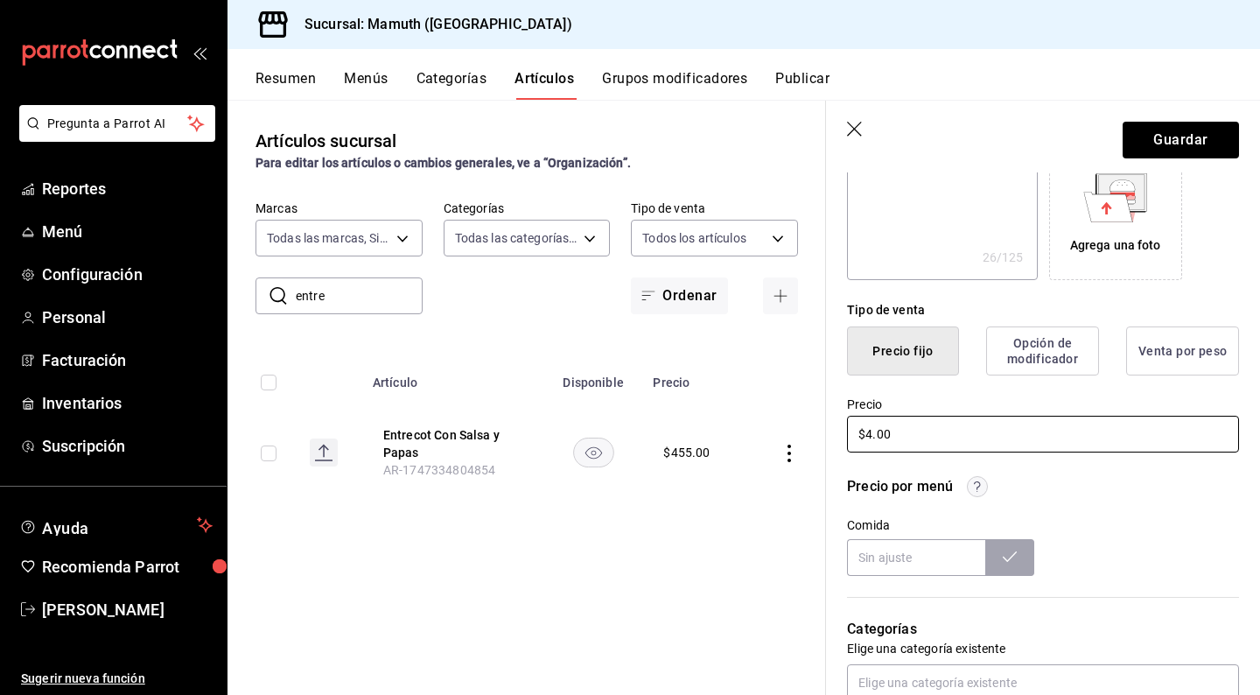
type input "$48.00"
type textarea "x"
type input "$488.00"
type textarea "x"
type input "$48.00"
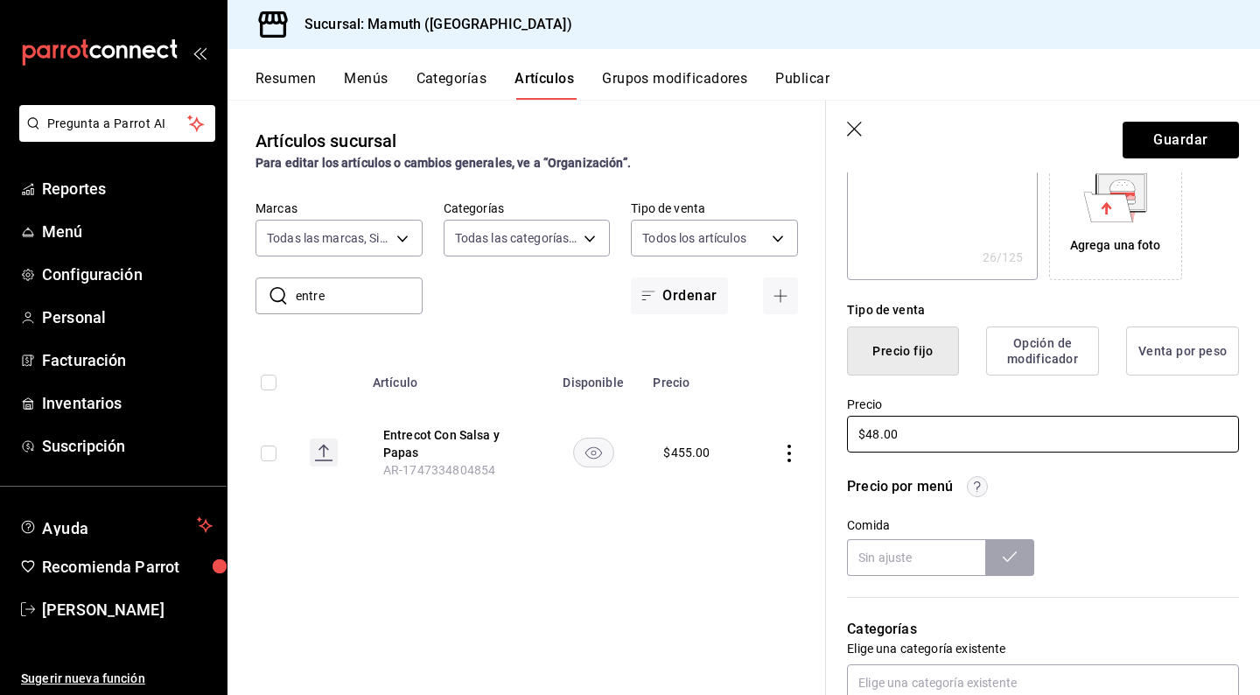
type textarea "x"
type input "$485.00"
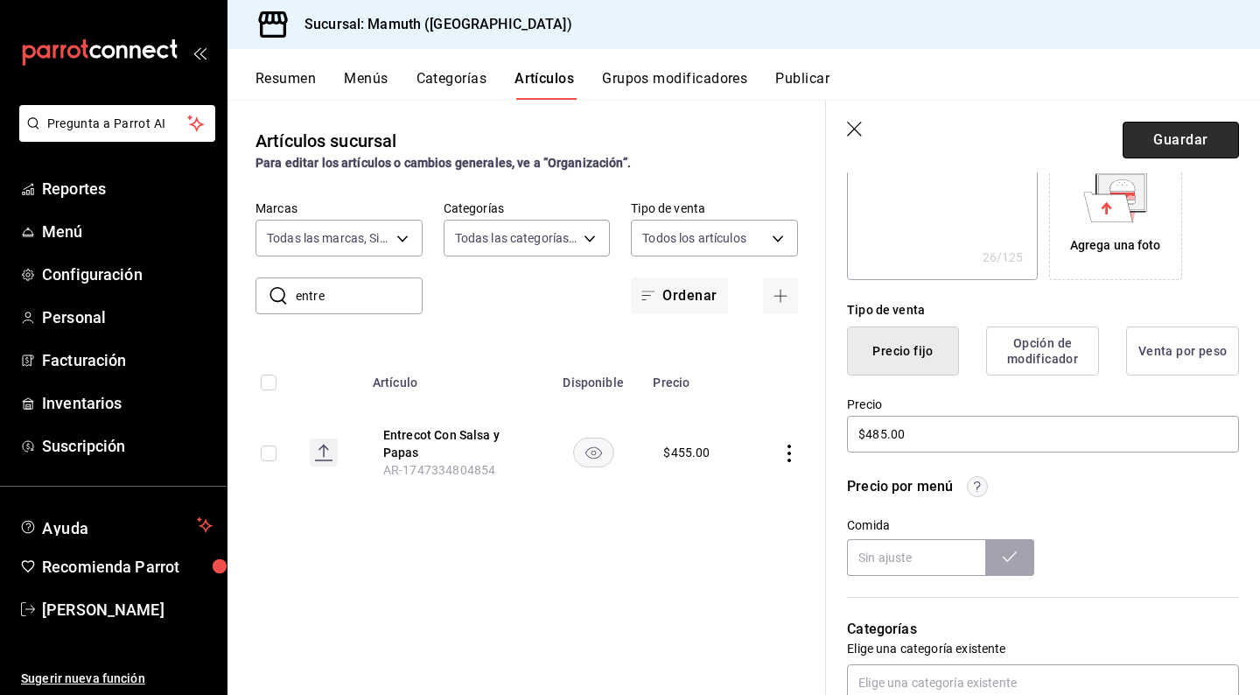
click at [1165, 143] on button "Guardar" at bounding box center [1180, 140] width 116 height 37
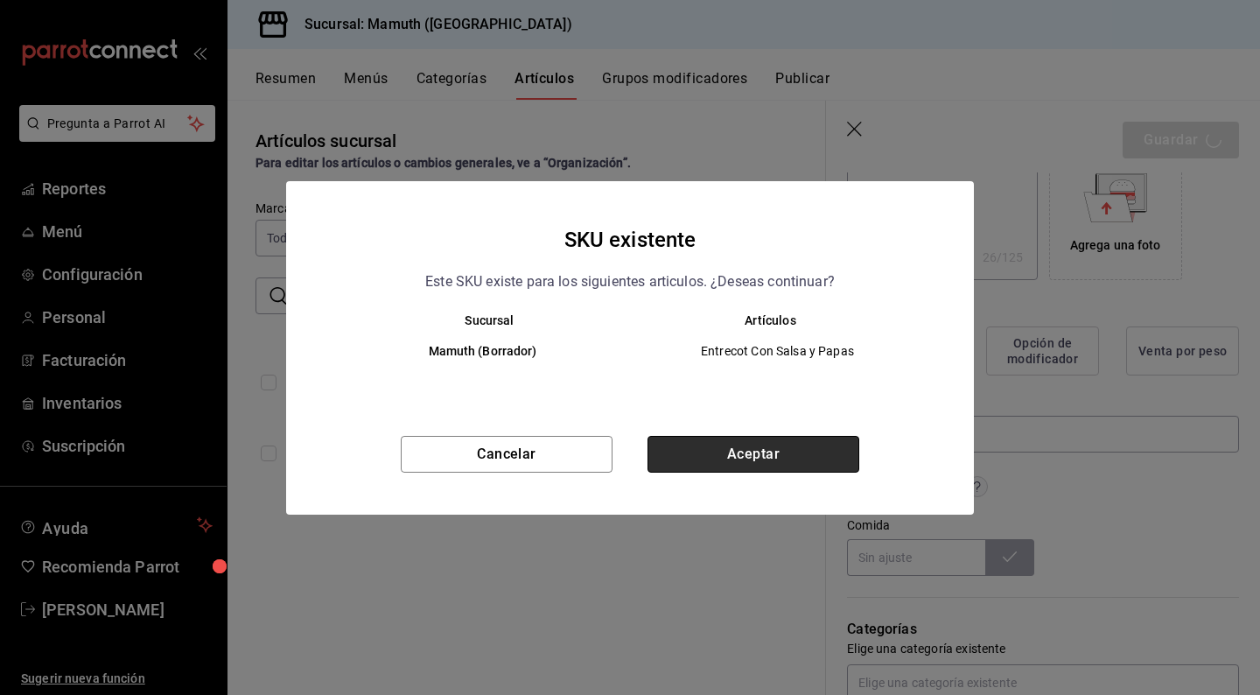
click at [759, 445] on button "Aceptar" at bounding box center [753, 454] width 212 height 37
type textarea "x"
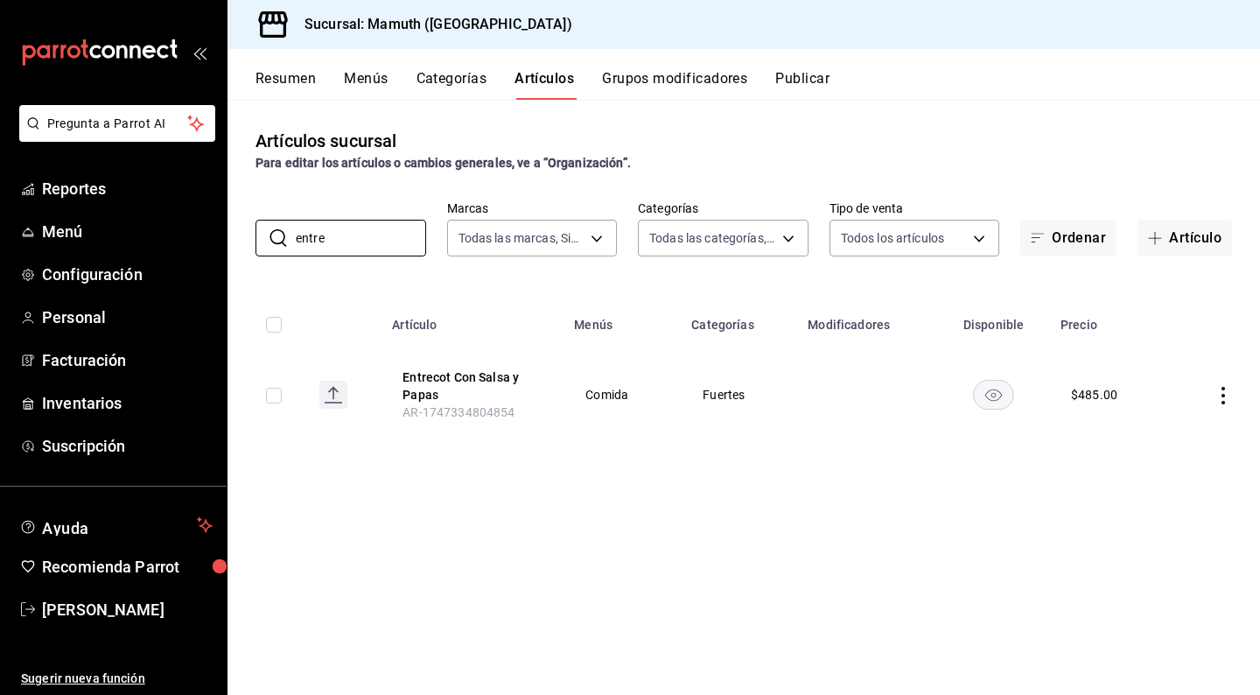
drag, startPoint x: 363, startPoint y: 232, endPoint x: 250, endPoint y: 224, distance: 113.1
click at [250, 224] on div "​ entre ​ Marcas Todas las marcas, Sin marca f1bb6157-6a37-46fd-b908-fd0c3bf6e2…" at bounding box center [743, 228] width 1032 height 56
type input "pato"
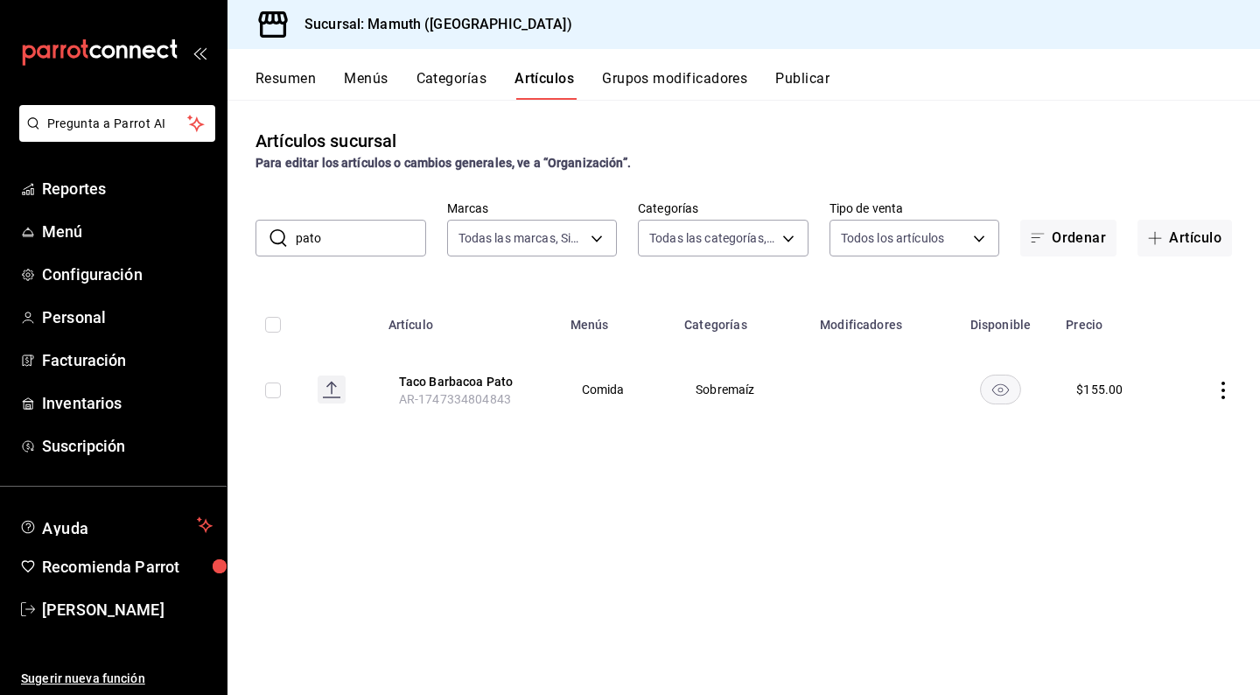
click at [1225, 396] on icon "actions" at bounding box center [1222, 389] width 17 height 17
click at [1164, 424] on span "Editar" at bounding box center [1170, 431] width 45 height 18
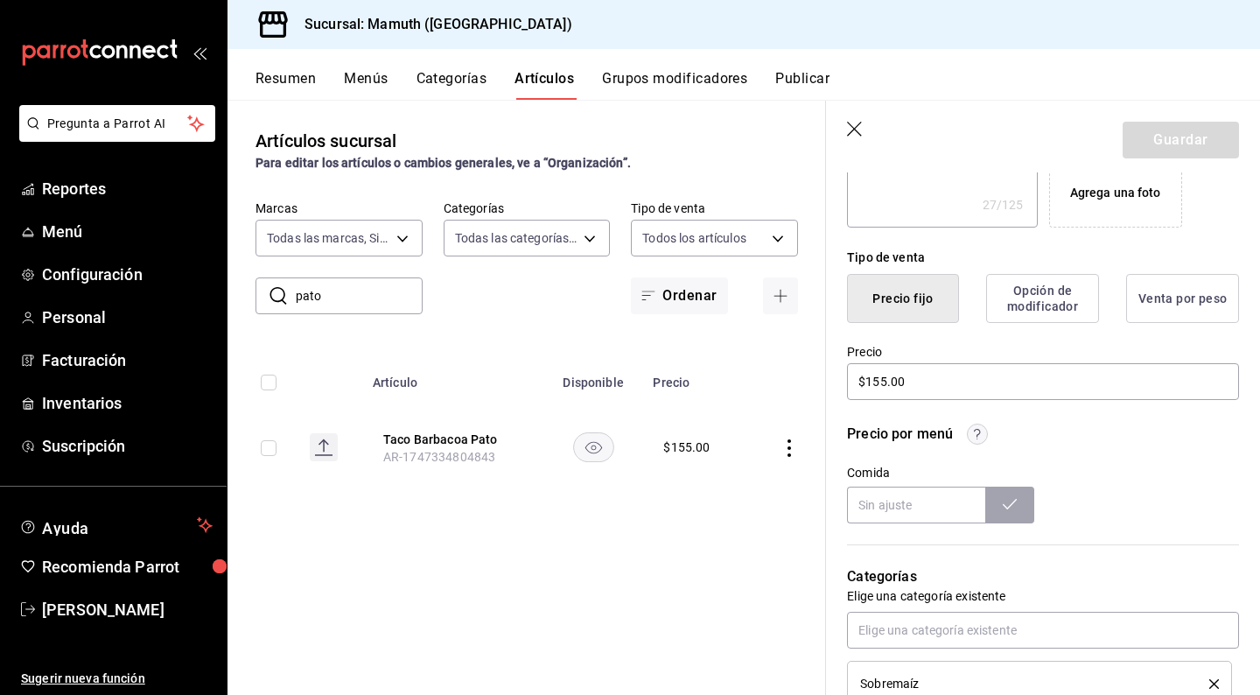
scroll to position [358, 0]
drag, startPoint x: 944, startPoint y: 378, endPoint x: 806, endPoint y: 378, distance: 138.2
click at [806, 378] on main "Artículos sucursal Para editar los artículos o cambios generales, ve a “Organiz…" at bounding box center [743, 397] width 1032 height 595
type textarea "x"
type input "$1.00"
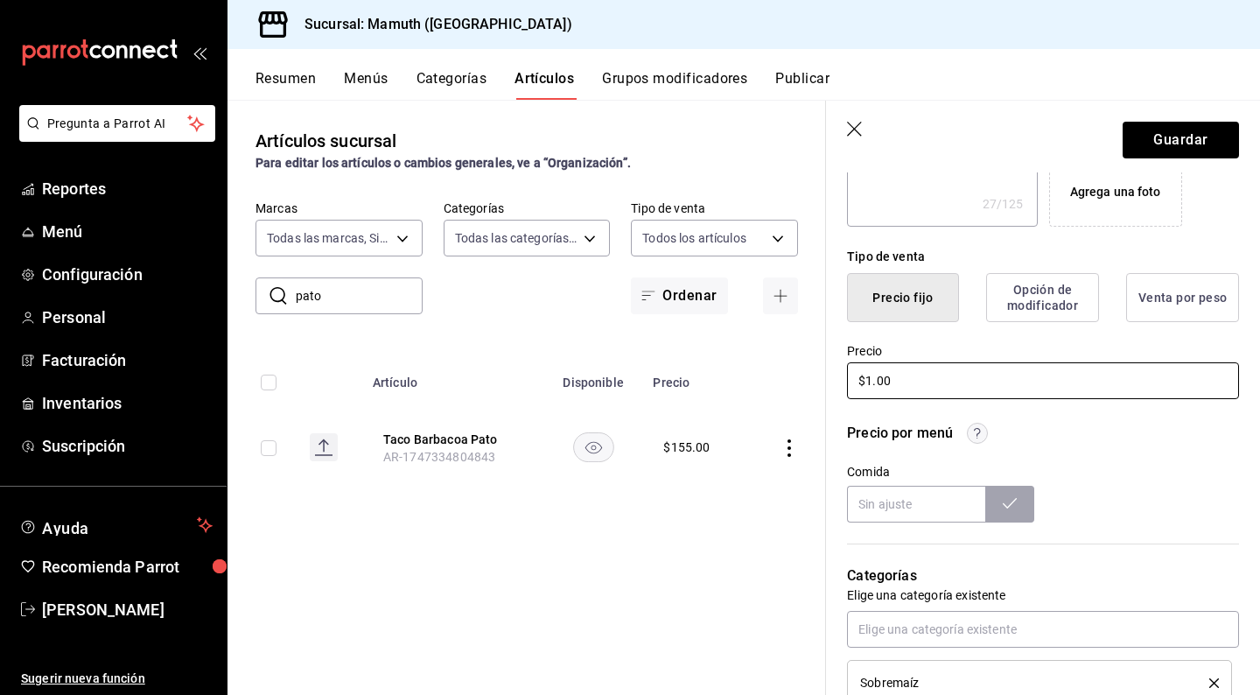
type textarea "x"
type input "$14.00"
type textarea "x"
type input "$145.00"
click at [1178, 148] on button "Guardar" at bounding box center [1180, 140] width 116 height 37
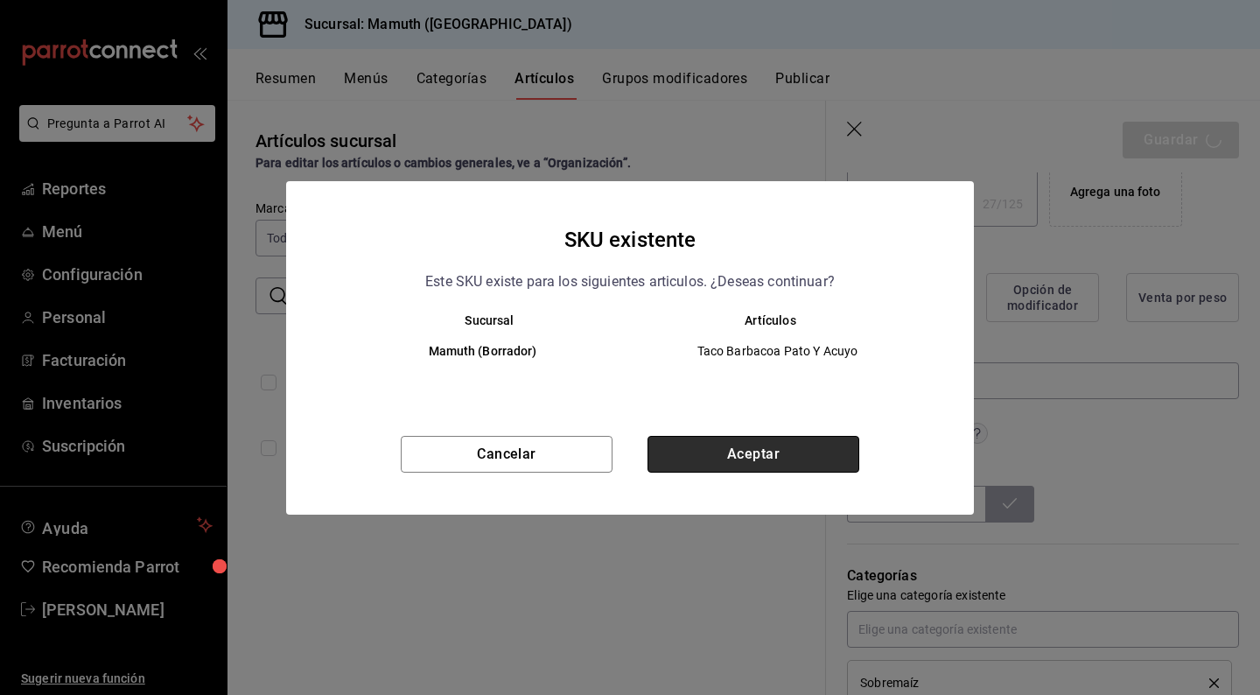
click at [782, 458] on button "Aceptar" at bounding box center [753, 454] width 212 height 37
type textarea "x"
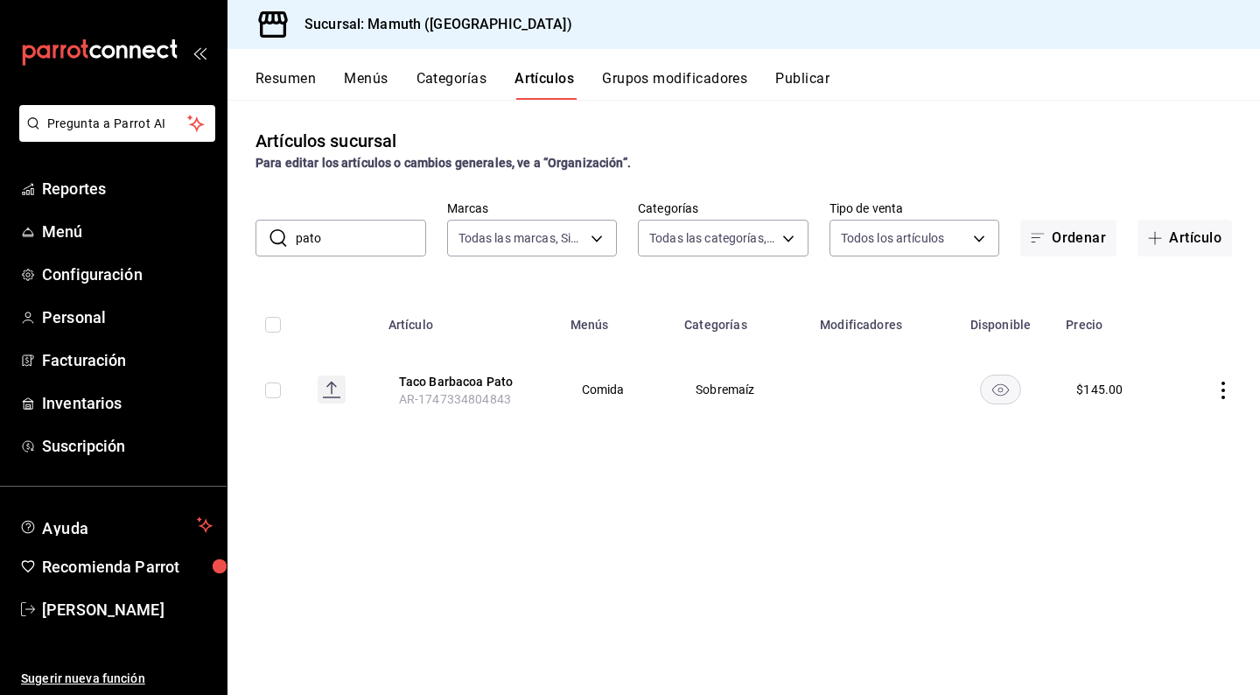
drag, startPoint x: 358, startPoint y: 240, endPoint x: 272, endPoint y: 236, distance: 85.8
click at [272, 236] on div "​ pato ​" at bounding box center [340, 238] width 171 height 37
type input "lasa"
click at [1219, 393] on icon "actions" at bounding box center [1222, 389] width 17 height 17
click at [1158, 428] on span "Editar" at bounding box center [1170, 431] width 45 height 18
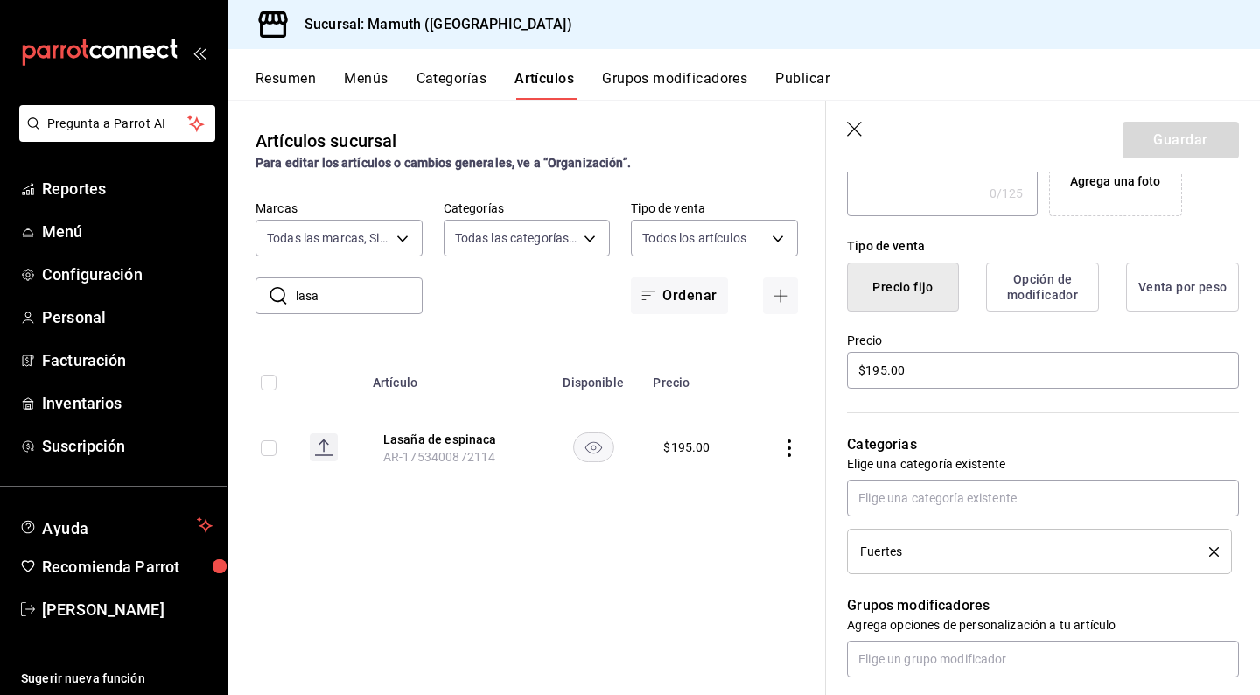
scroll to position [472, 0]
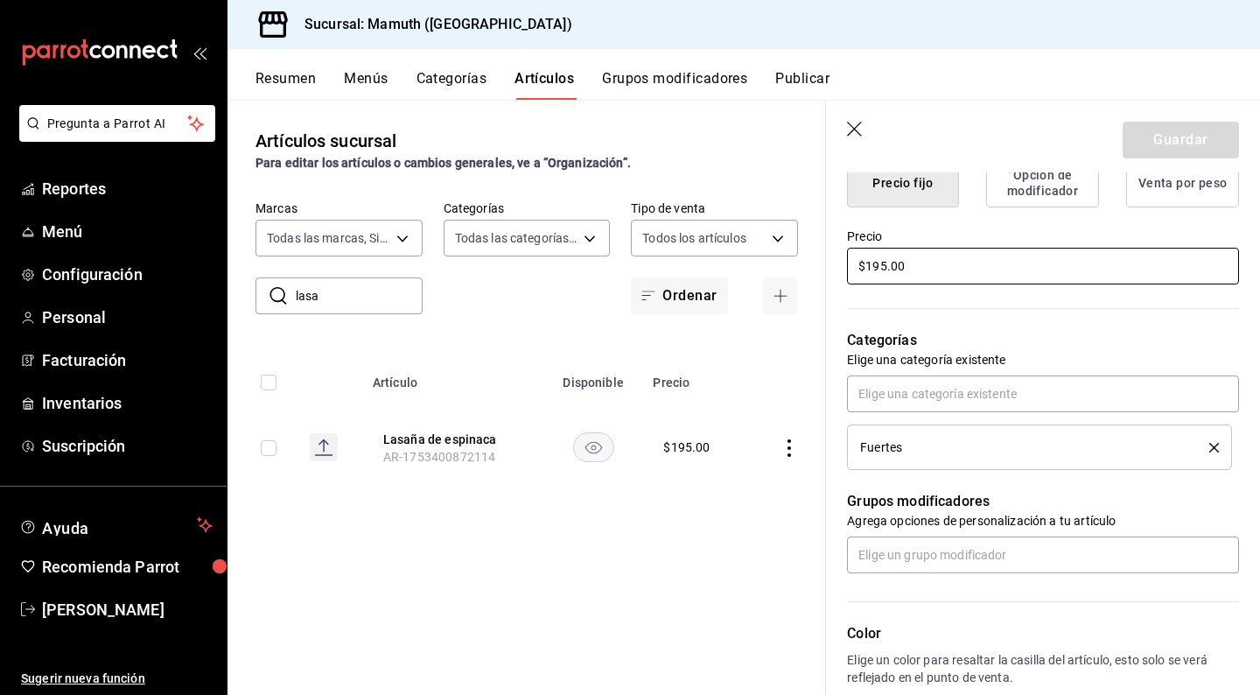
drag, startPoint x: 919, startPoint y: 267, endPoint x: 786, endPoint y: 267, distance: 133.0
click at [786, 267] on main "Artículos sucursal Para editar los artículos o cambios generales, ve a “Organiz…" at bounding box center [743, 397] width 1032 height 595
type input "$185.00"
click at [1181, 132] on button "Guardar" at bounding box center [1180, 140] width 116 height 37
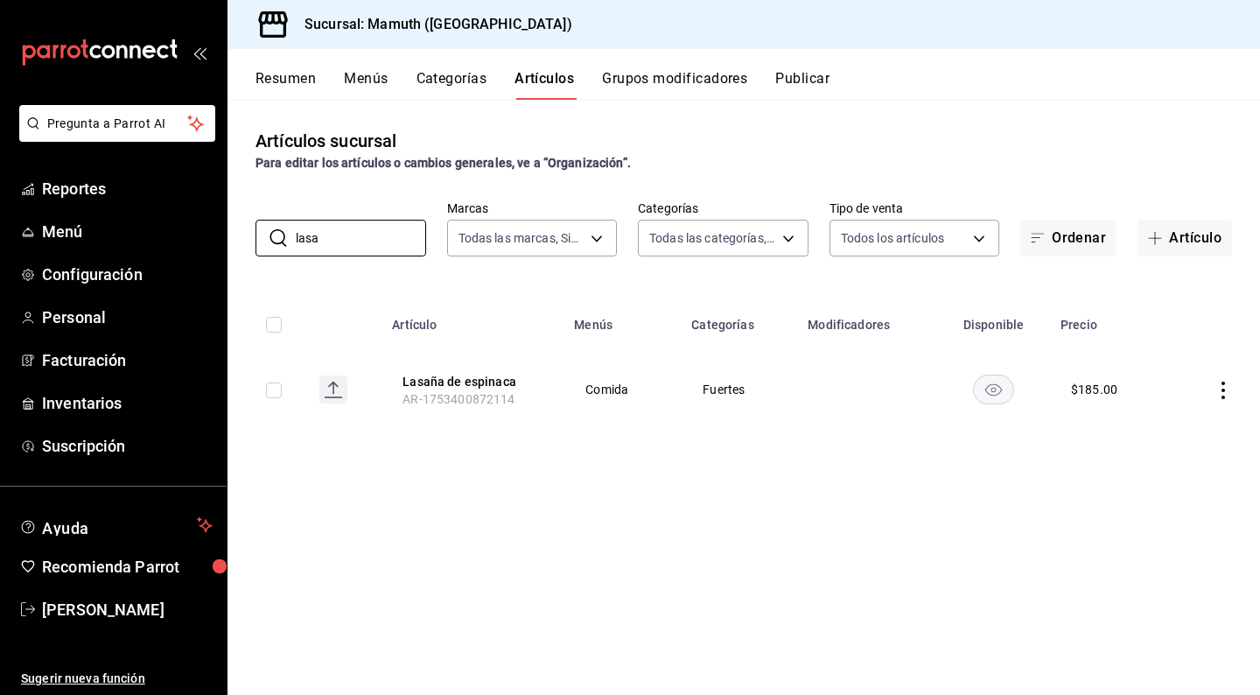
drag, startPoint x: 360, startPoint y: 246, endPoint x: 241, endPoint y: 244, distance: 118.1
click at [241, 244] on div "​ lasa ​ Marcas Todas las marcas, Sin marca f1bb6157-6a37-46fd-b908-fd0c3bf6e21…" at bounding box center [743, 228] width 1032 height 56
drag, startPoint x: 353, startPoint y: 248, endPoint x: 219, endPoint y: 227, distance: 136.3
click at [219, 227] on div "Pregunta a Parrot AI Reportes Menú Configuración Personal Facturación Inventari…" at bounding box center [630, 347] width 1260 height 695
drag, startPoint x: 363, startPoint y: 245, endPoint x: 238, endPoint y: 230, distance: 126.0
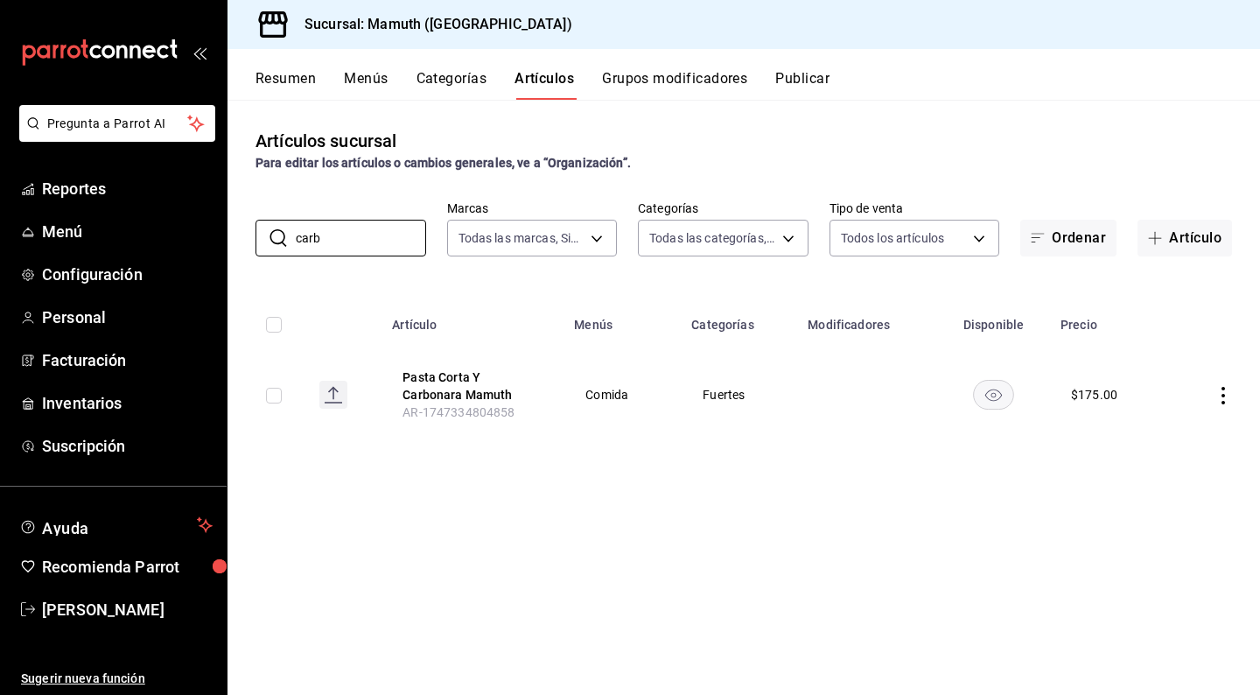
click at [238, 230] on div "​ carb ​ Marcas Todas las marcas, Sin marca f1bb6157-6a37-46fd-b908-fd0c3bf6e21…" at bounding box center [743, 228] width 1032 height 56
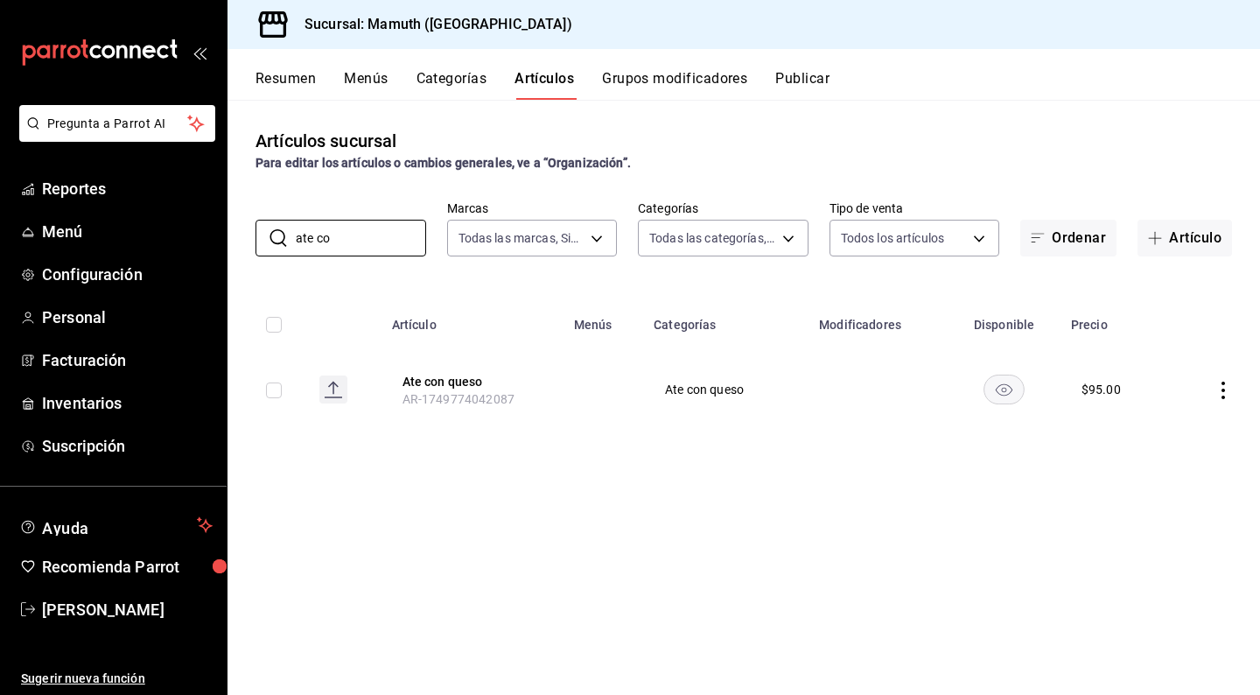
drag, startPoint x: 350, startPoint y: 241, endPoint x: 249, endPoint y: 234, distance: 100.9
click at [249, 234] on div "​ ate co ​ Marcas Todas las marcas, Sin marca f1bb6157-6a37-46fd-b908-fd0c3bf6e…" at bounding box center [743, 228] width 1032 height 56
drag, startPoint x: 339, startPoint y: 237, endPoint x: 220, endPoint y: 238, distance: 119.0
click at [220, 238] on div "Pregunta a Parrot AI Reportes Menú Configuración Personal Facturación Inventari…" at bounding box center [630, 347] width 1260 height 695
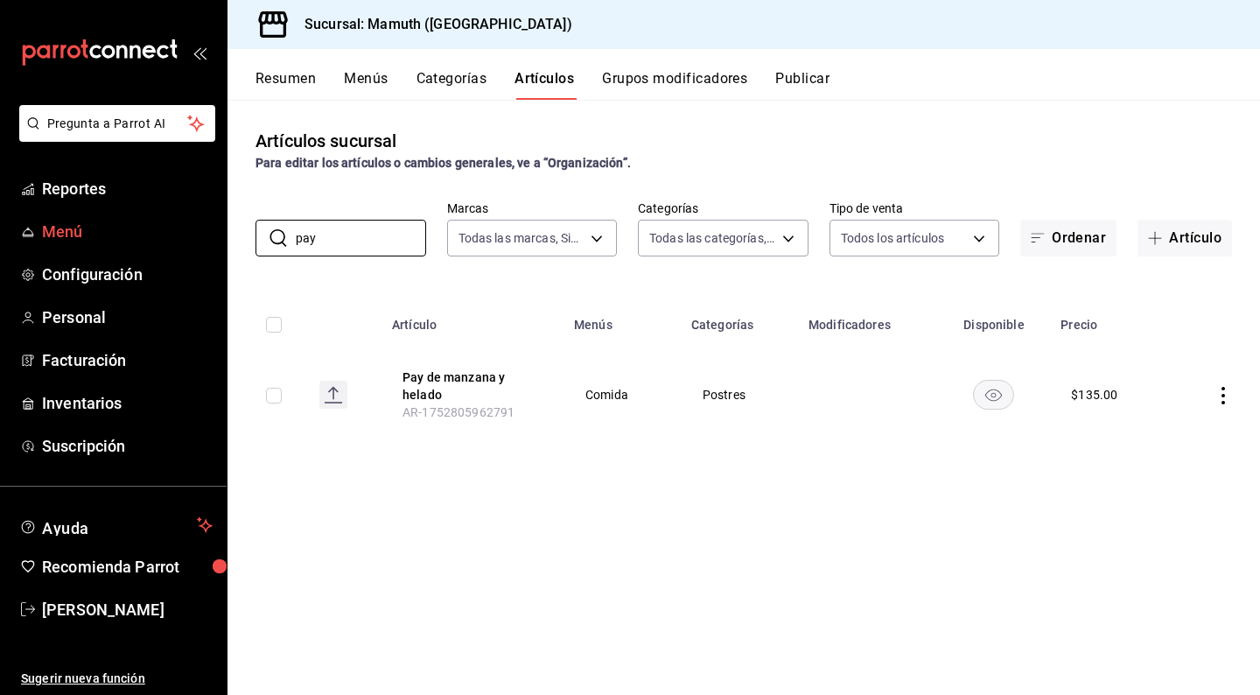
drag, startPoint x: 367, startPoint y: 245, endPoint x: 205, endPoint y: 241, distance: 161.9
click at [204, 241] on div "Pregunta a Parrot AI Reportes Menú Configuración Personal Facturación Inventari…" at bounding box center [630, 347] width 1260 height 695
type input "pan"
drag, startPoint x: 205, startPoint y: 241, endPoint x: 1226, endPoint y: 388, distance: 1032.3
click at [1226, 388] on icon "actions" at bounding box center [1222, 389] width 17 height 17
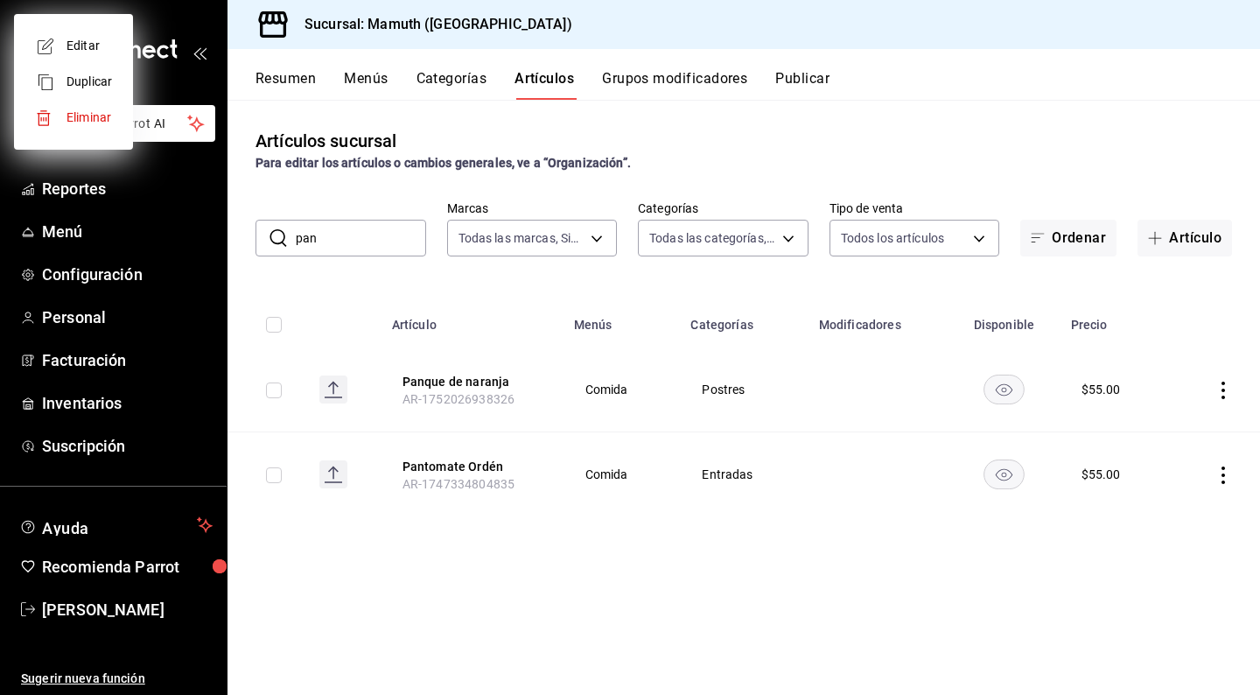
click at [1219, 388] on div at bounding box center [630, 347] width 1260 height 695
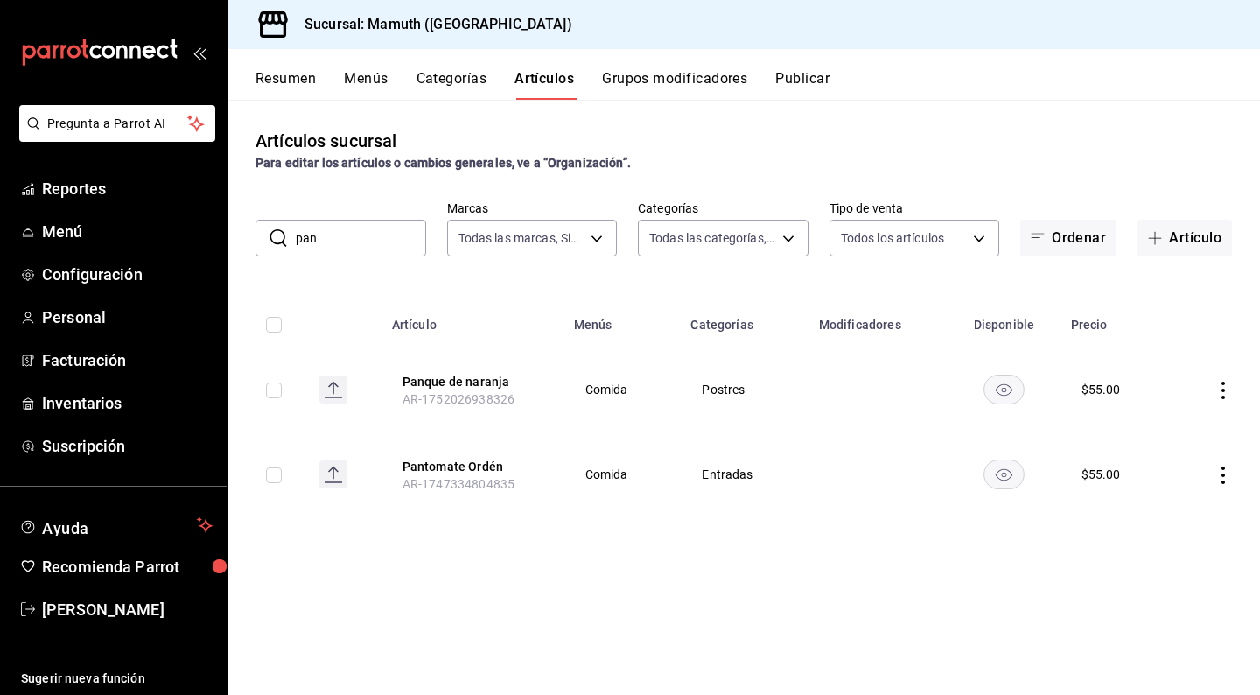
click at [1223, 388] on icon "actions" at bounding box center [1222, 389] width 3 height 17
click at [1178, 430] on span "Editar" at bounding box center [1170, 431] width 45 height 18
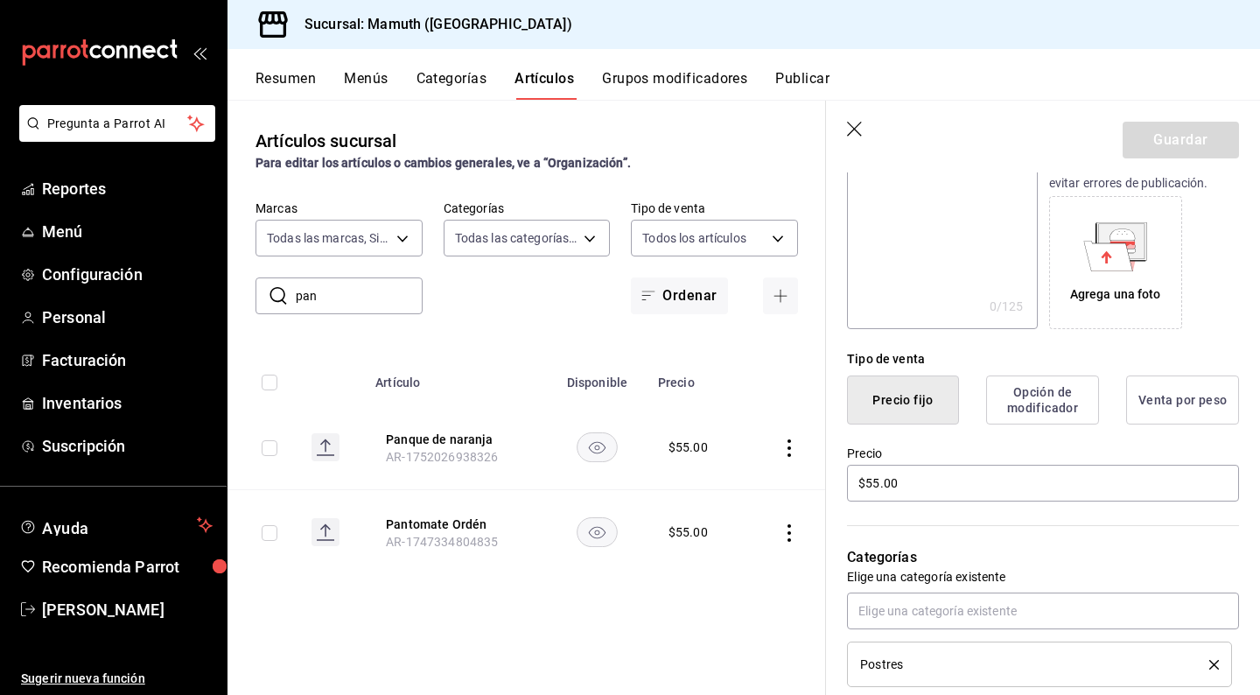
scroll to position [255, 0]
drag, startPoint x: 936, startPoint y: 489, endPoint x: 799, endPoint y: 489, distance: 137.3
click at [799, 489] on main "Artículos sucursal Para editar los artículos o cambios generales, ve a “Organiz…" at bounding box center [743, 397] width 1032 height 595
type input "$65.00"
click at [1198, 138] on button "Guardar" at bounding box center [1180, 140] width 116 height 37
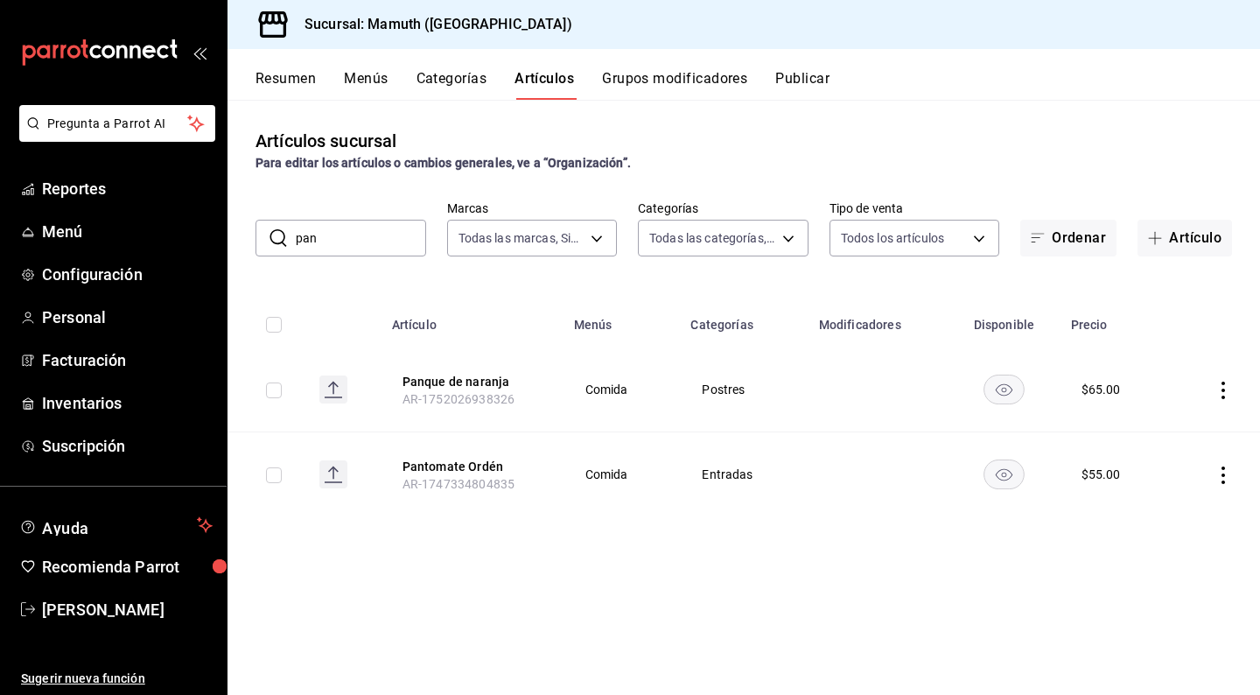
click at [805, 75] on button "Publicar" at bounding box center [802, 85] width 54 height 30
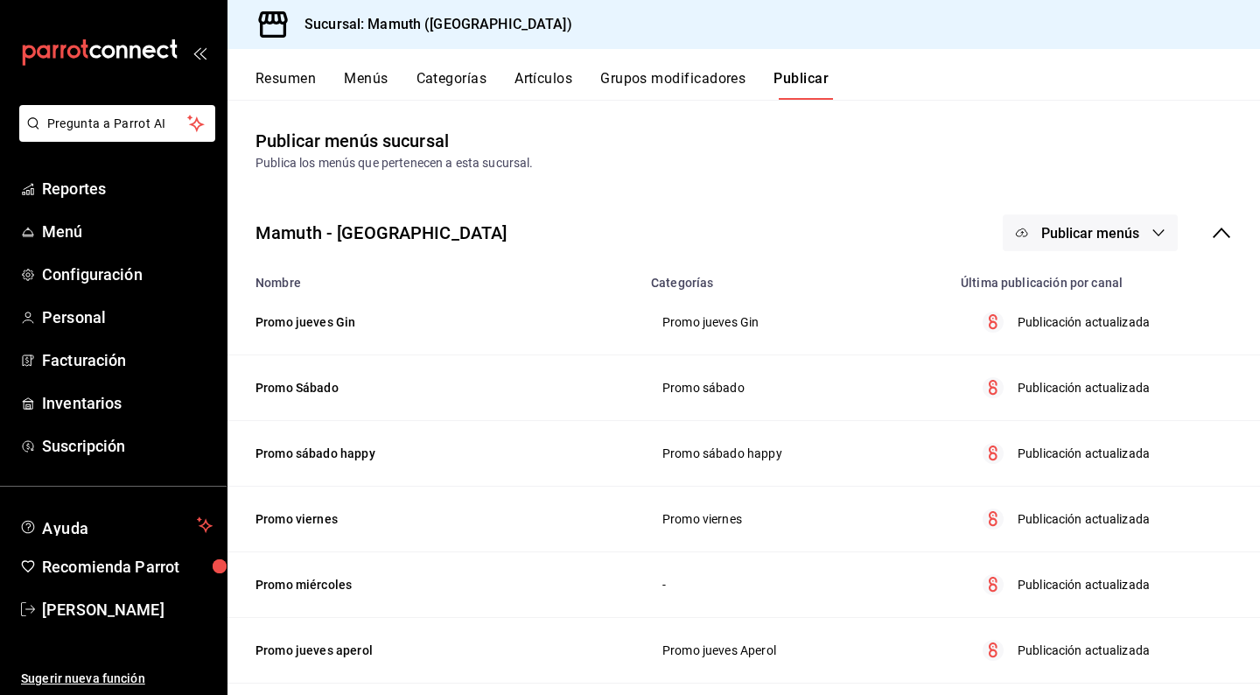
click at [1101, 238] on span "Publicar menús" at bounding box center [1090, 233] width 98 height 17
click at [1092, 292] on span "Punto de venta" at bounding box center [1115, 290] width 84 height 18
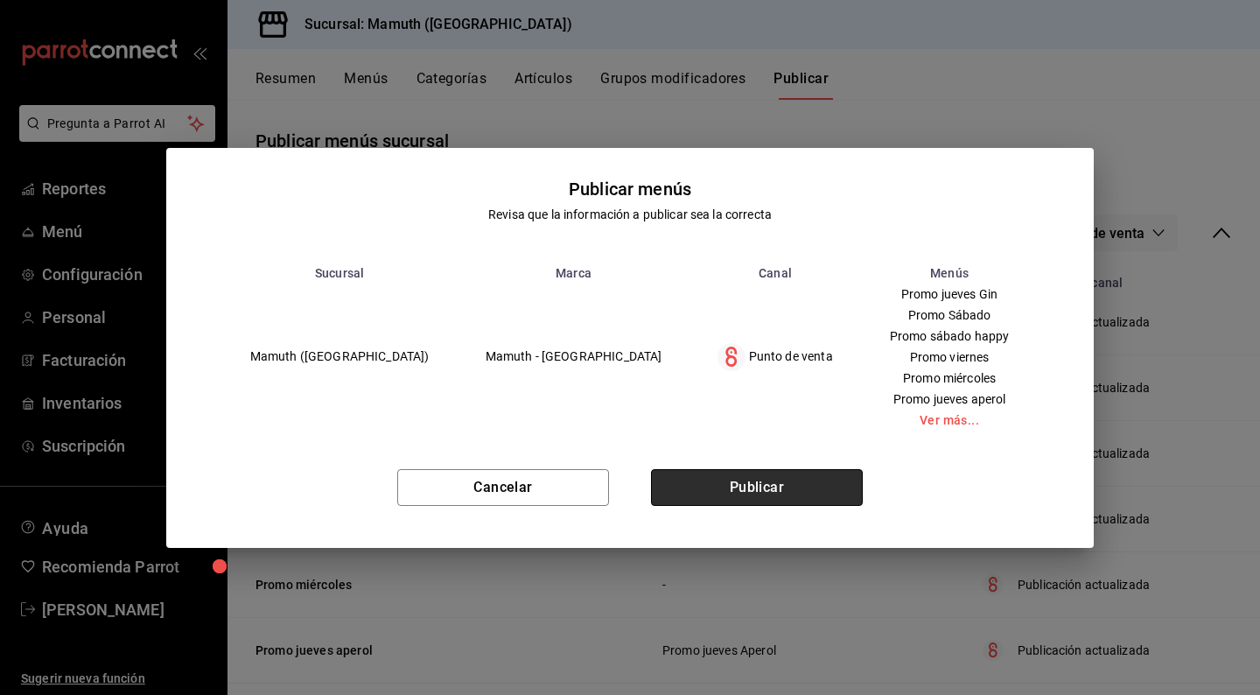
click at [779, 492] on button "Publicar" at bounding box center [757, 487] width 212 height 37
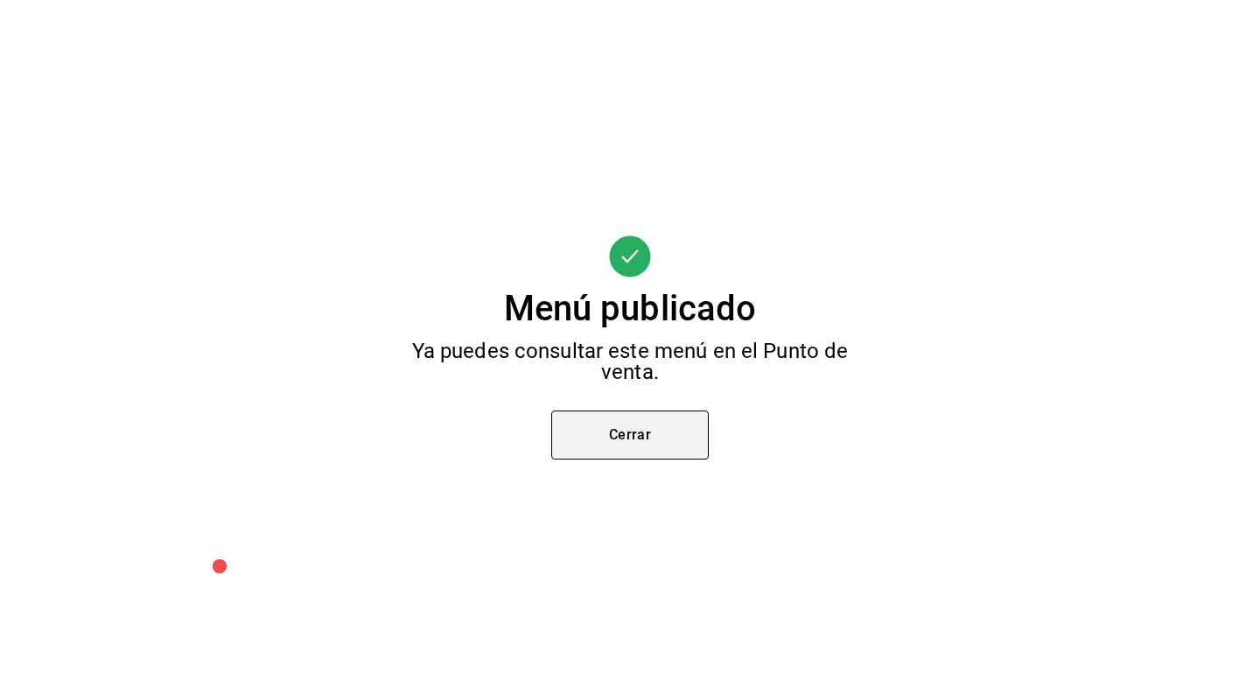
click at [607, 438] on button "Cerrar" at bounding box center [629, 434] width 157 height 49
